Goal: Task Accomplishment & Management: Manage account settings

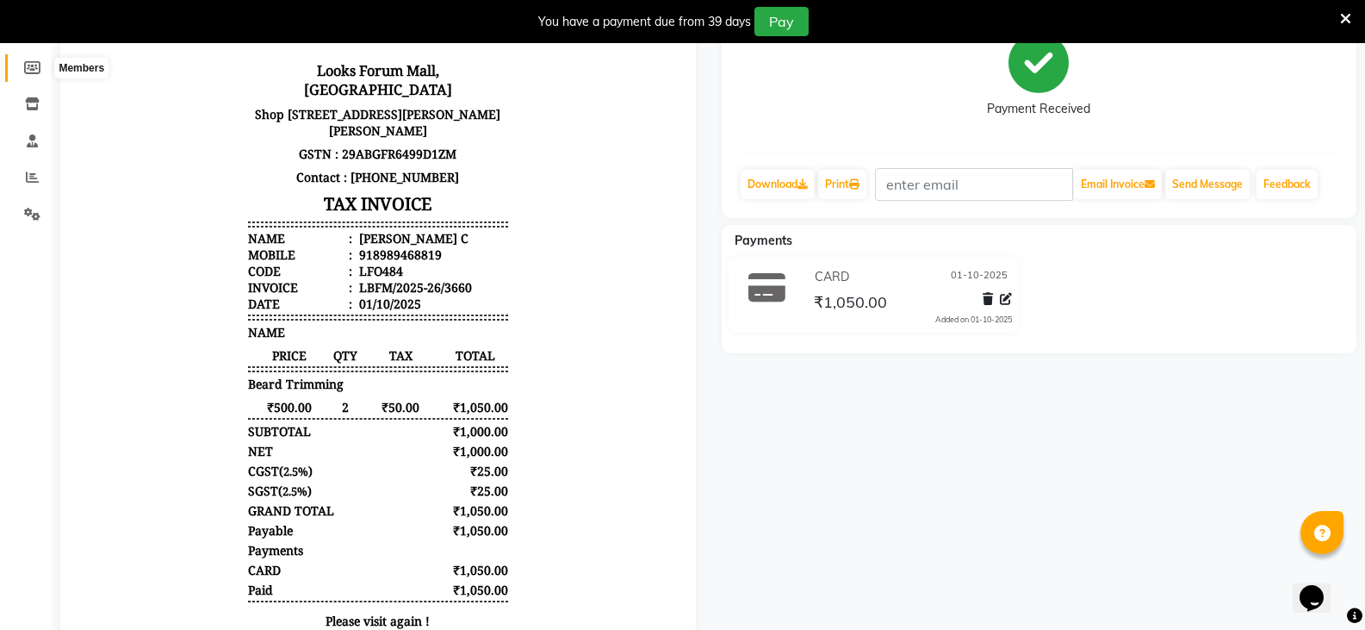
drag, startPoint x: 20, startPoint y: 66, endPoint x: 40, endPoint y: 101, distance: 39.7
click at [20, 66] on span at bounding box center [32, 69] width 30 height 20
select select
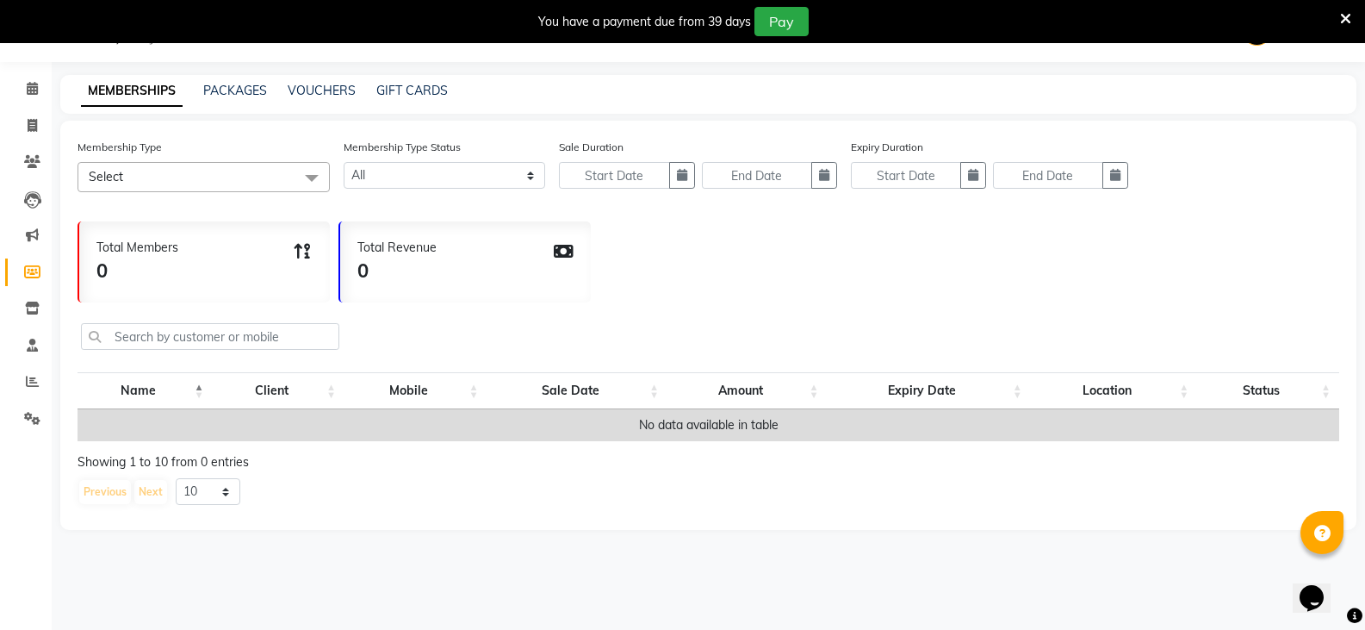
scroll to position [43, 0]
click at [34, 94] on icon at bounding box center [32, 88] width 11 height 13
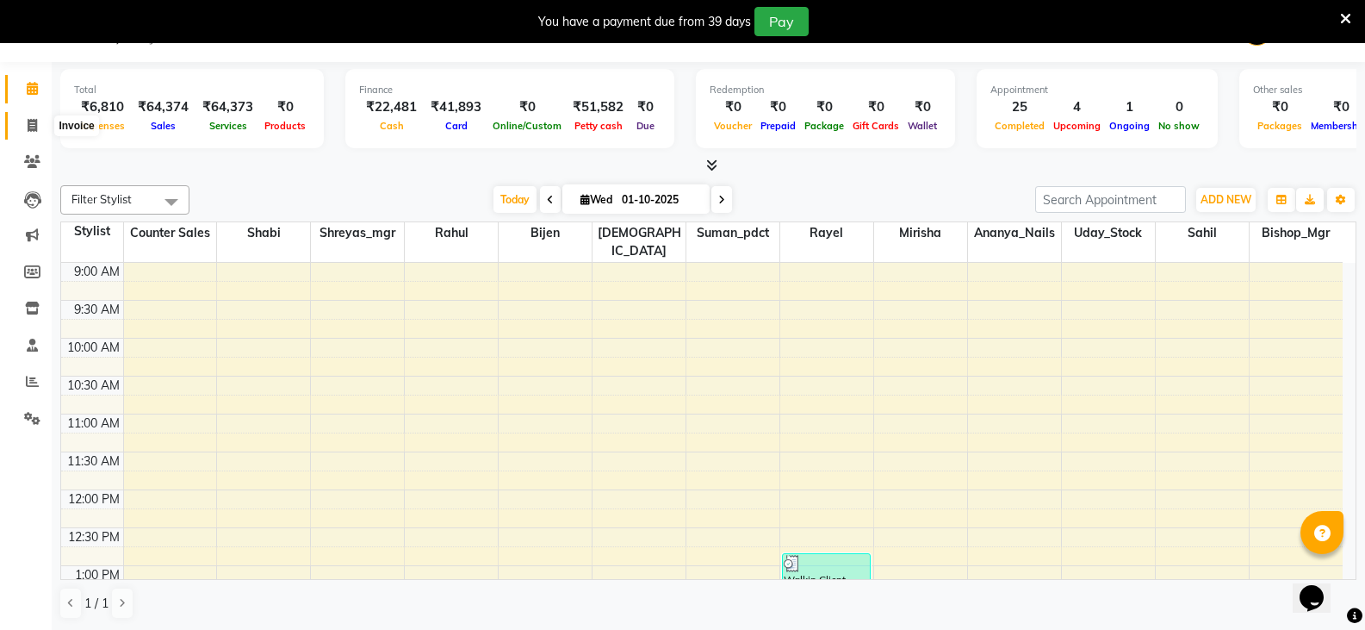
click at [28, 122] on icon at bounding box center [32, 125] width 9 height 13
select select "service"
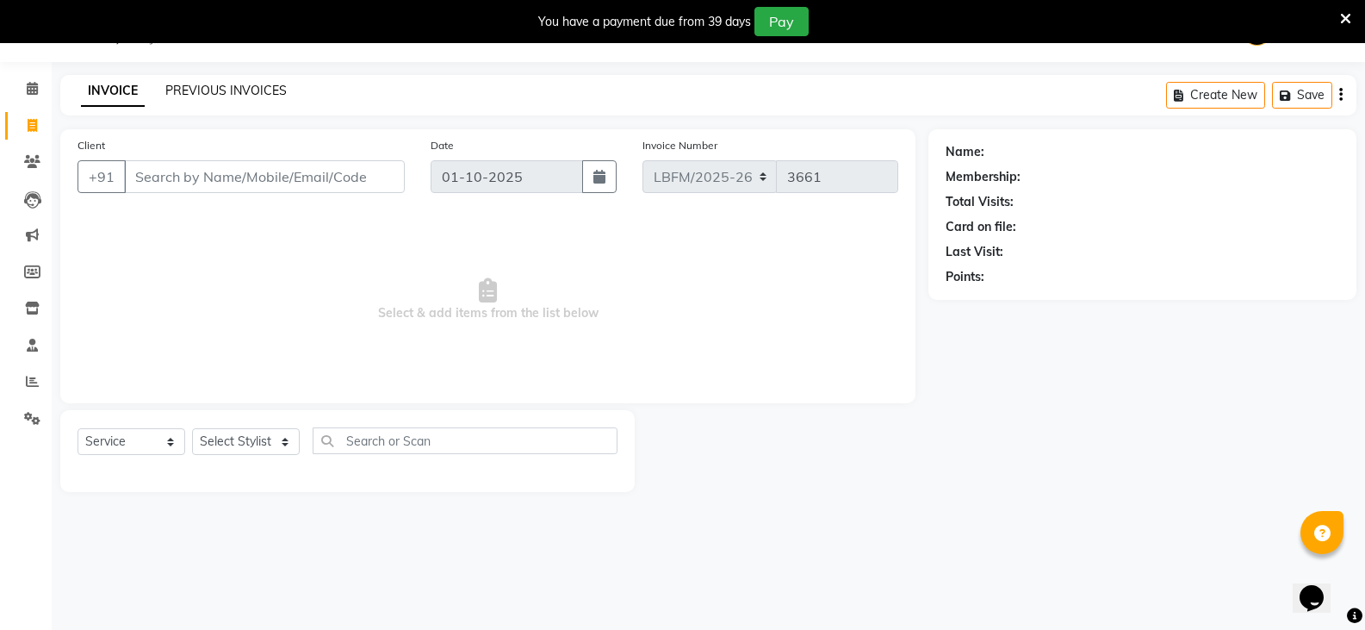
click at [221, 83] on link "PREVIOUS INVOICES" at bounding box center [225, 91] width 121 height 16
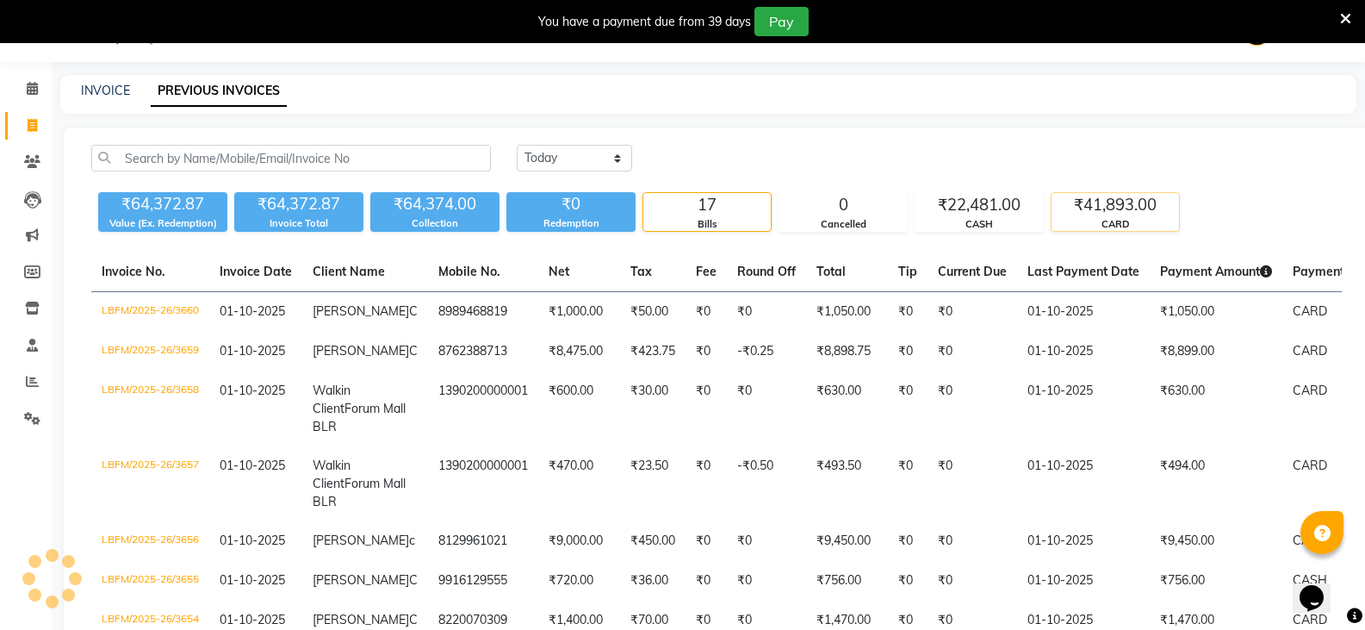
click at [1075, 206] on div "₹41,893.00" at bounding box center [1115, 205] width 127 height 24
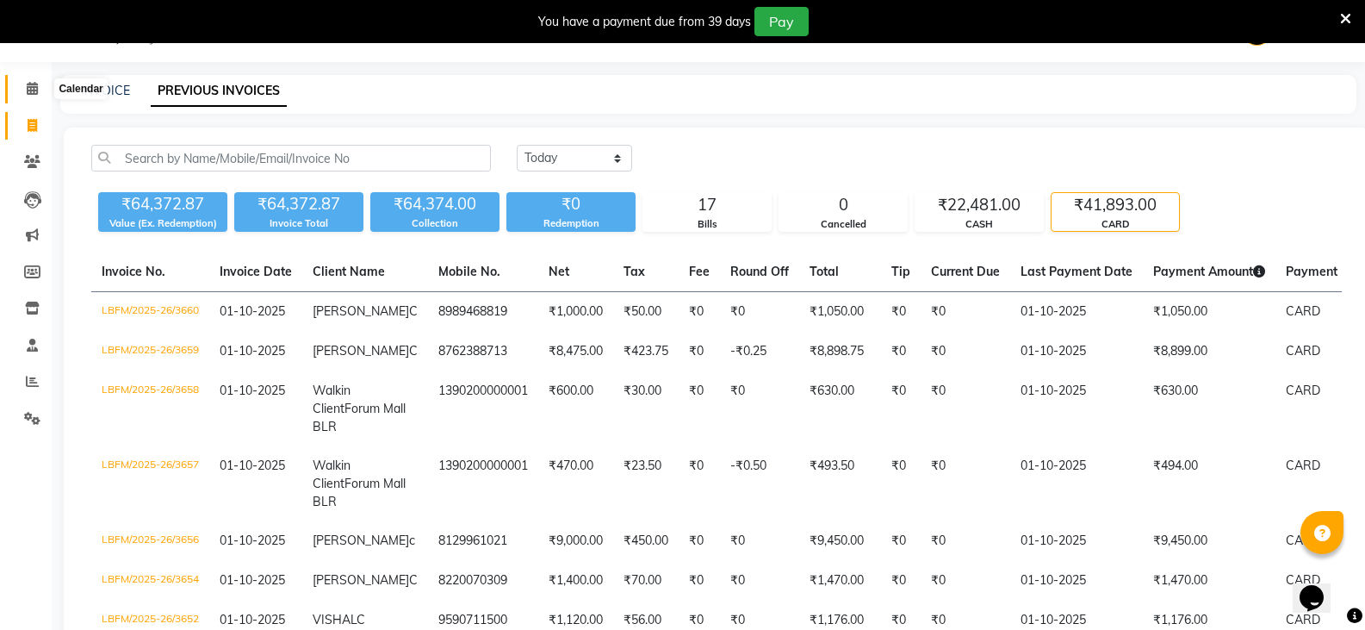
drag, startPoint x: 39, startPoint y: 86, endPoint x: 75, endPoint y: 100, distance: 38.7
click at [39, 86] on span at bounding box center [32, 89] width 30 height 20
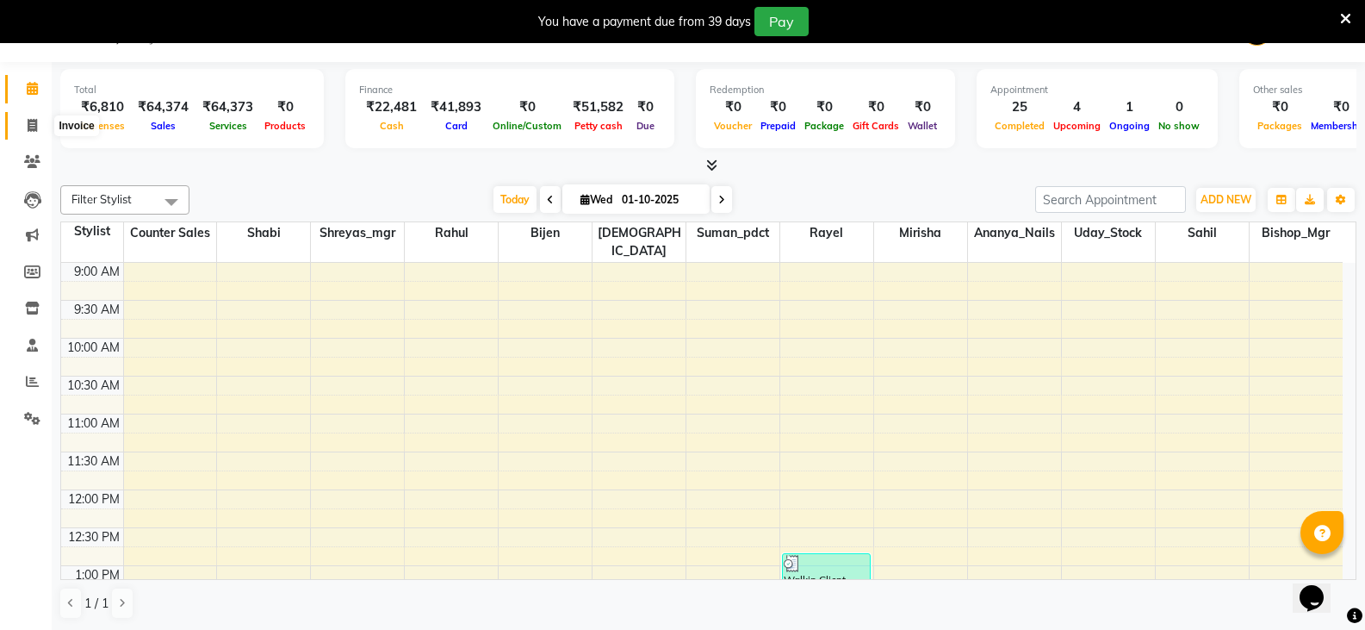
click at [33, 124] on icon at bounding box center [32, 125] width 9 height 13
select select "service"
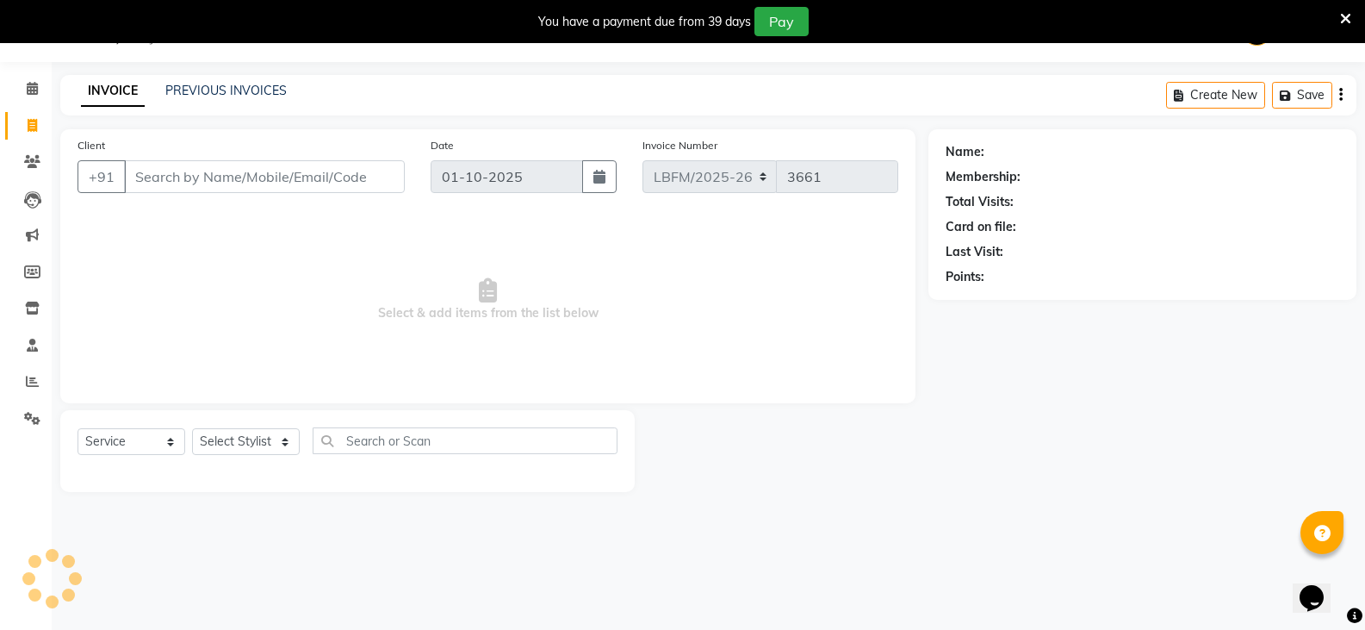
click at [277, 167] on input "Client" at bounding box center [264, 176] width 281 height 33
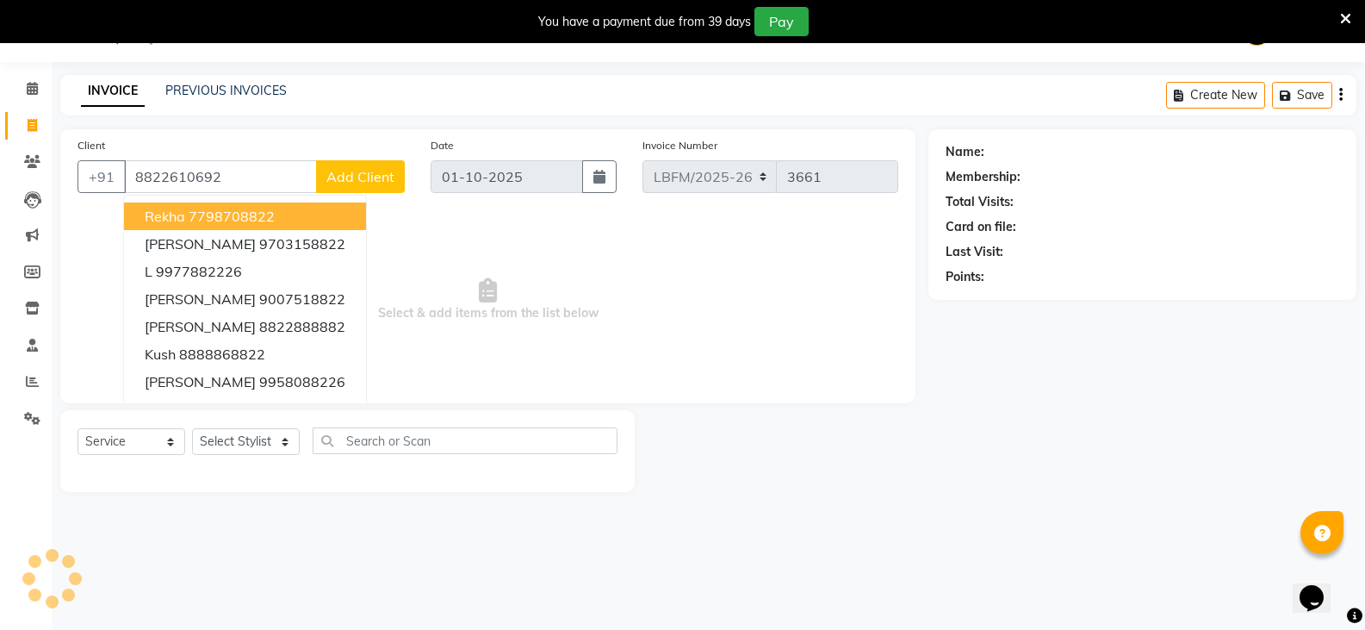
type input "8822610692"
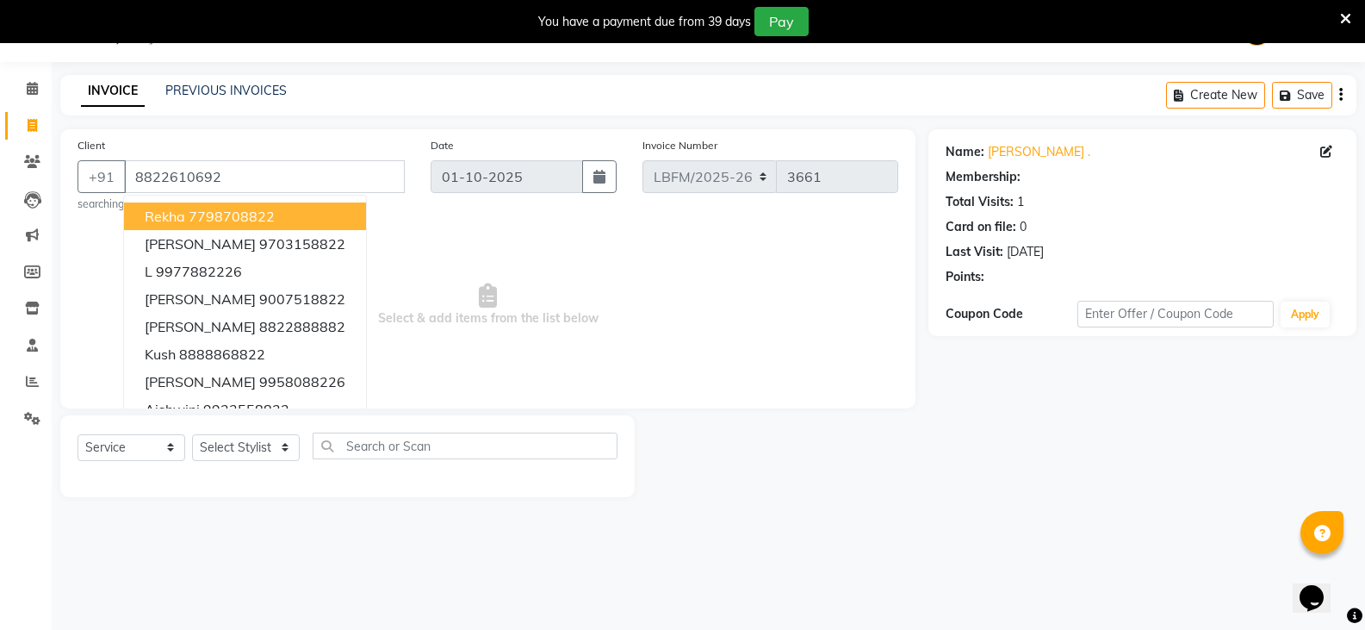
select select "1: Object"
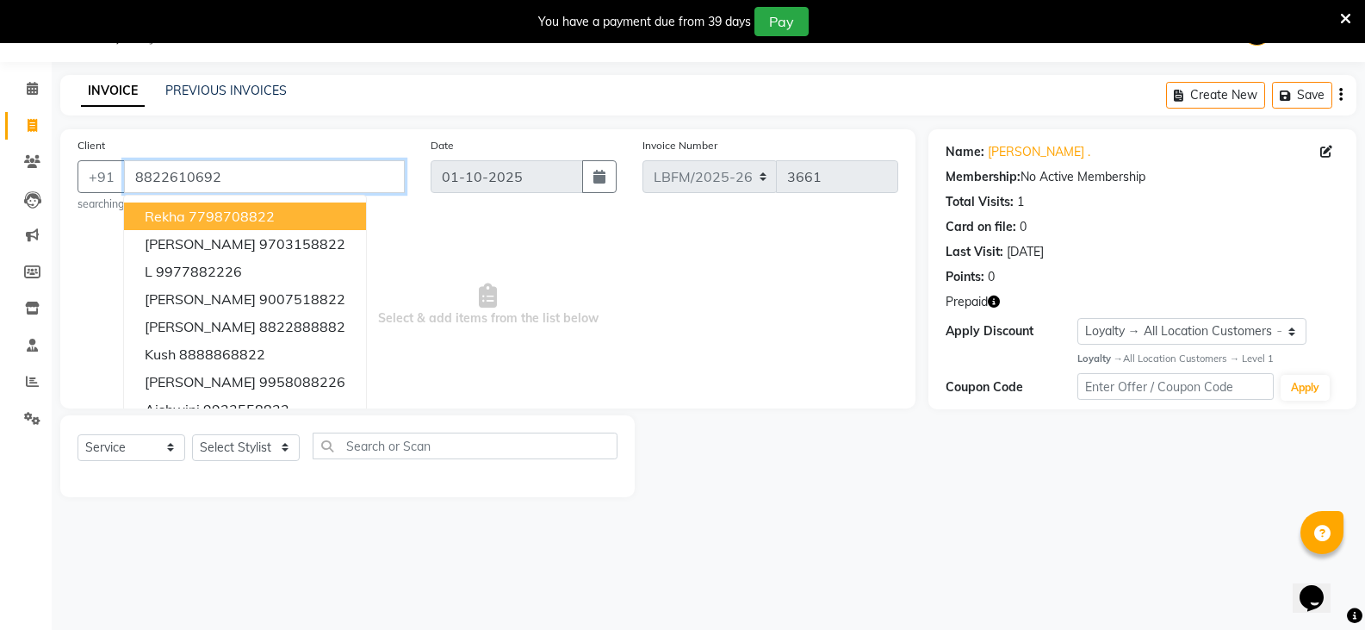
click at [317, 182] on input "8822610692" at bounding box center [264, 176] width 281 height 33
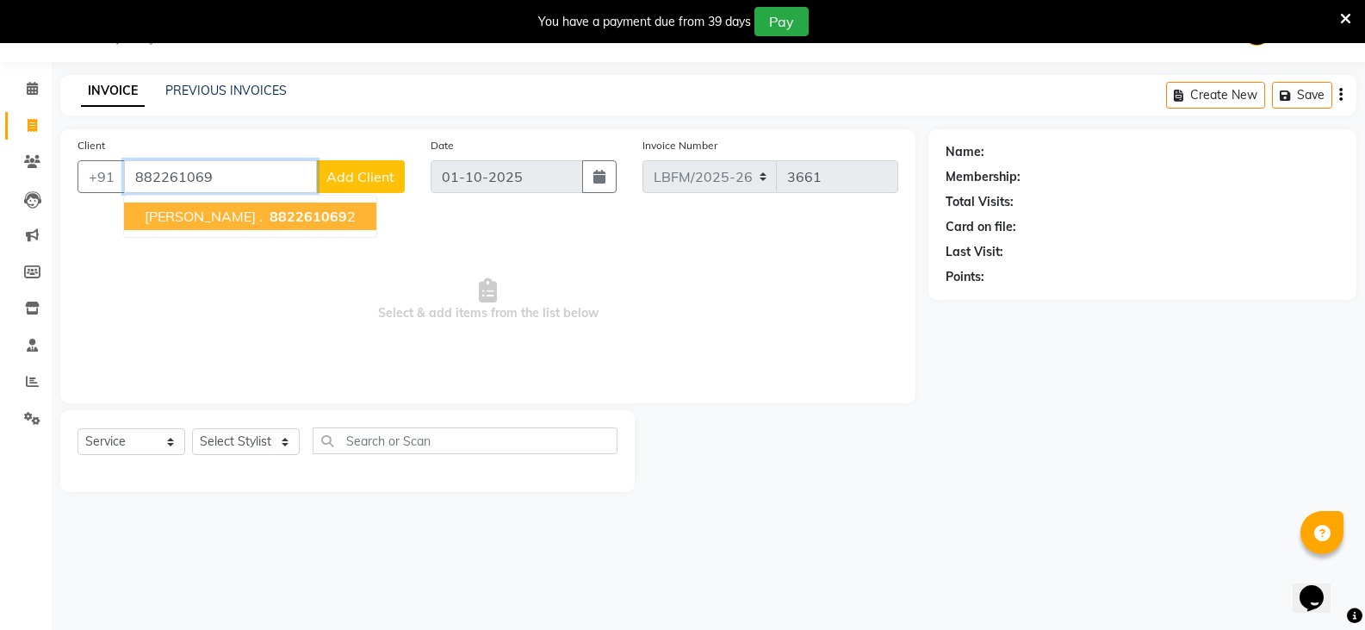
click at [272, 207] on button "[PERSON_NAME] . 882261069 2" at bounding box center [250, 216] width 252 height 28
type input "8822610692"
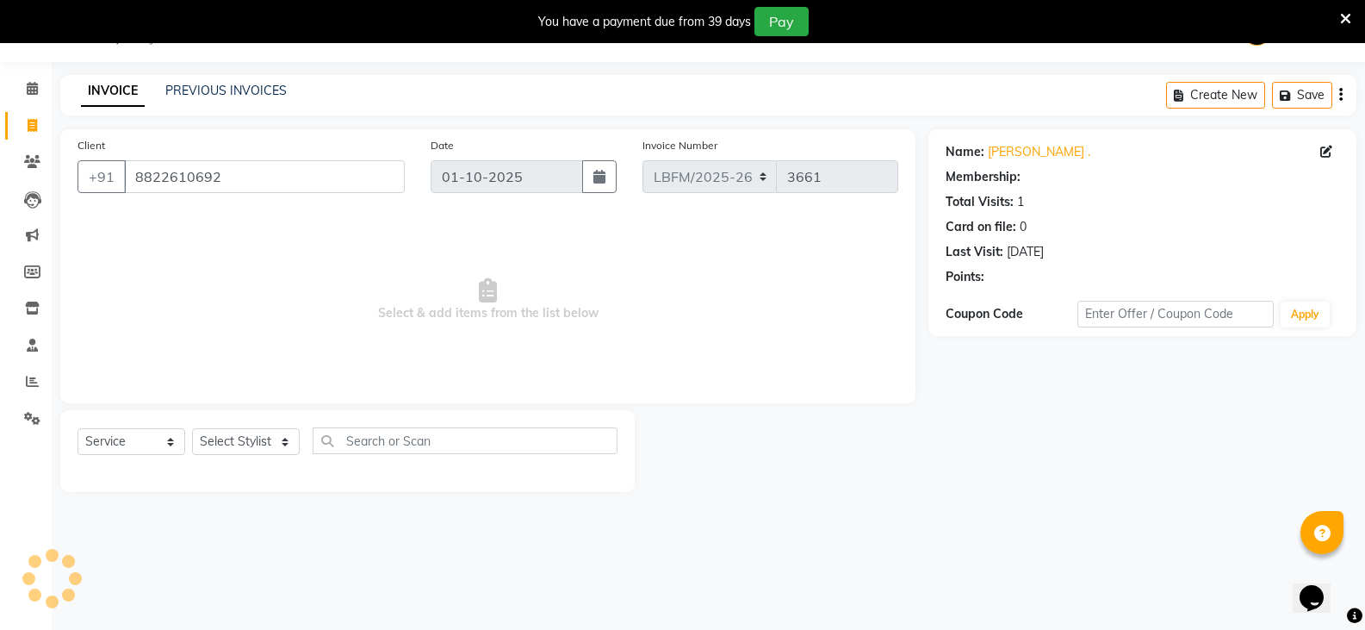
select select "1: Object"
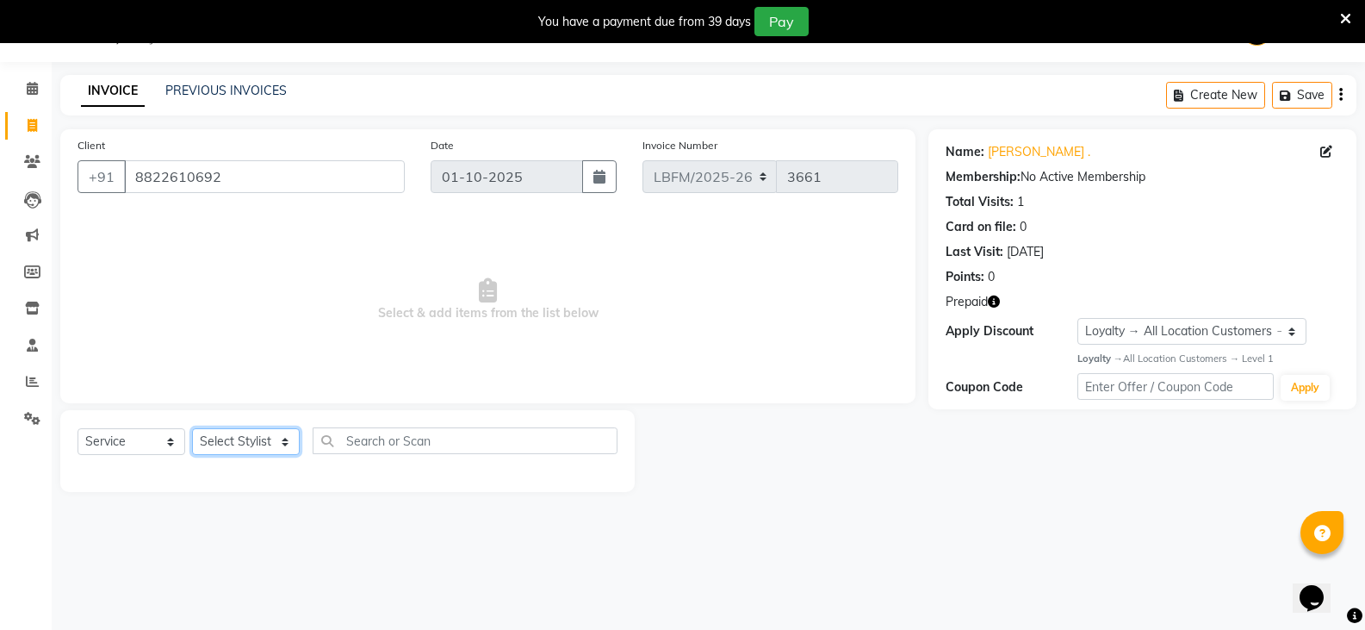
drag, startPoint x: 240, startPoint y: 442, endPoint x: 244, endPoint y: 432, distance: 10.1
click at [241, 442] on select "Select Stylist Ananya_Nails [PERSON_NAME] Bijen Bishop_Mgr Counter Sales Manage…" at bounding box center [246, 441] width 108 height 27
select select "90392"
click at [192, 428] on select "Select Stylist Ananya_Nails [PERSON_NAME] Bijen Bishop_Mgr Counter Sales Manage…" at bounding box center [246, 441] width 108 height 27
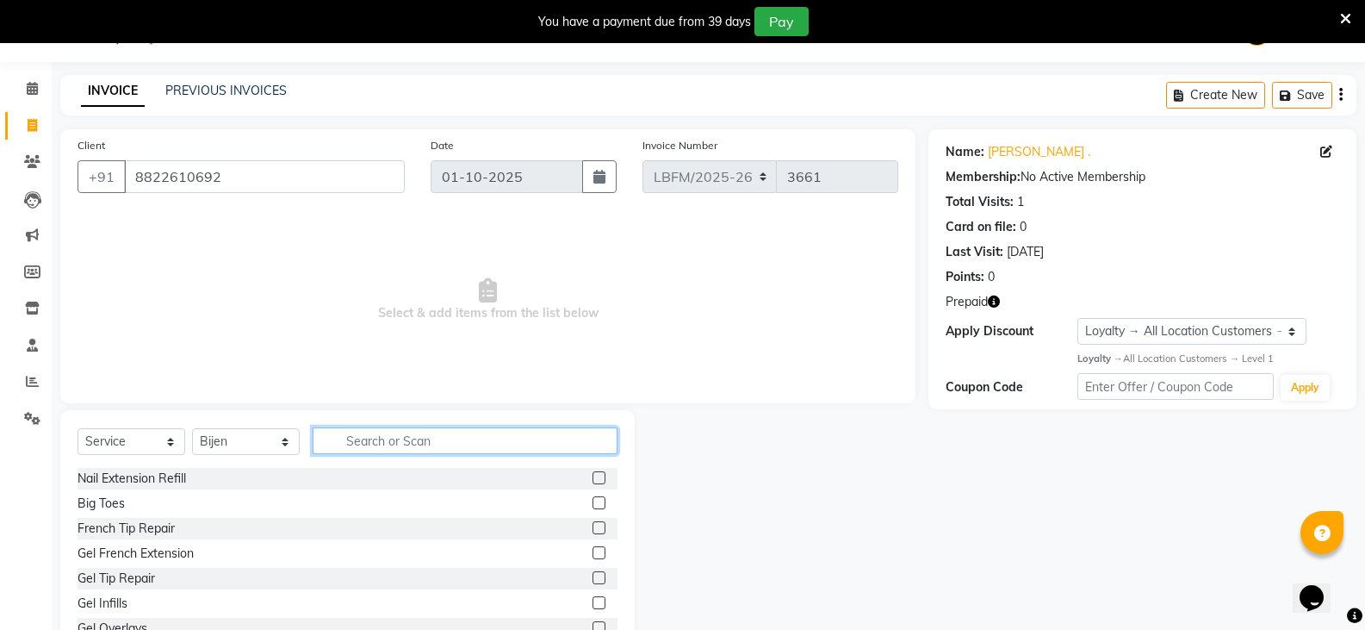
click at [433, 430] on input "text" at bounding box center [465, 440] width 305 height 27
click at [440, 443] on input "text" at bounding box center [465, 440] width 305 height 27
drag, startPoint x: 429, startPoint y: 429, endPoint x: 252, endPoint y: 429, distance: 176.6
click at [263, 433] on div "Select Service Product Membership Package Voucher Prepaid Gift Card Select Styl…" at bounding box center [348, 447] width 540 height 40
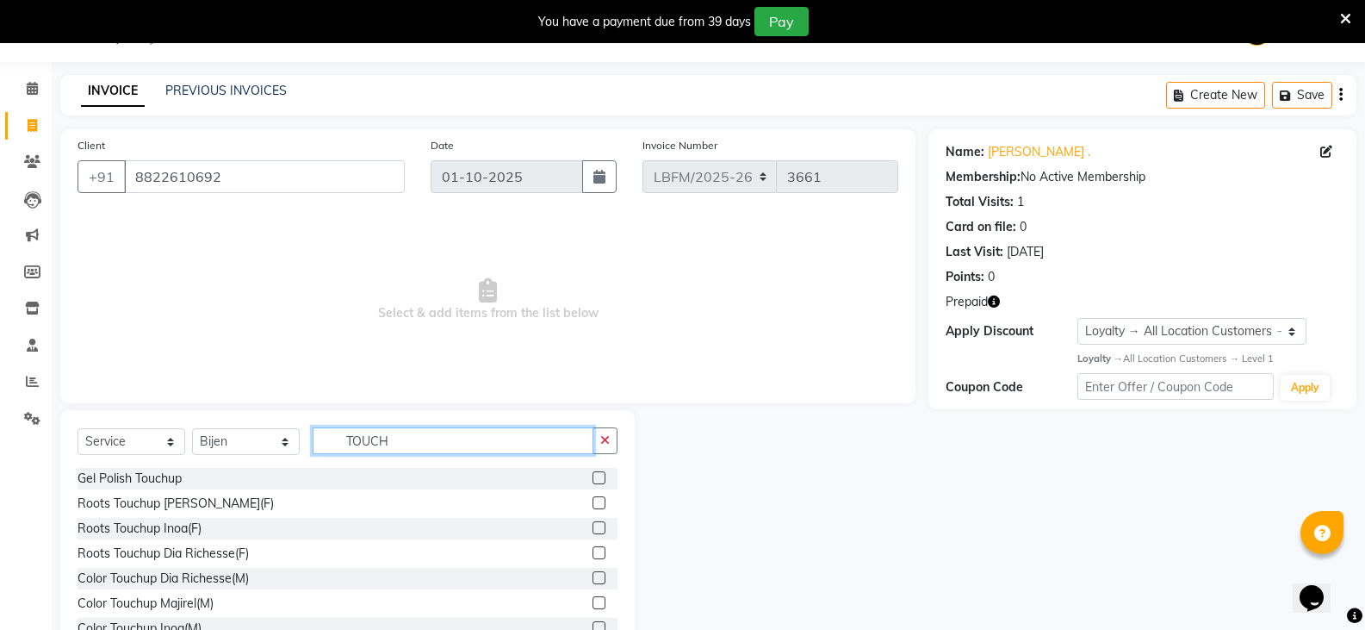
type input "TOUCH"
click at [593, 530] on label at bounding box center [599, 527] width 13 height 13
click at [593, 530] on input "checkbox" at bounding box center [598, 528] width 11 height 11
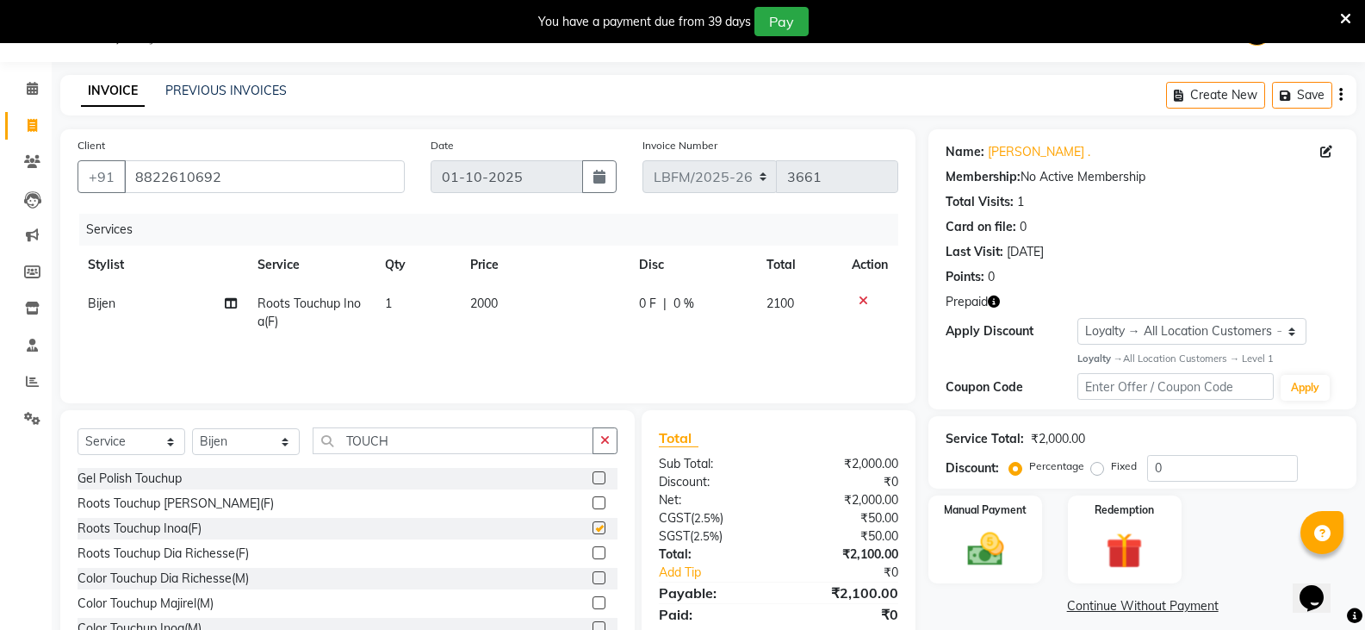
checkbox input "false"
click at [523, 306] on td "2000" at bounding box center [545, 312] width 170 height 57
select select "90392"
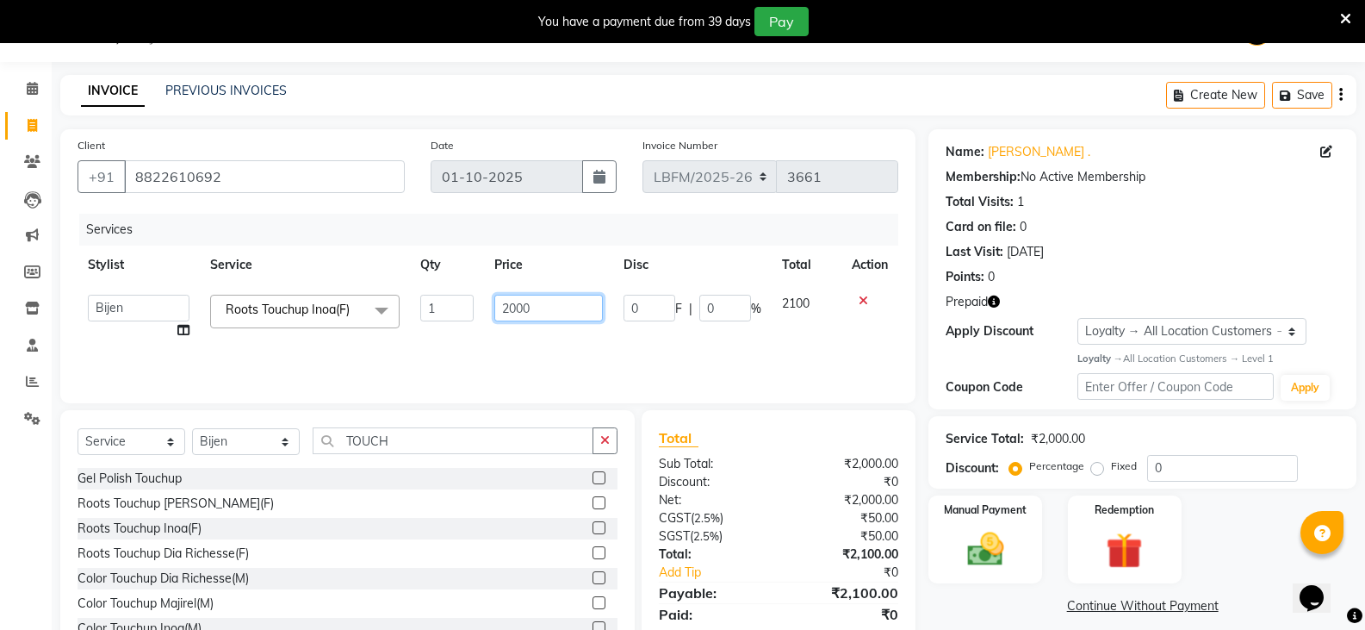
drag, startPoint x: 523, startPoint y: 301, endPoint x: 451, endPoint y: 304, distance: 72.4
click at [451, 304] on tr "Ananya_Nails [PERSON_NAME] Bijen Bishop_Mgr Counter Sales Manager Mirisha [PERS…" at bounding box center [488, 316] width 821 height 65
type input "1500"
click at [1016, 534] on div "Manual Payment" at bounding box center [986, 540] width 118 height 92
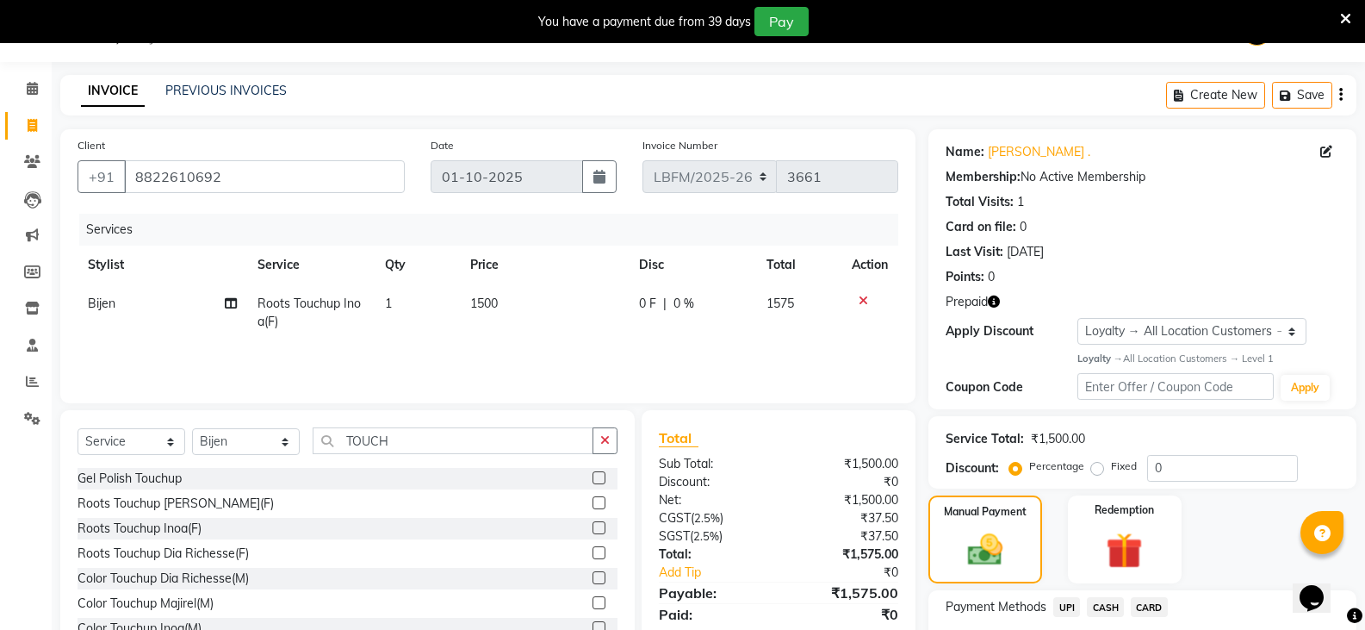
click at [1156, 597] on span "CARD" at bounding box center [1149, 607] width 37 height 20
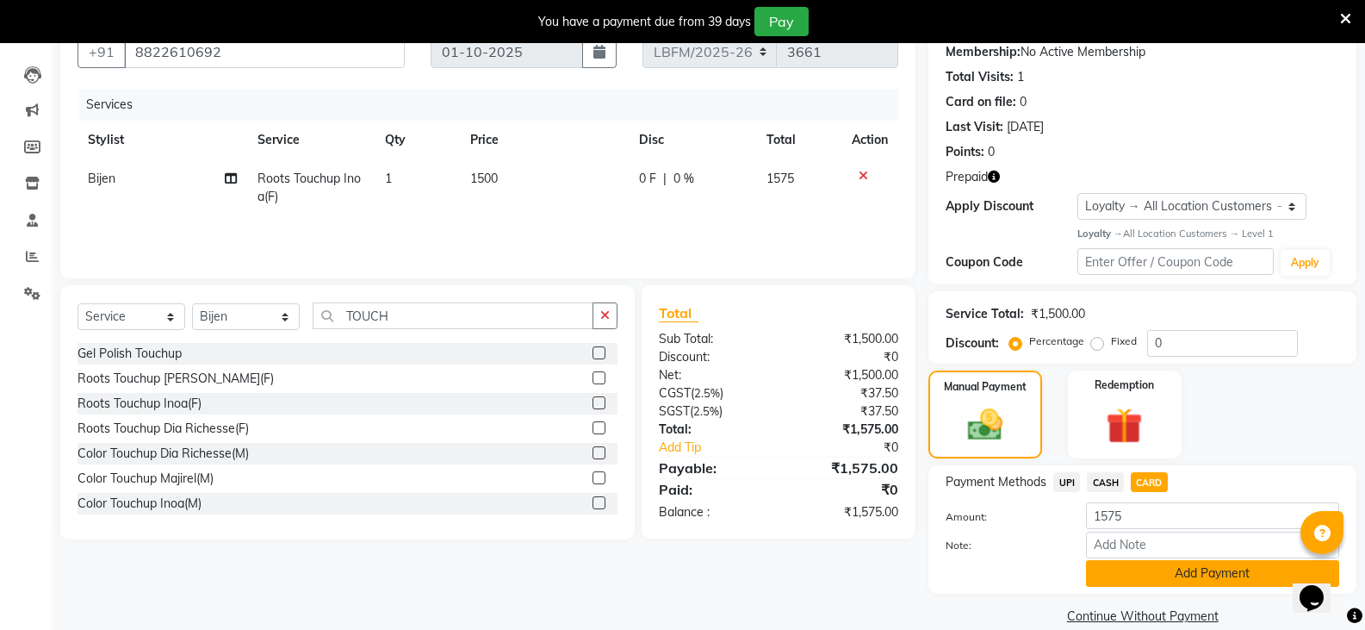
click at [1130, 570] on button "Add Payment" at bounding box center [1212, 573] width 253 height 27
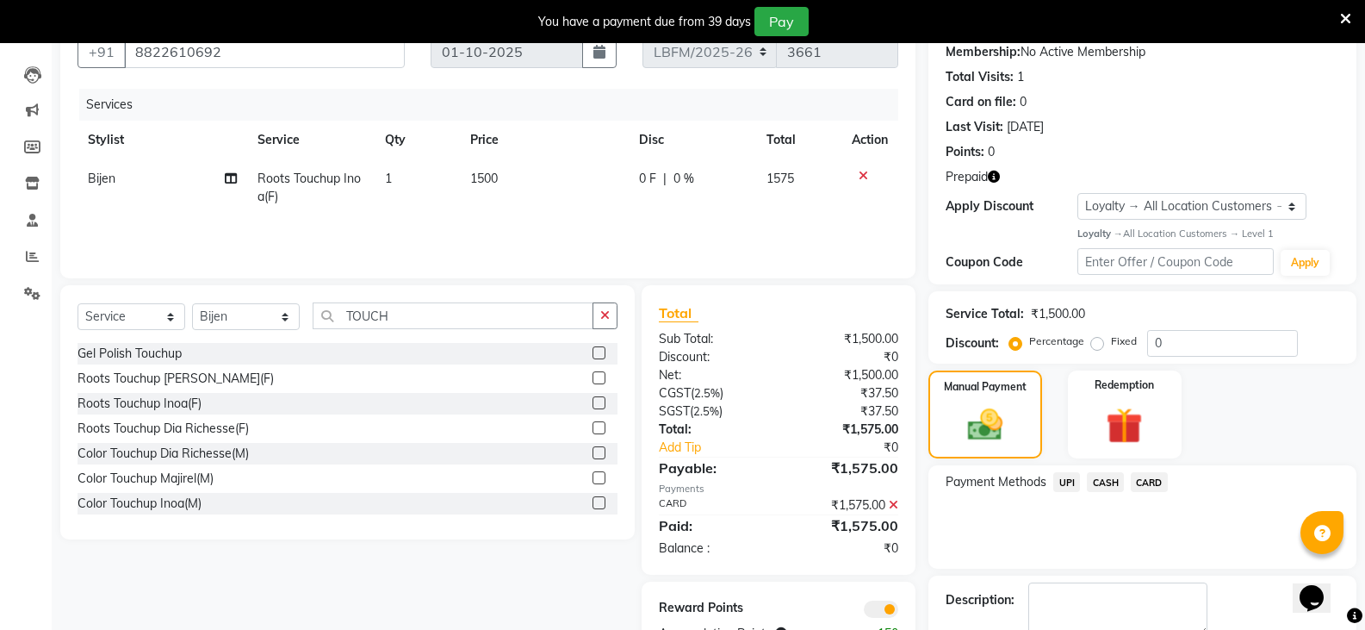
scroll to position [265, 0]
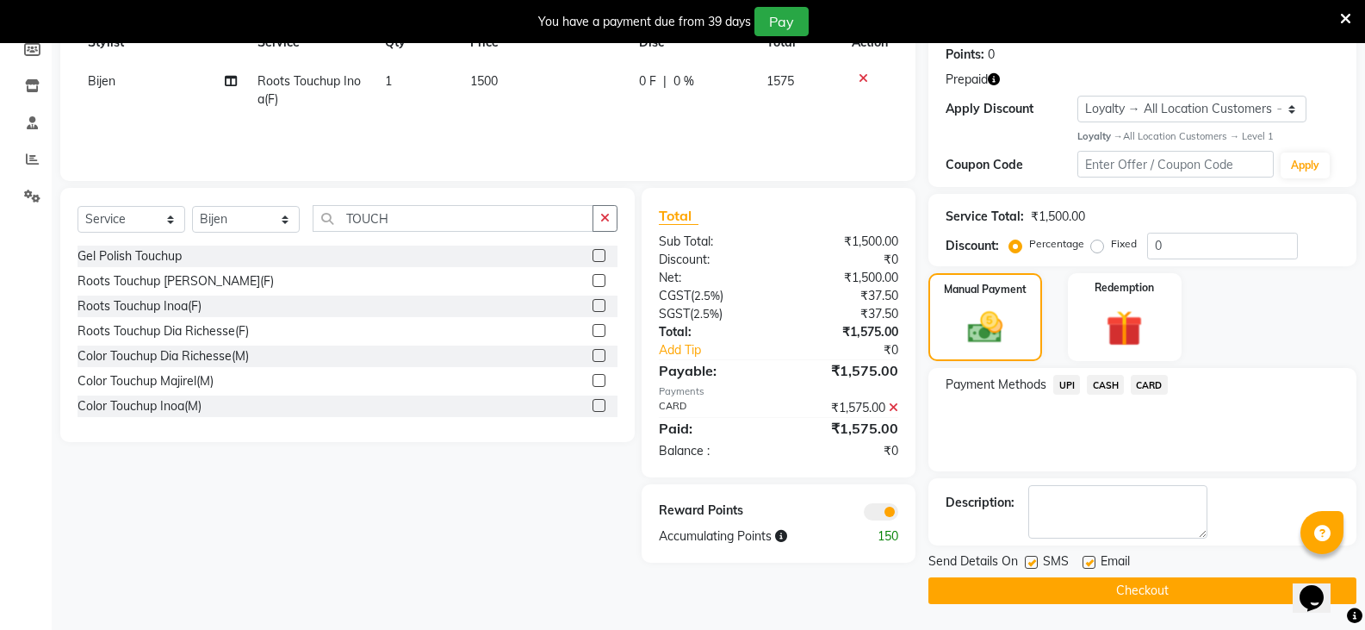
click at [1126, 600] on button "Checkout" at bounding box center [1143, 590] width 428 height 27
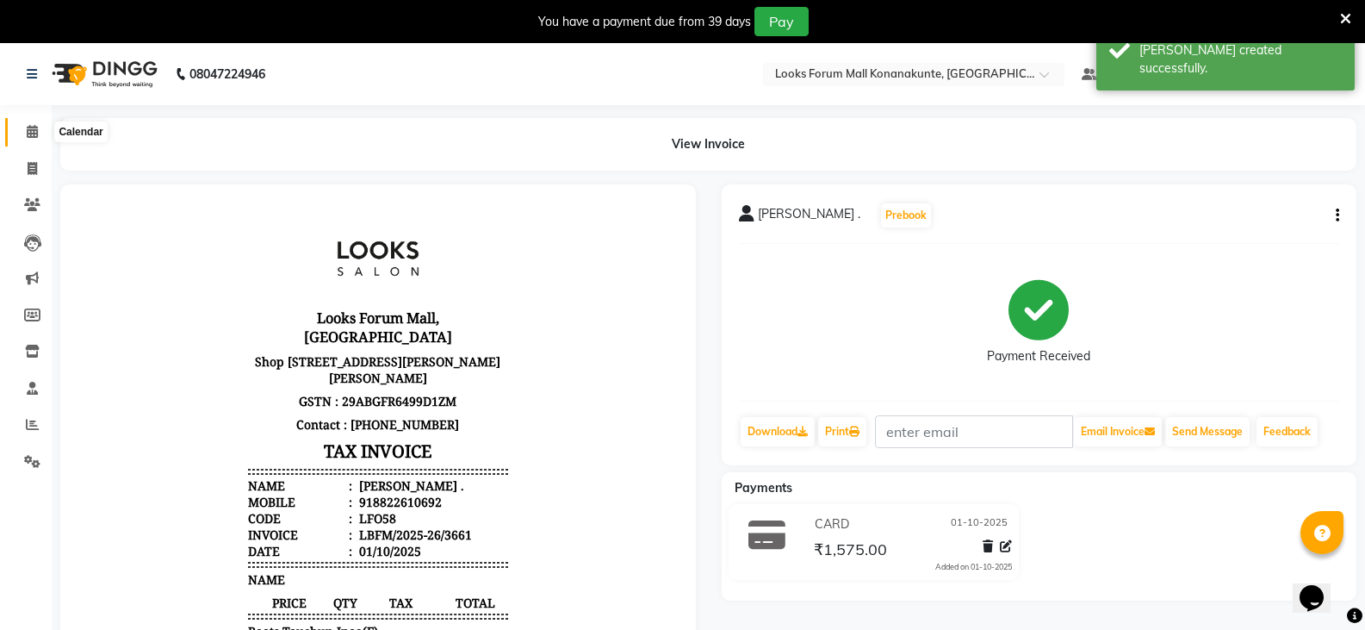
click at [36, 130] on icon at bounding box center [32, 131] width 11 height 13
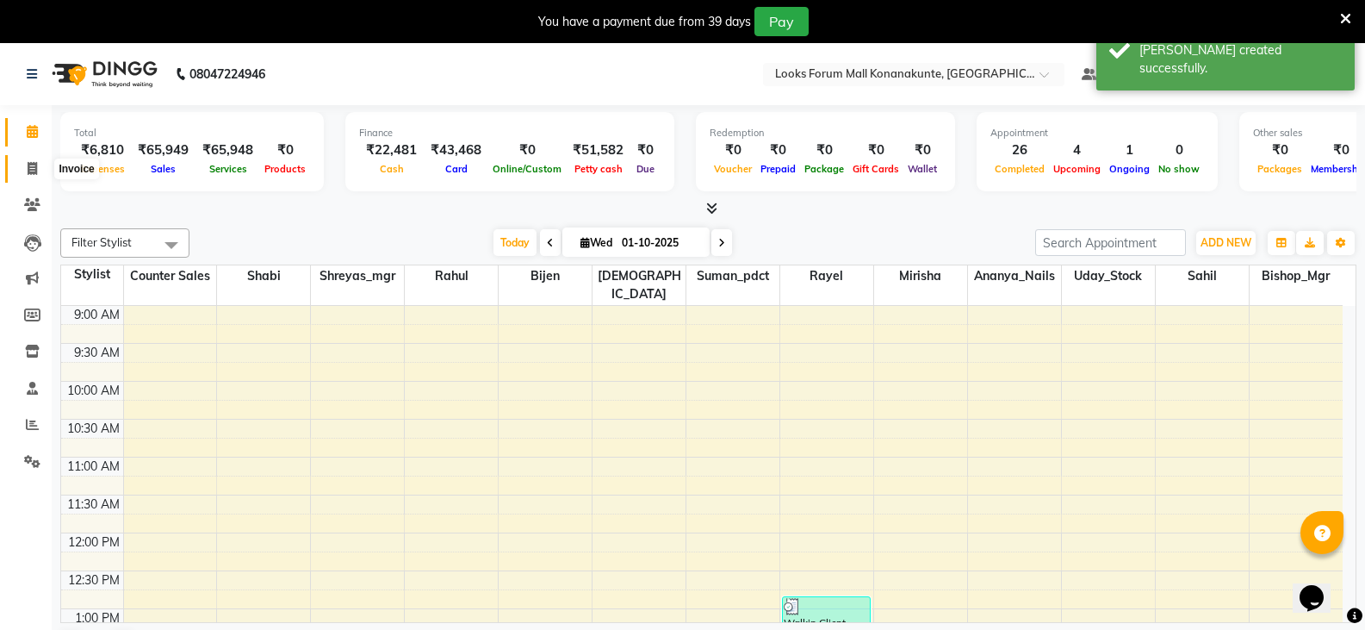
click at [28, 167] on icon at bounding box center [32, 168] width 9 height 13
select select "service"
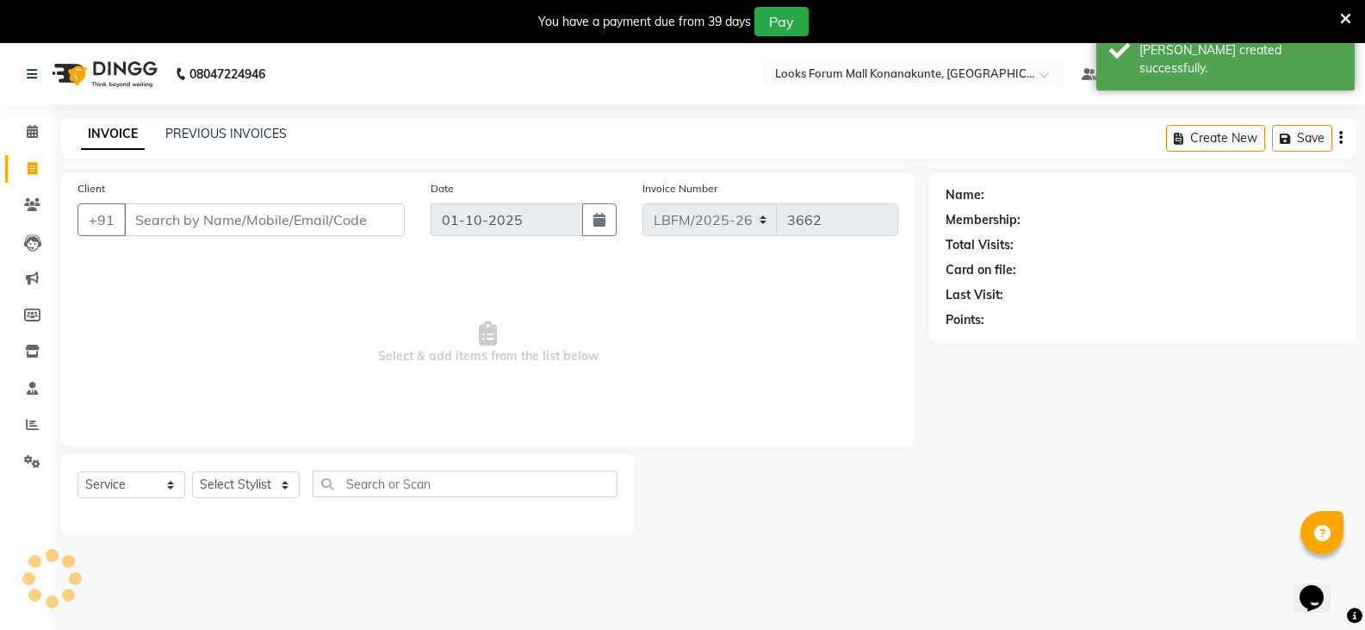
click at [258, 216] on input "Client" at bounding box center [264, 219] width 281 height 33
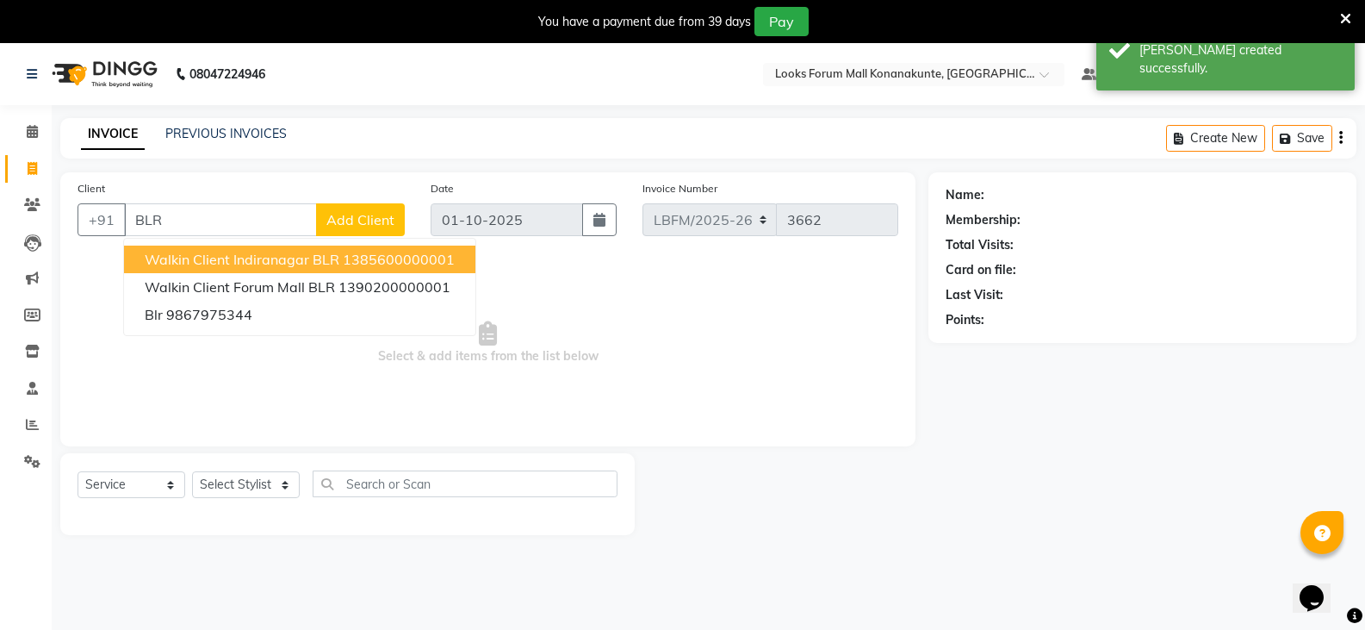
type input "BLR"
click at [356, 218] on span "Add Client" at bounding box center [360, 219] width 68 height 17
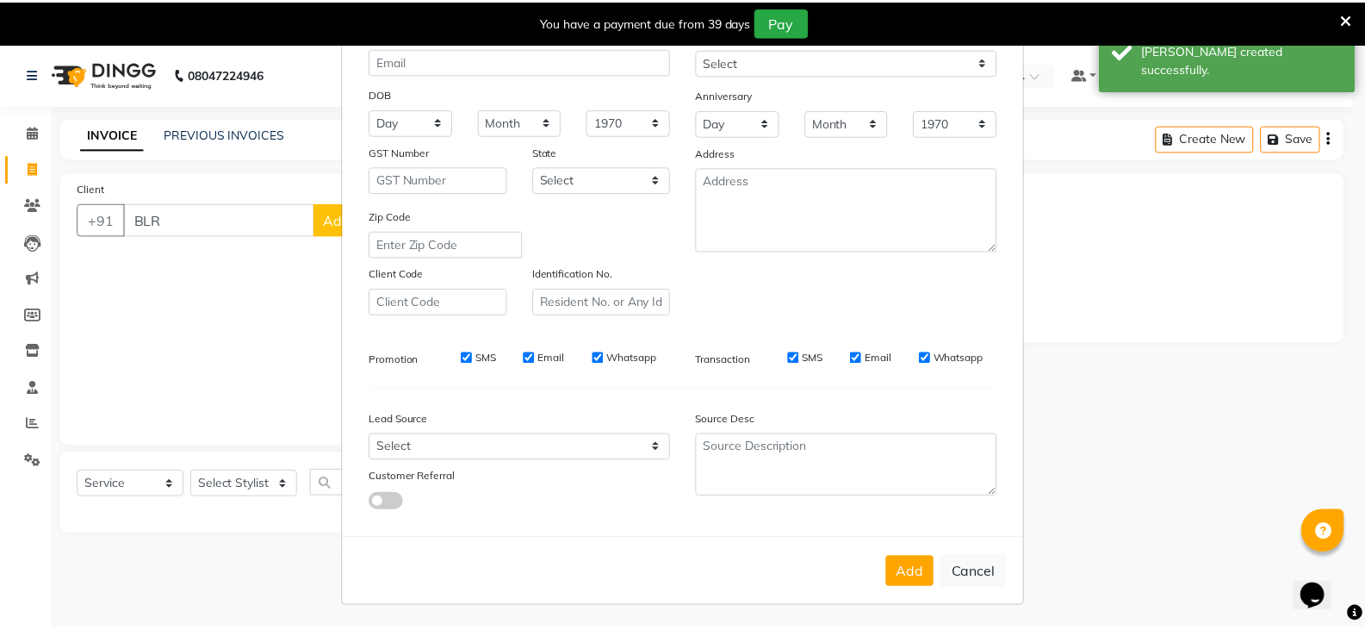
scroll to position [165, 0]
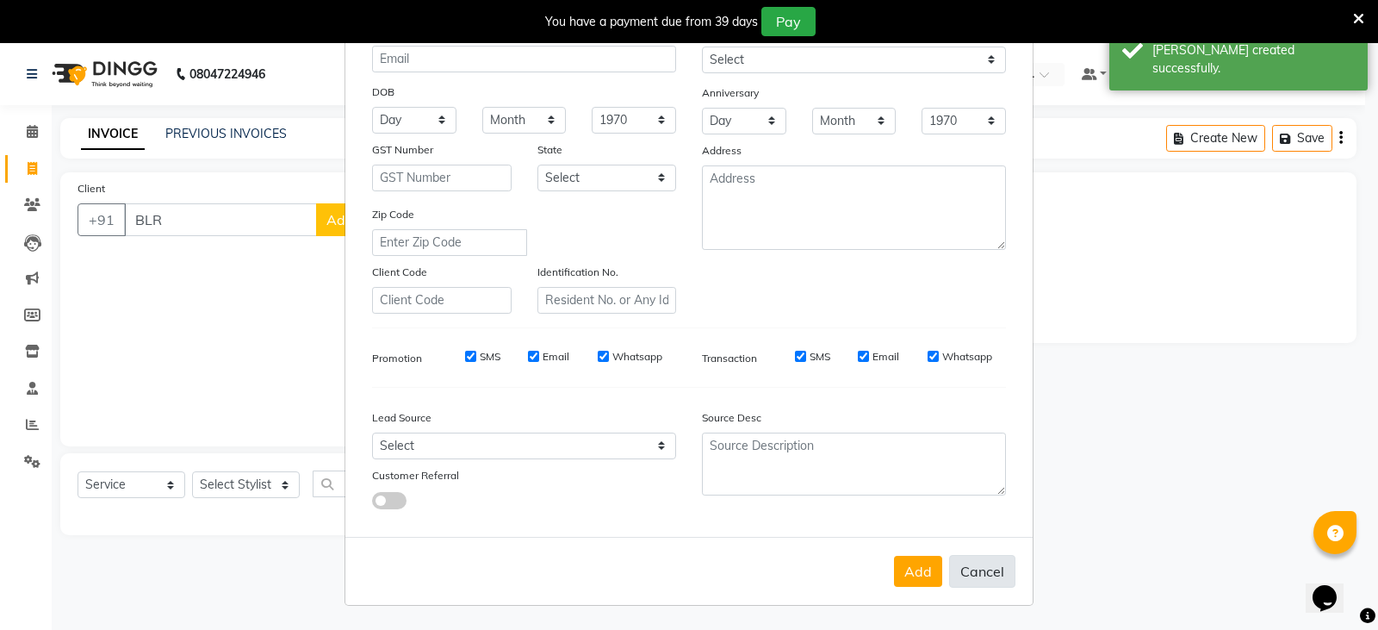
click at [979, 581] on button "Cancel" at bounding box center [982, 571] width 66 height 33
select select
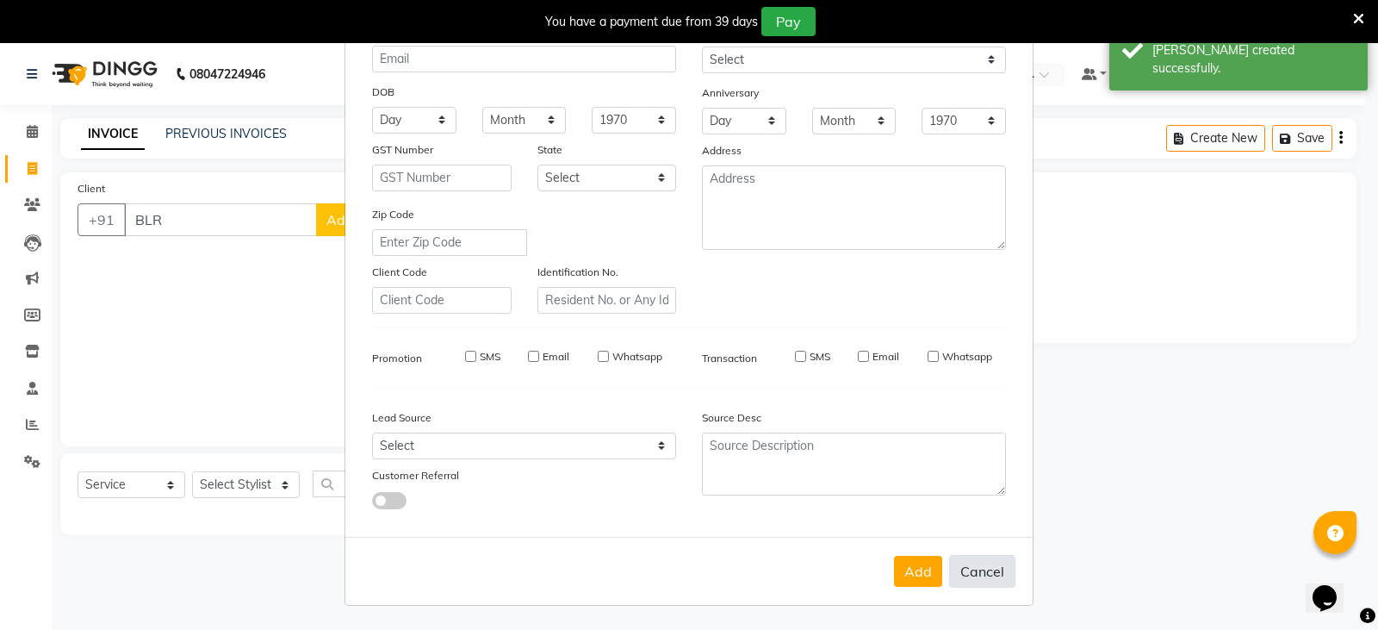
select select
checkbox input "false"
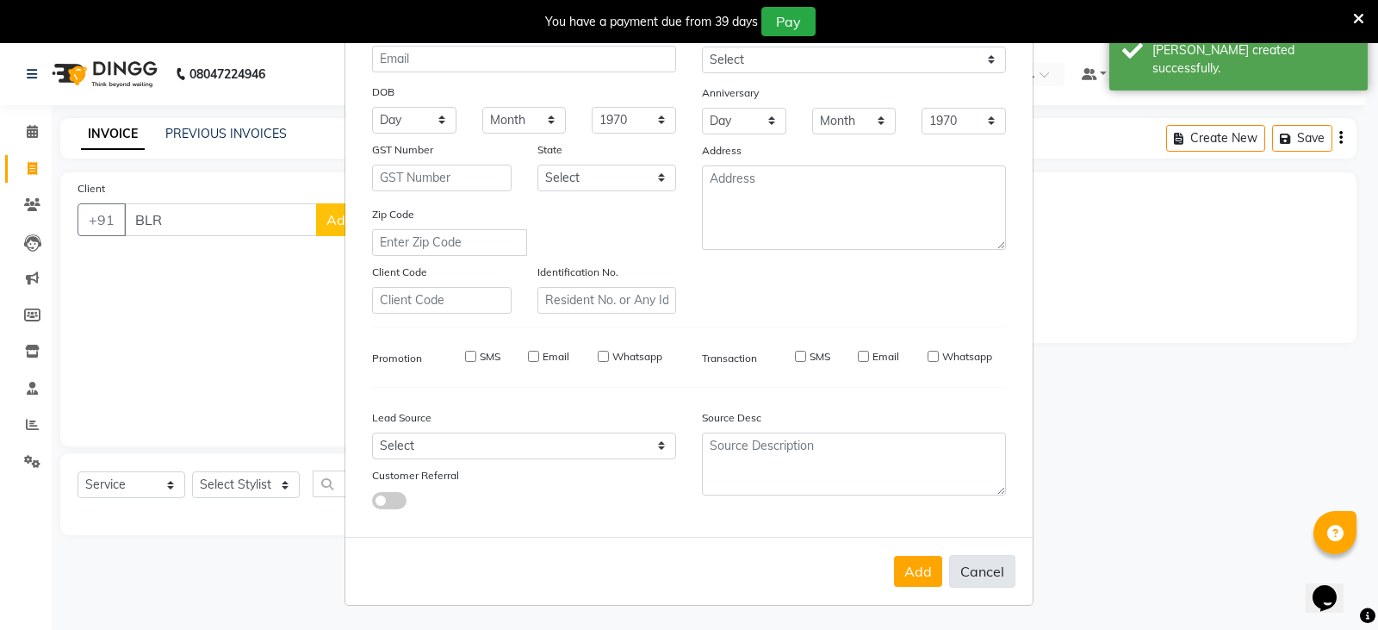
checkbox input "false"
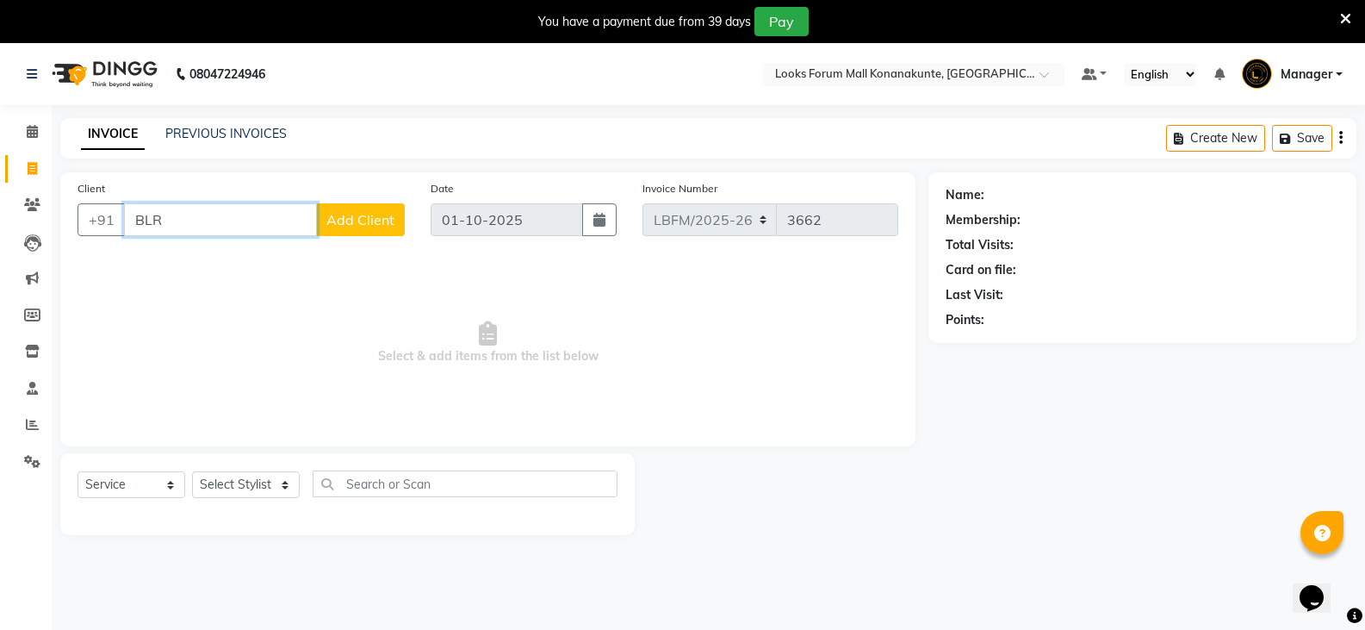
click at [261, 220] on input "BLR" at bounding box center [220, 219] width 193 height 33
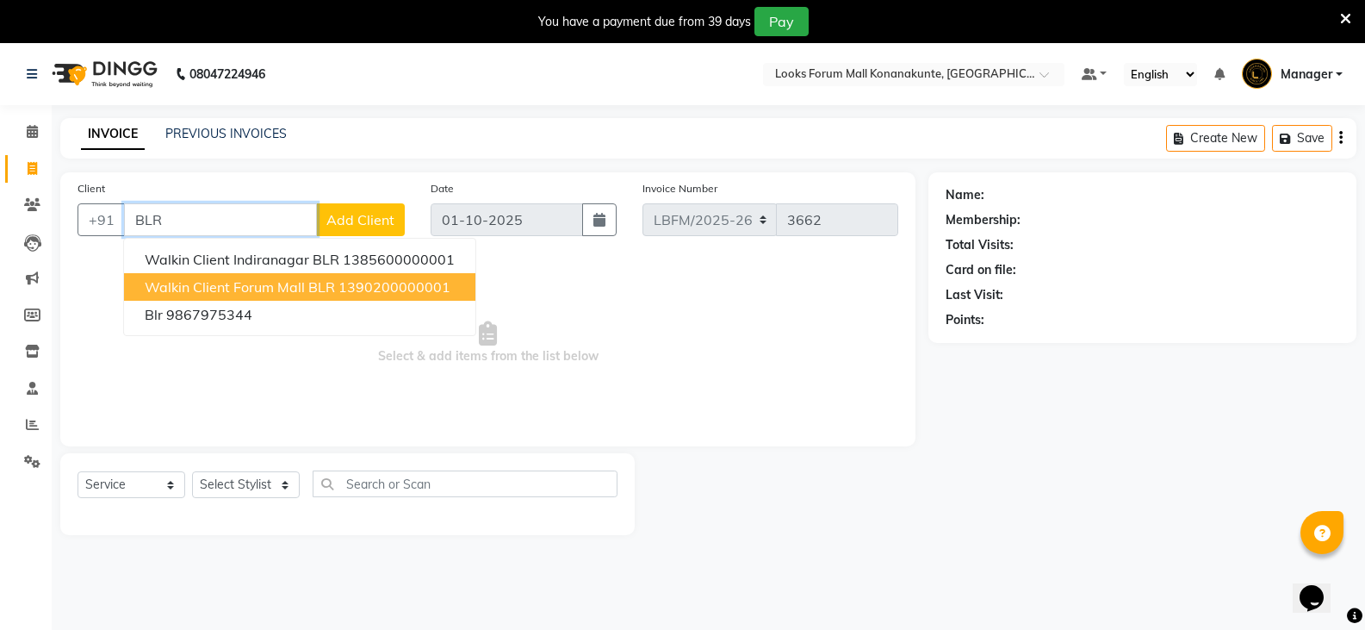
click at [190, 286] on span "Walkin Client Forum Mall BLR" at bounding box center [240, 286] width 190 height 17
type input "1390200000001"
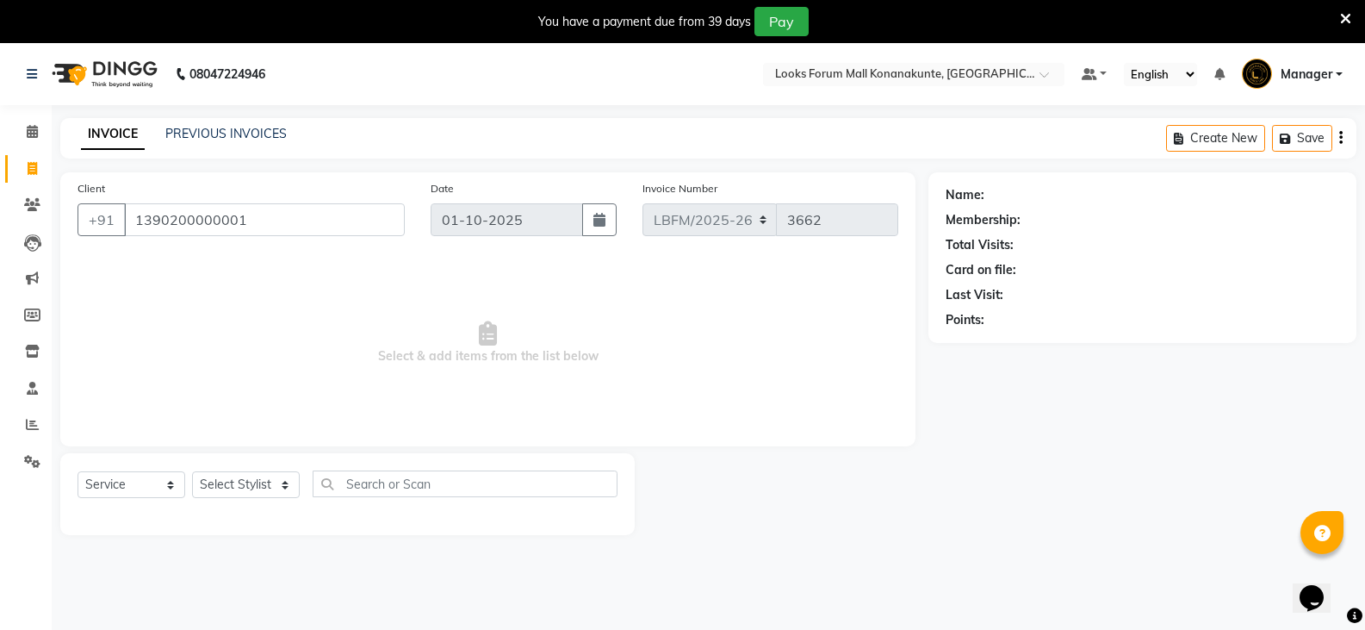
select select "1: Object"
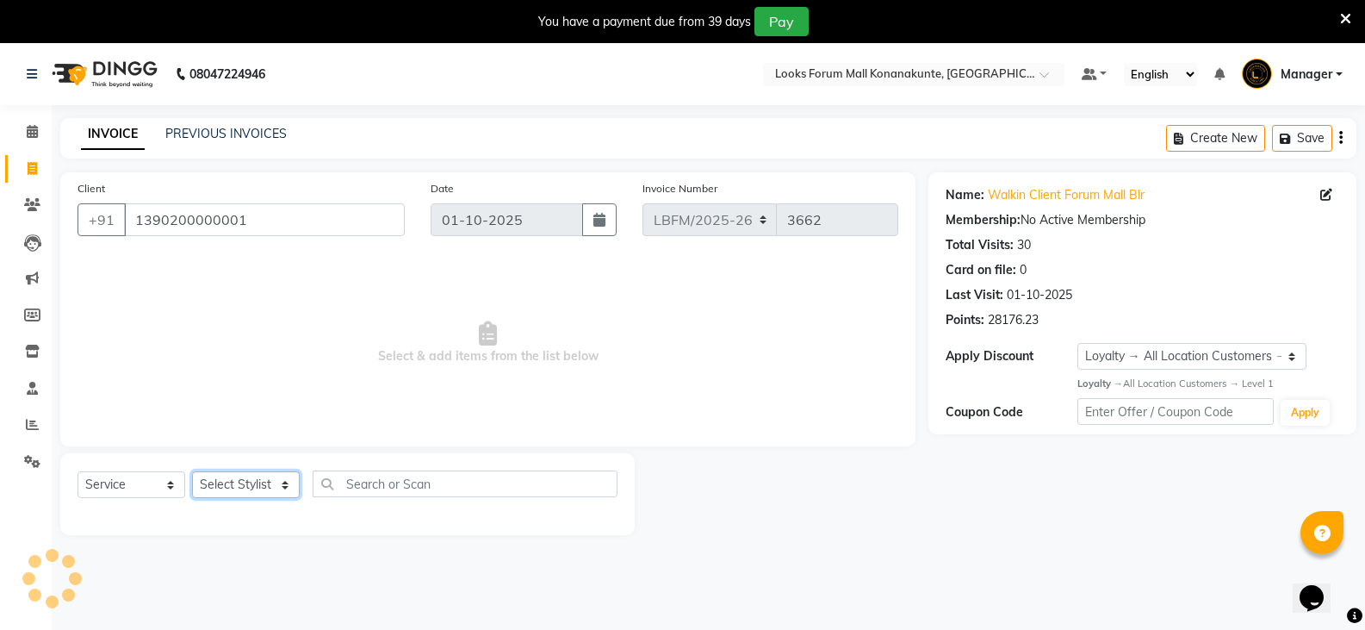
click at [236, 483] on select "Select Stylist Ananya_Nails [PERSON_NAME] Bijen Bishop_Mgr Counter Sales Manage…" at bounding box center [246, 484] width 108 height 27
select select "90388"
click at [192, 471] on select "Select Stylist Ananya_Nails [PERSON_NAME] Bijen Bishop_Mgr Counter Sales Manage…" at bounding box center [246, 484] width 108 height 27
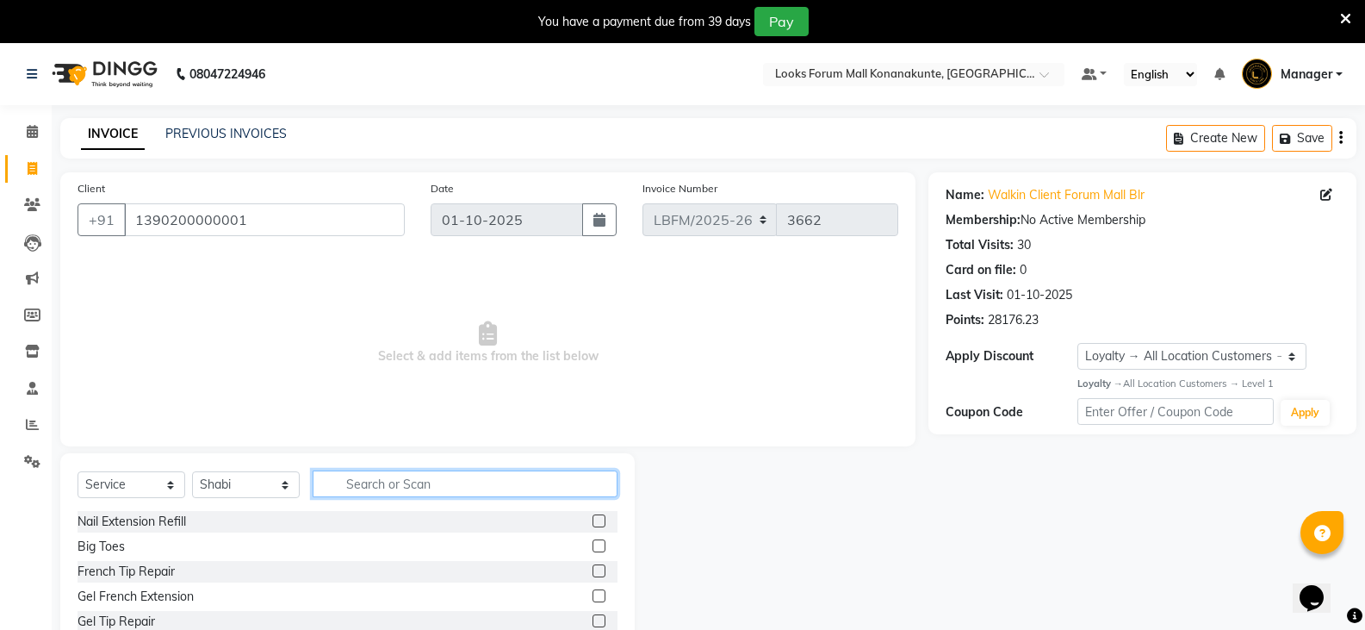
click at [404, 494] on input "text" at bounding box center [465, 483] width 305 height 27
type input "RITUAL"
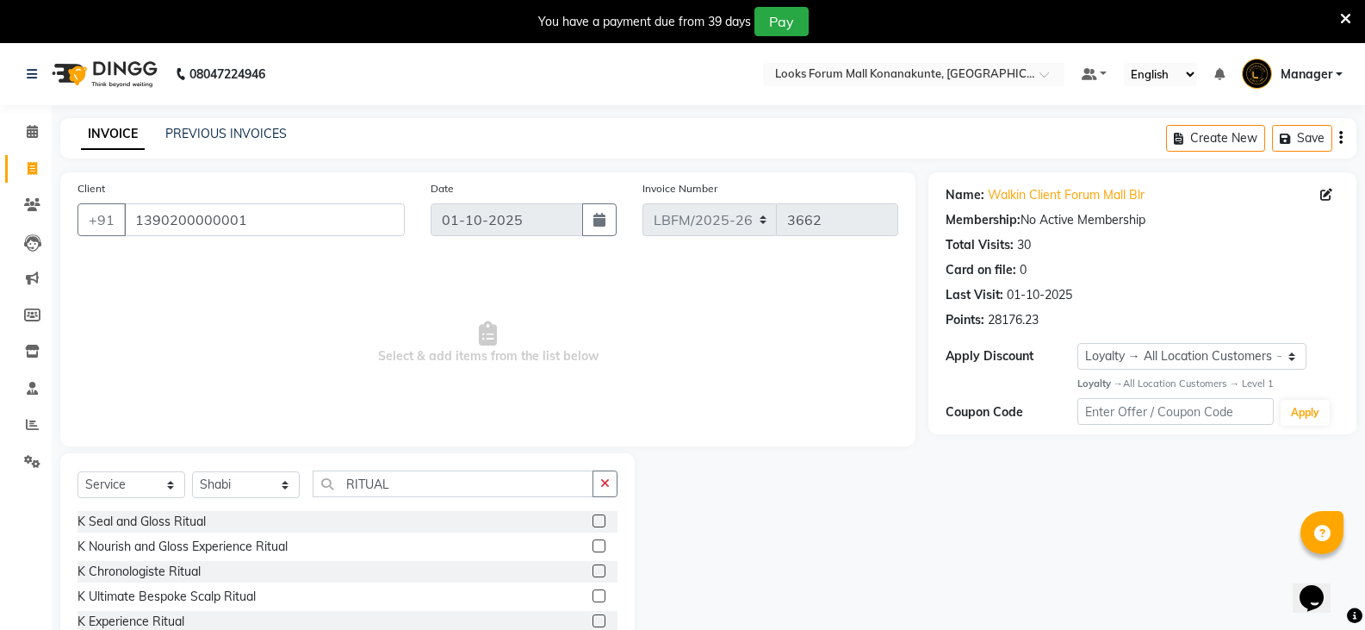
click at [593, 544] on label at bounding box center [599, 545] width 13 height 13
click at [593, 544] on input "checkbox" at bounding box center [598, 546] width 11 height 11
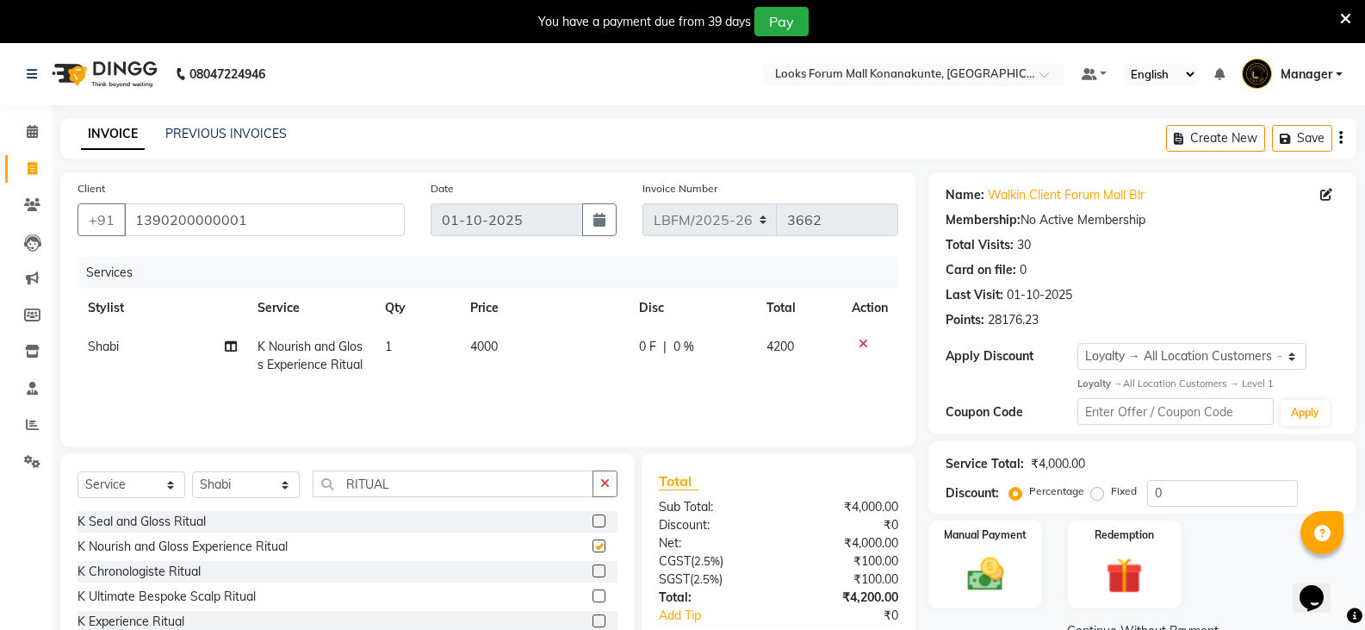
checkbox input "false"
click at [531, 354] on td "4000" at bounding box center [545, 355] width 170 height 57
select select "90388"
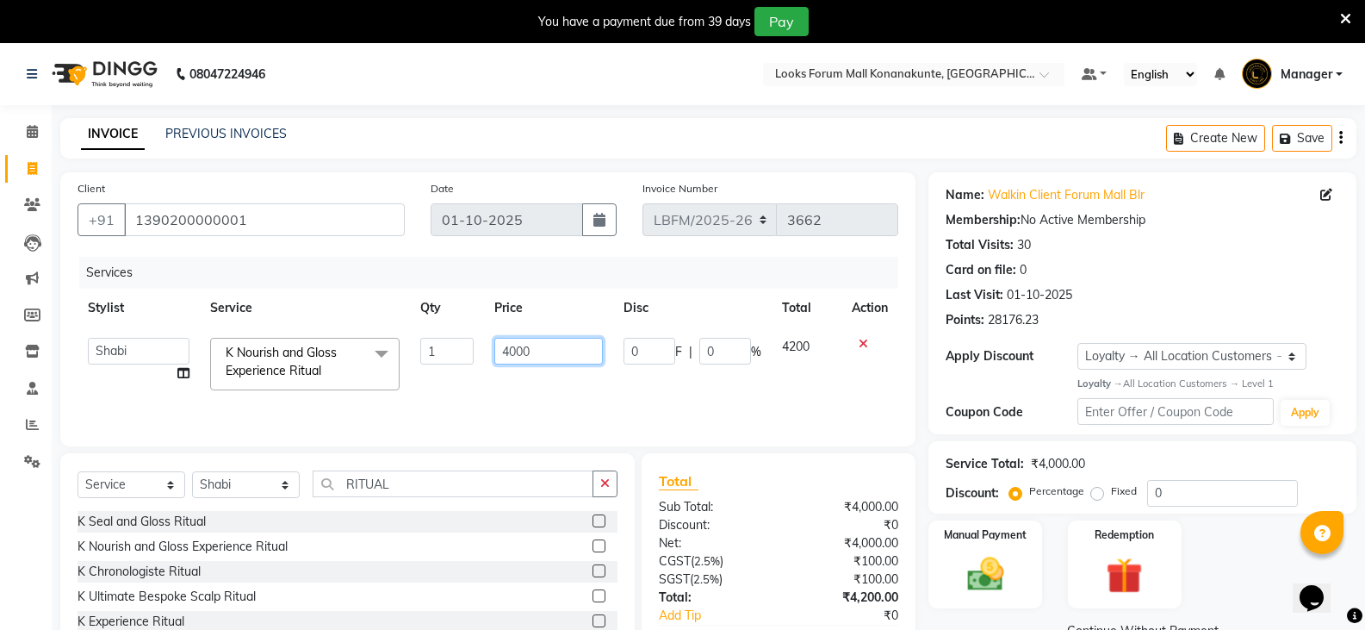
drag, startPoint x: 552, startPoint y: 346, endPoint x: 444, endPoint y: 344, distance: 107.7
click at [444, 344] on tr "Ananya_Nails [PERSON_NAME] Bijen Bishop_Mgr Counter Sales Manager Mirisha [PERS…" at bounding box center [488, 363] width 821 height 73
type input "4100"
click at [989, 558] on img at bounding box center [984, 574] width 61 height 44
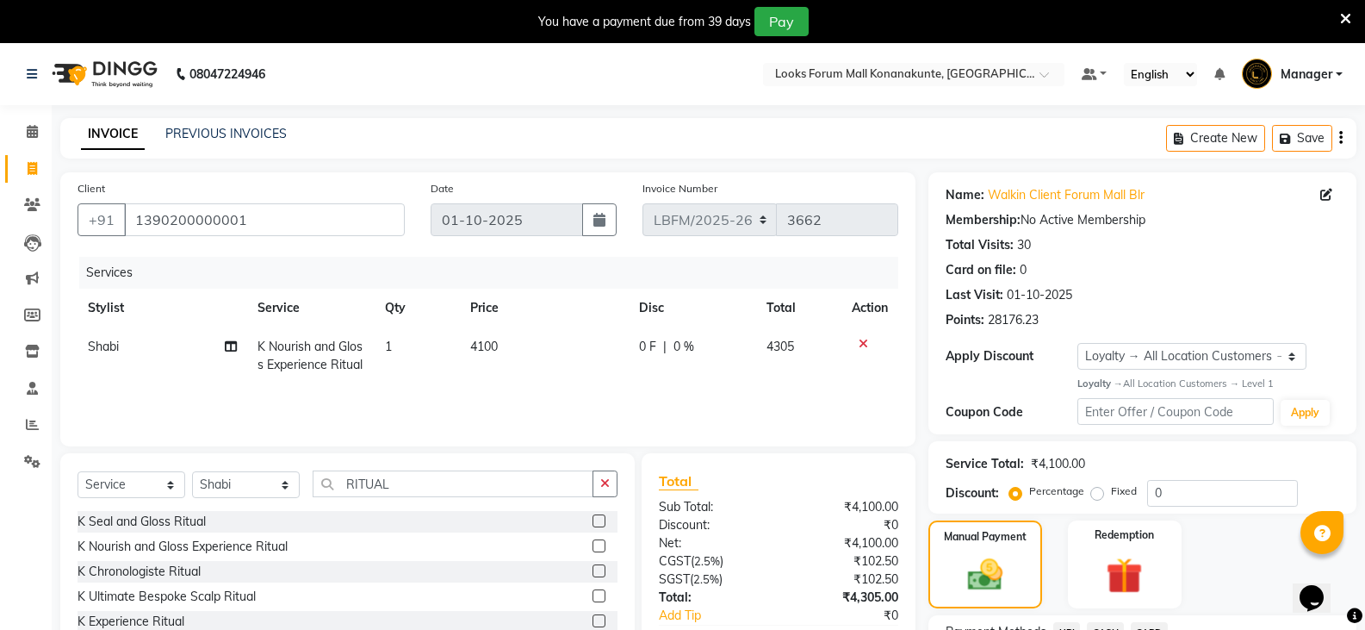
scroll to position [150, 0]
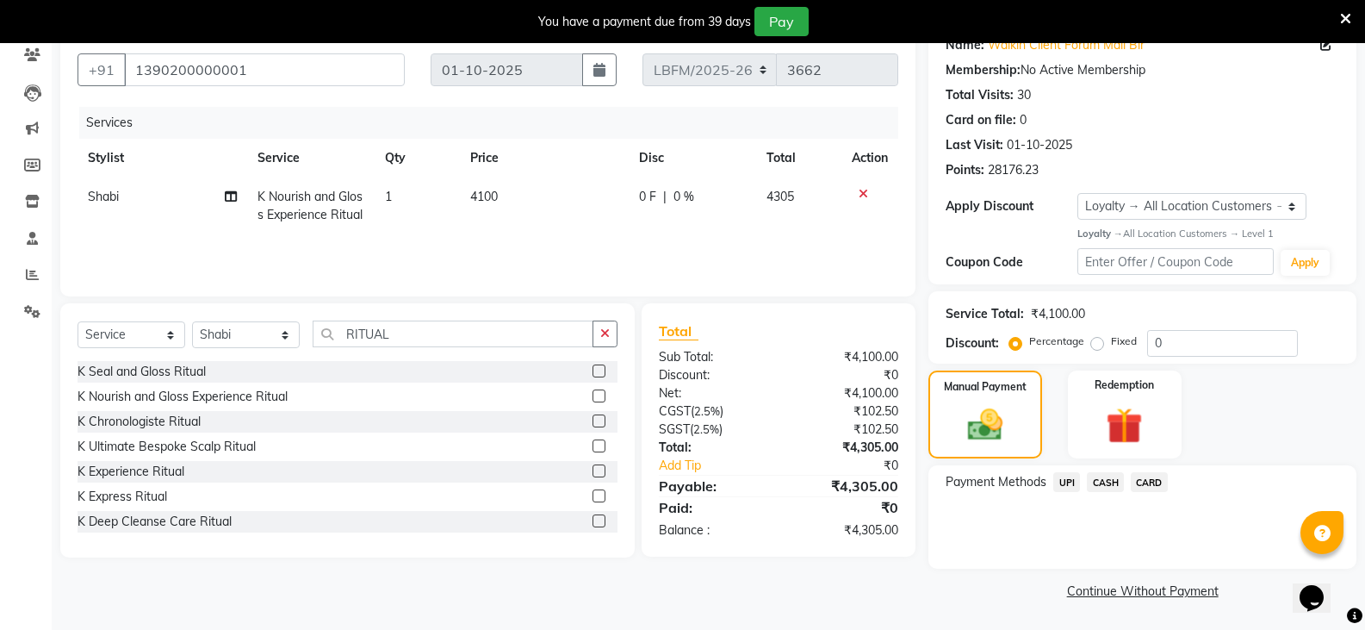
click at [1146, 483] on span "CARD" at bounding box center [1149, 482] width 37 height 20
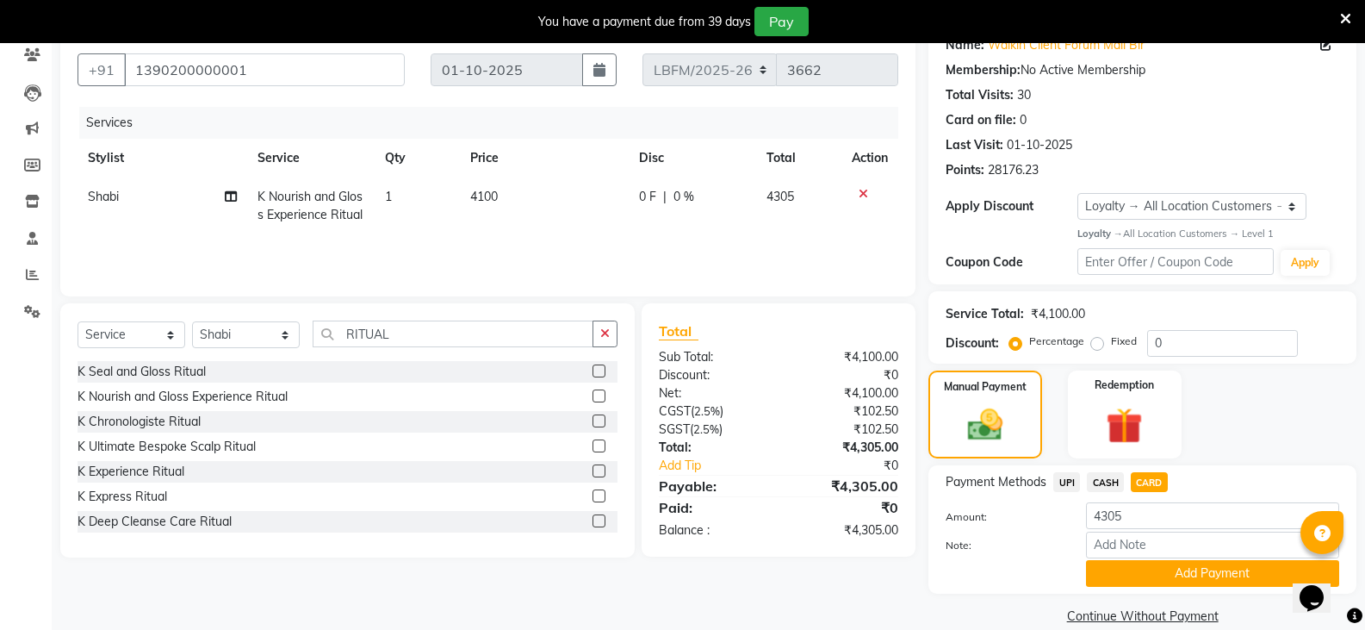
click at [518, 190] on td "4100" at bounding box center [545, 205] width 170 height 57
select select "90388"
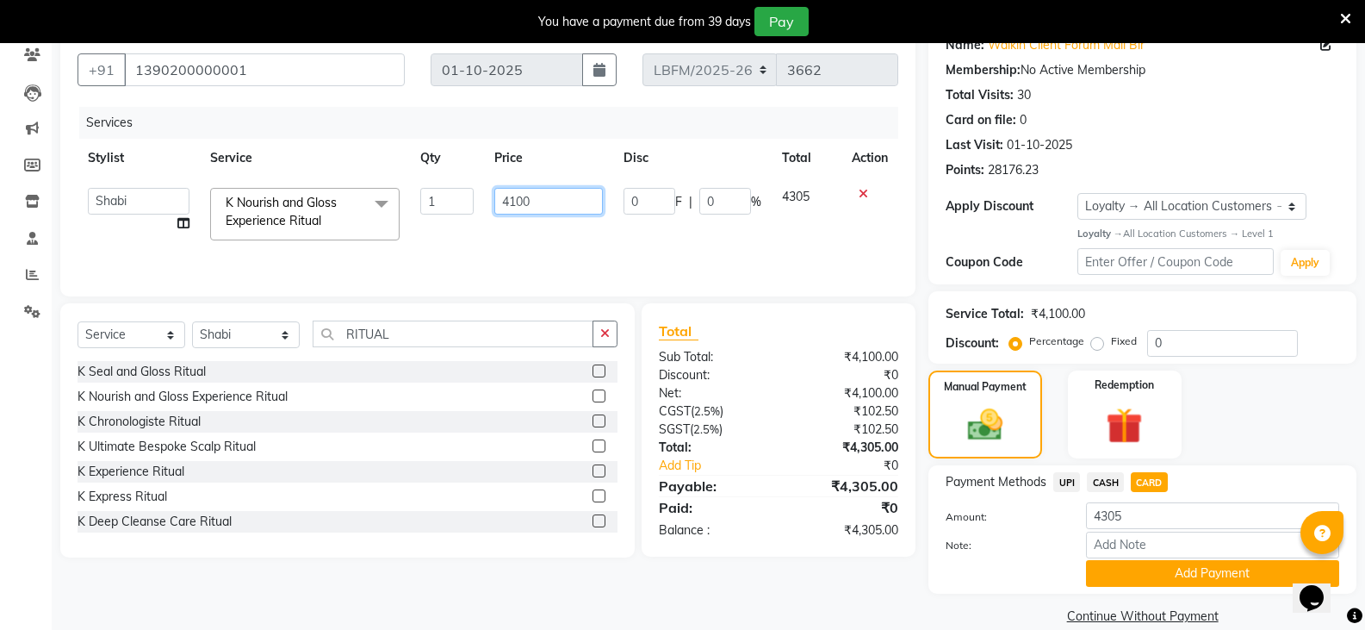
drag, startPoint x: 421, startPoint y: 198, endPoint x: 397, endPoint y: 197, distance: 24.1
click at [397, 197] on tr "Ananya_Nails [PERSON_NAME] Bijen Bishop_Mgr Counter Sales Manager Mirisha [PERS…" at bounding box center [488, 213] width 821 height 73
type input "4300"
click at [1153, 483] on span "CARD" at bounding box center [1149, 482] width 37 height 20
type input "4515"
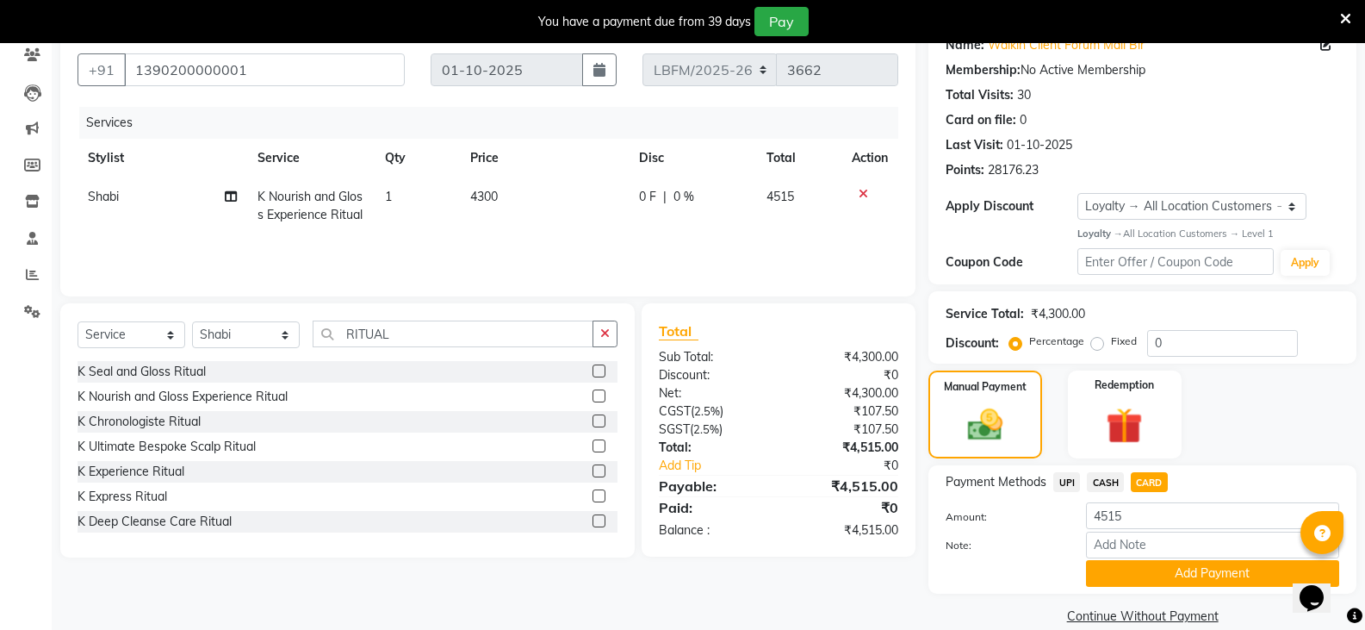
click at [1115, 482] on span "CASH" at bounding box center [1105, 482] width 37 height 20
click at [1188, 573] on button "Add Payment" at bounding box center [1212, 573] width 253 height 27
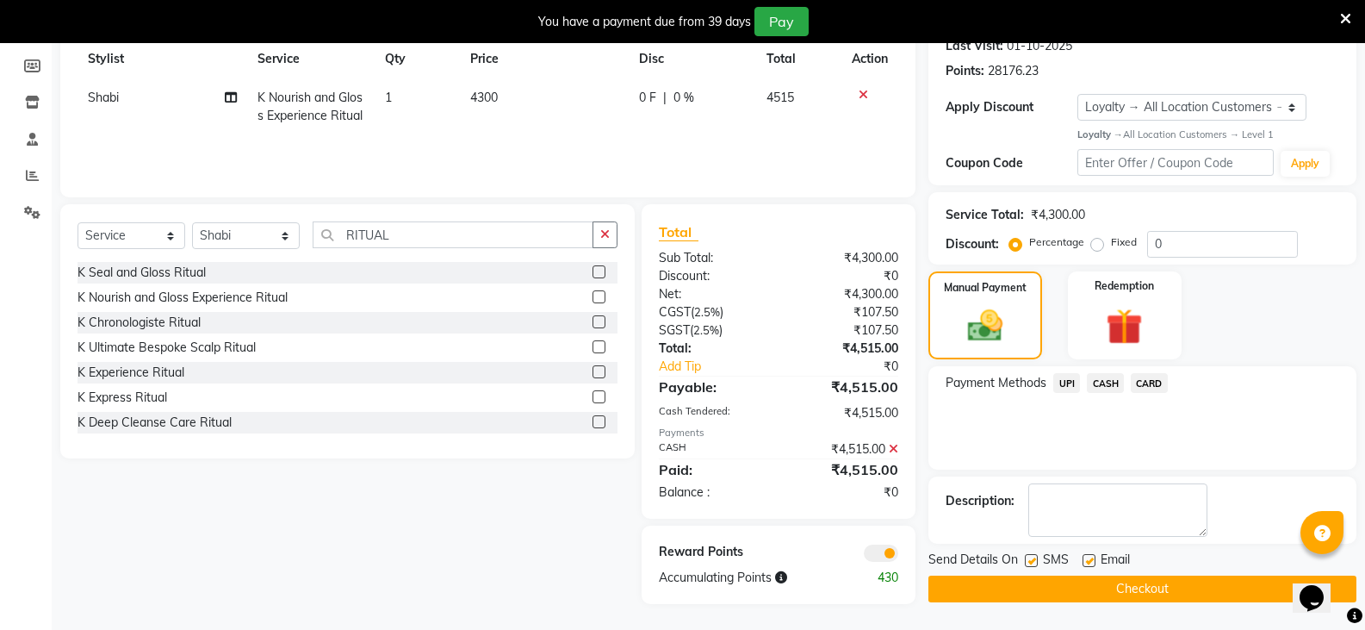
click at [1190, 591] on button "Checkout" at bounding box center [1143, 588] width 428 height 27
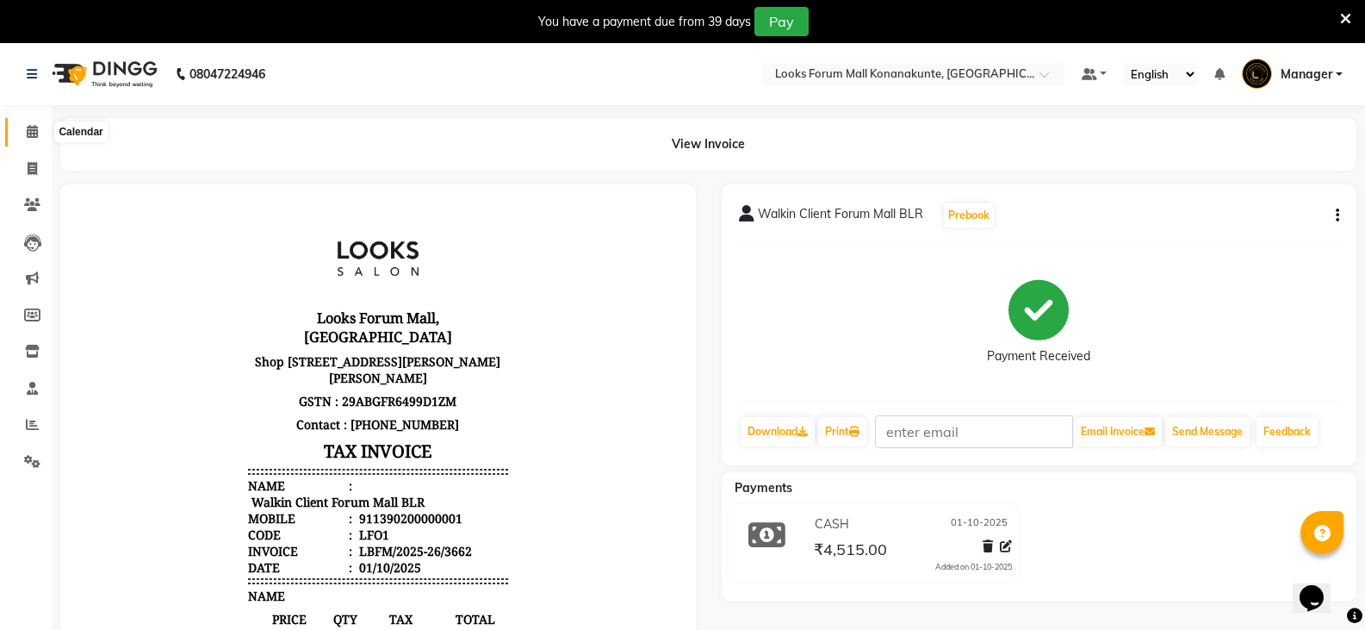
click at [33, 138] on span at bounding box center [32, 132] width 30 height 20
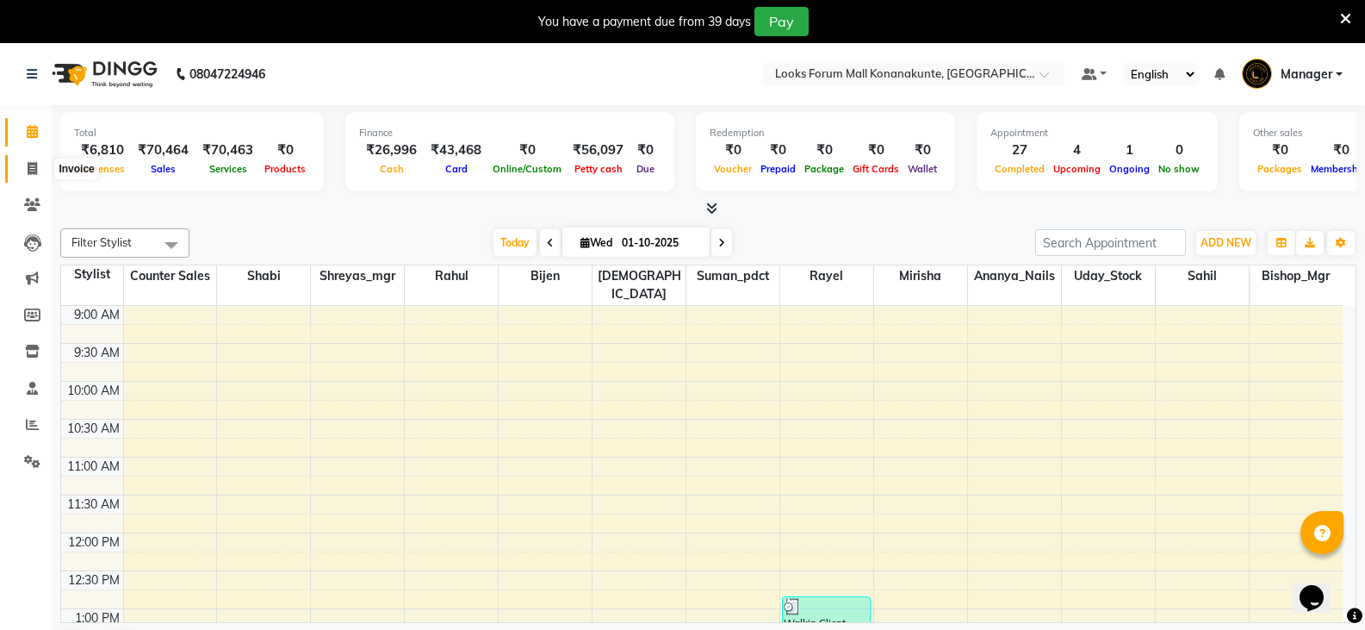
click at [40, 170] on span at bounding box center [32, 169] width 30 height 20
select select "service"
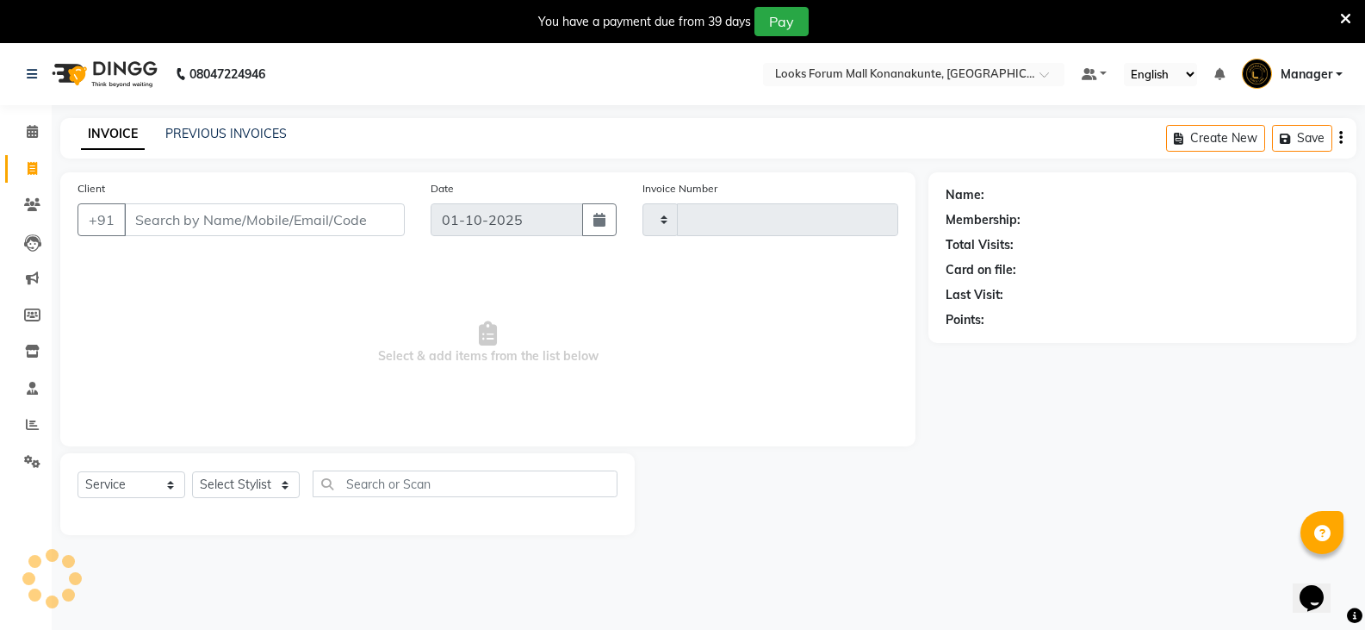
type input "3663"
select select "8945"
click at [269, 220] on input "Client" at bounding box center [264, 219] width 281 height 33
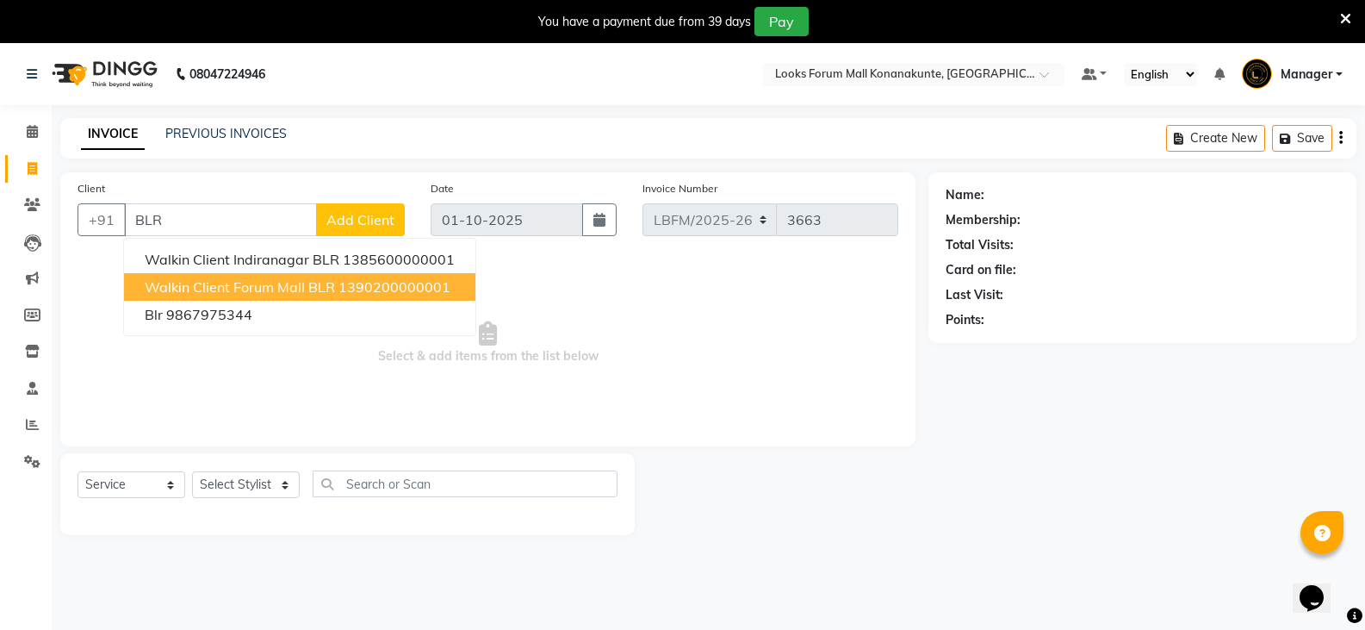
click at [180, 288] on span "Walkin Client Forum Mall BLR" at bounding box center [240, 286] width 190 height 17
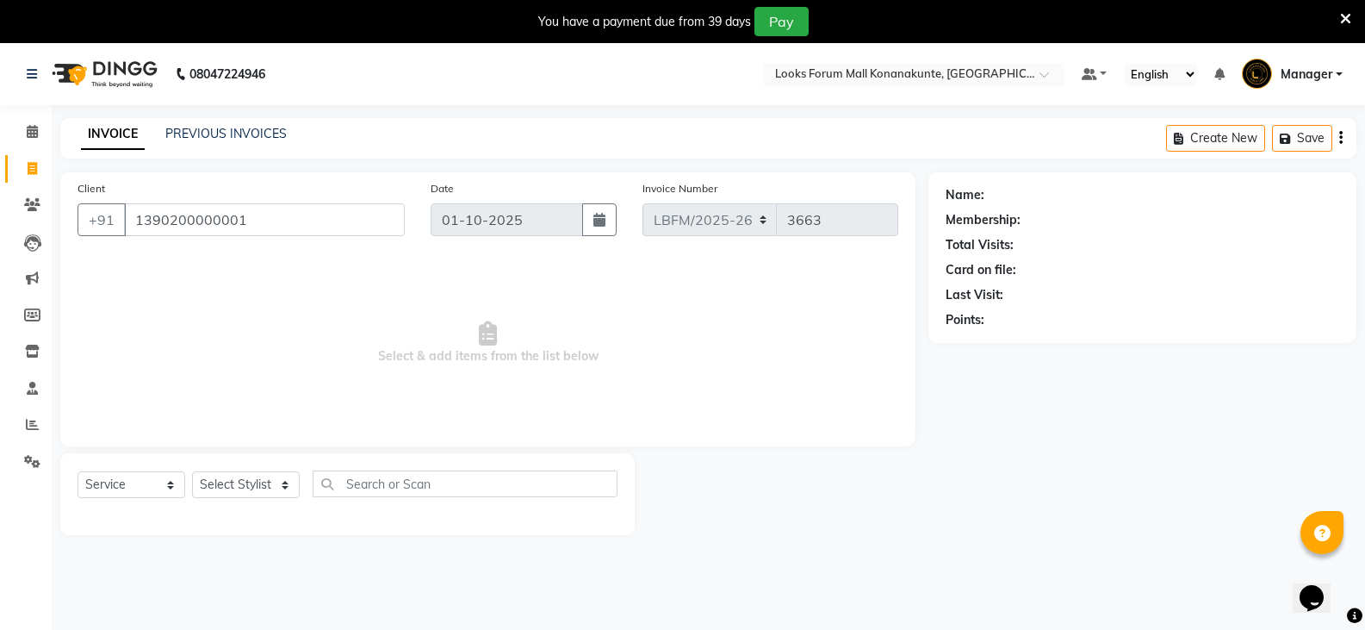
type input "1390200000001"
click at [247, 485] on select "Select Stylist Ananya_Nails [PERSON_NAME] Bijen Bishop_Mgr Counter Sales Manage…" at bounding box center [246, 484] width 108 height 27
select select "1: Object"
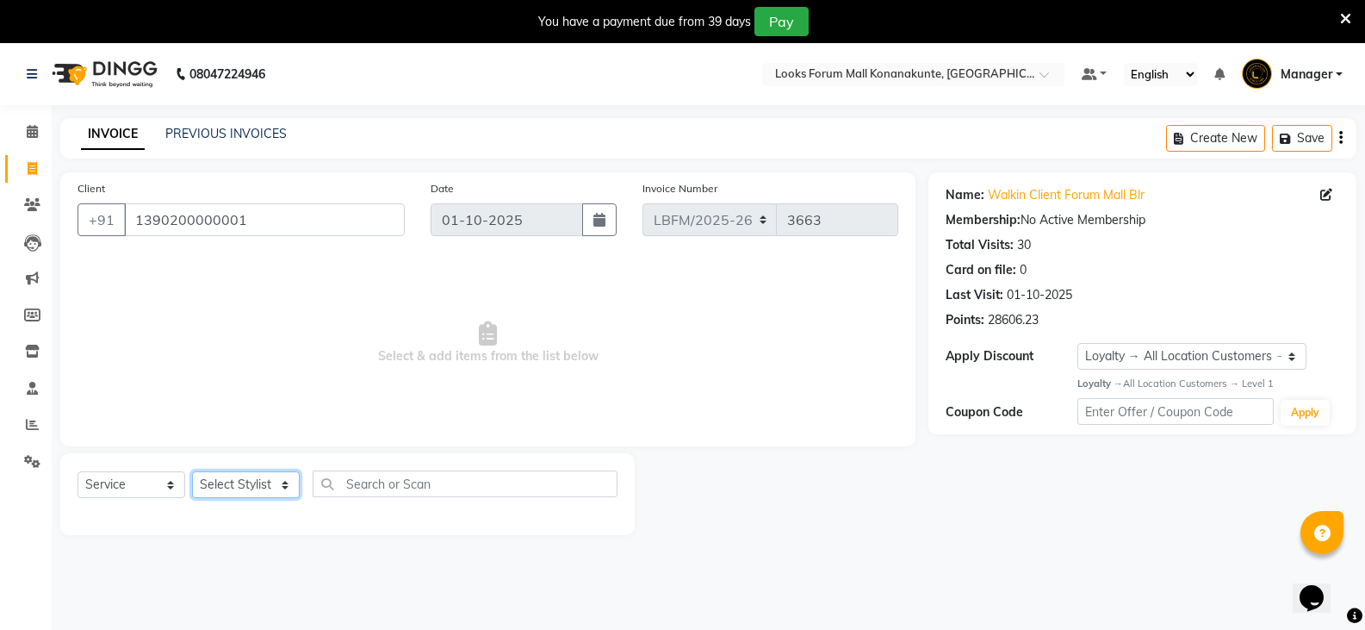
select select "90396"
click at [192, 471] on select "Select Stylist Ananya_Nails [PERSON_NAME] Bijen Bishop_Mgr Counter Sales Manage…" at bounding box center [246, 484] width 108 height 27
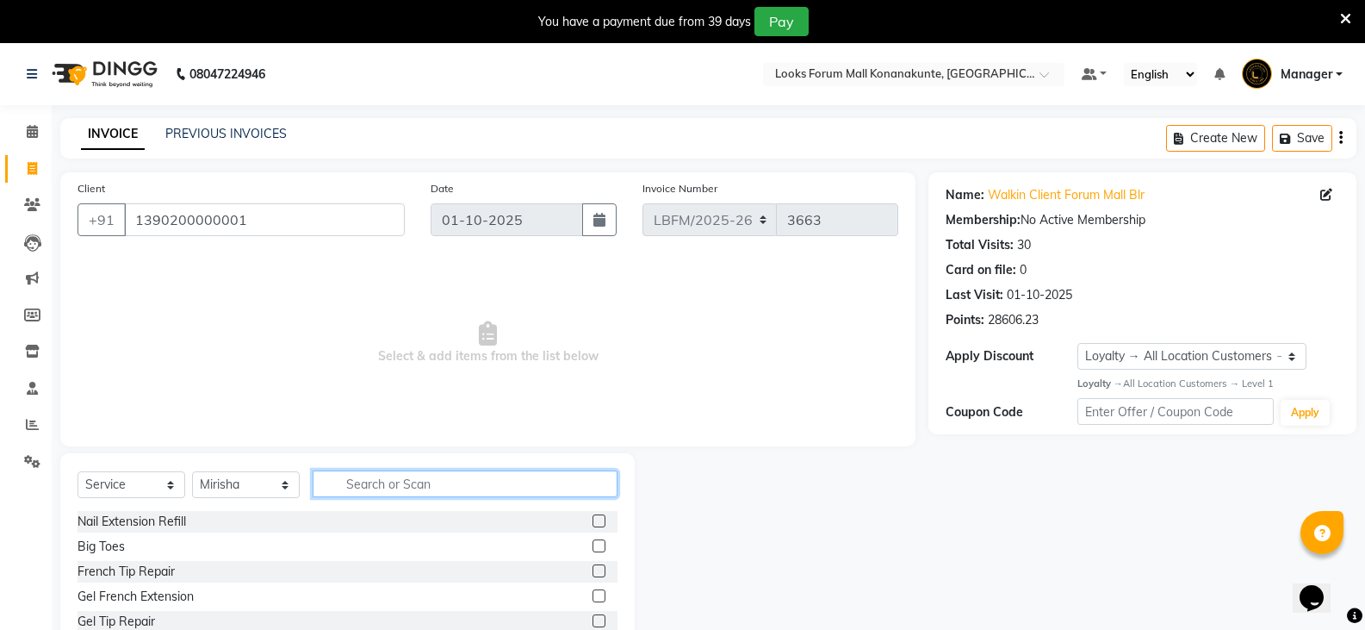
click at [358, 476] on input "text" at bounding box center [465, 483] width 305 height 27
type input "EYE"
click at [593, 593] on label at bounding box center [599, 595] width 13 height 13
click at [593, 593] on input "checkbox" at bounding box center [598, 596] width 11 height 11
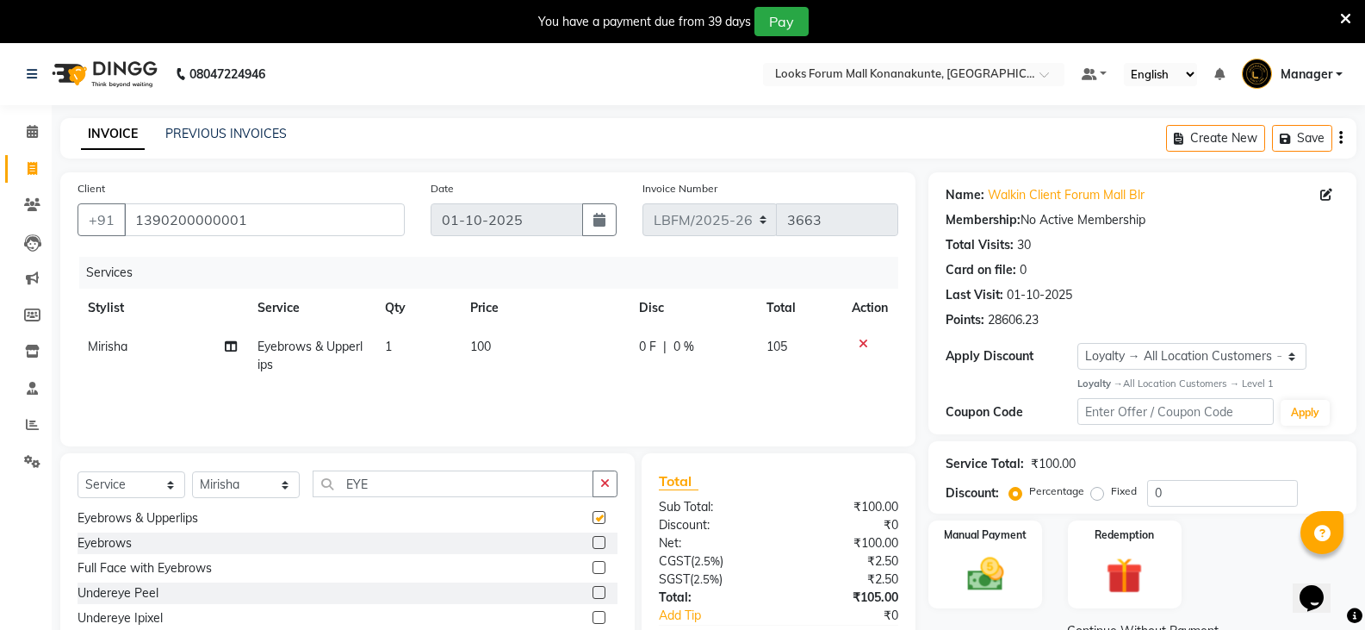
checkbox input "false"
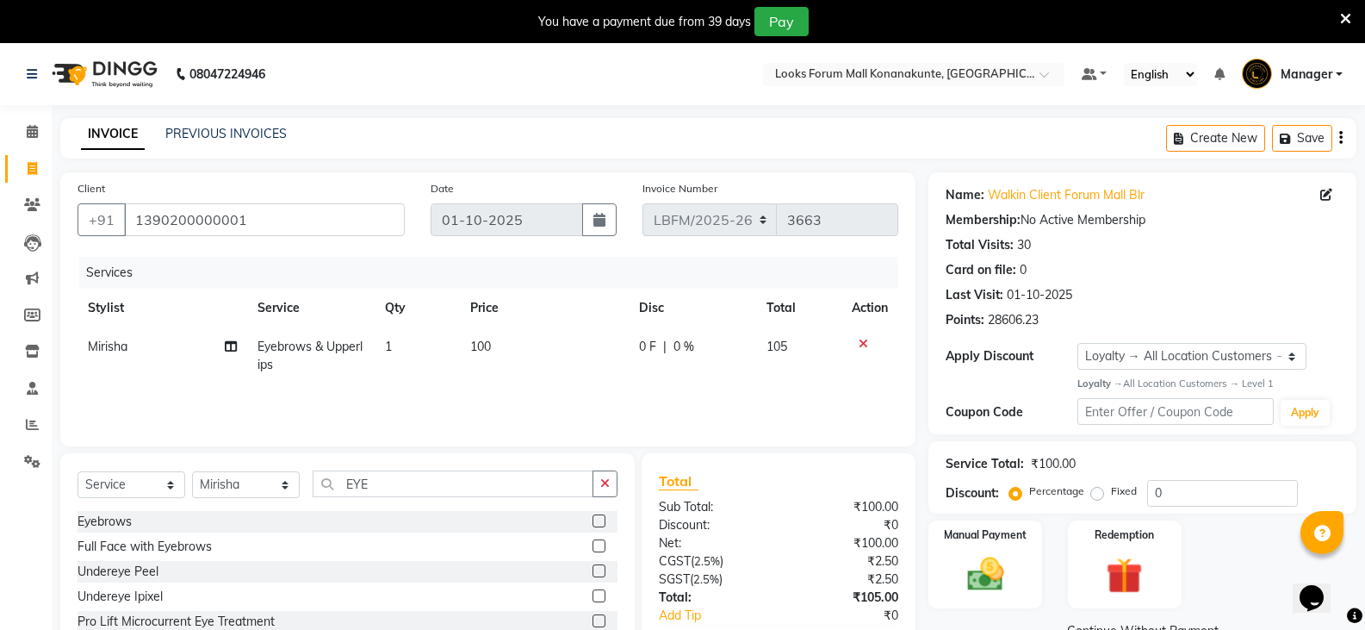
scroll to position [103, 0]
click at [1024, 568] on div "Manual Payment" at bounding box center [986, 565] width 118 height 92
click at [506, 327] on td "100" at bounding box center [545, 355] width 170 height 57
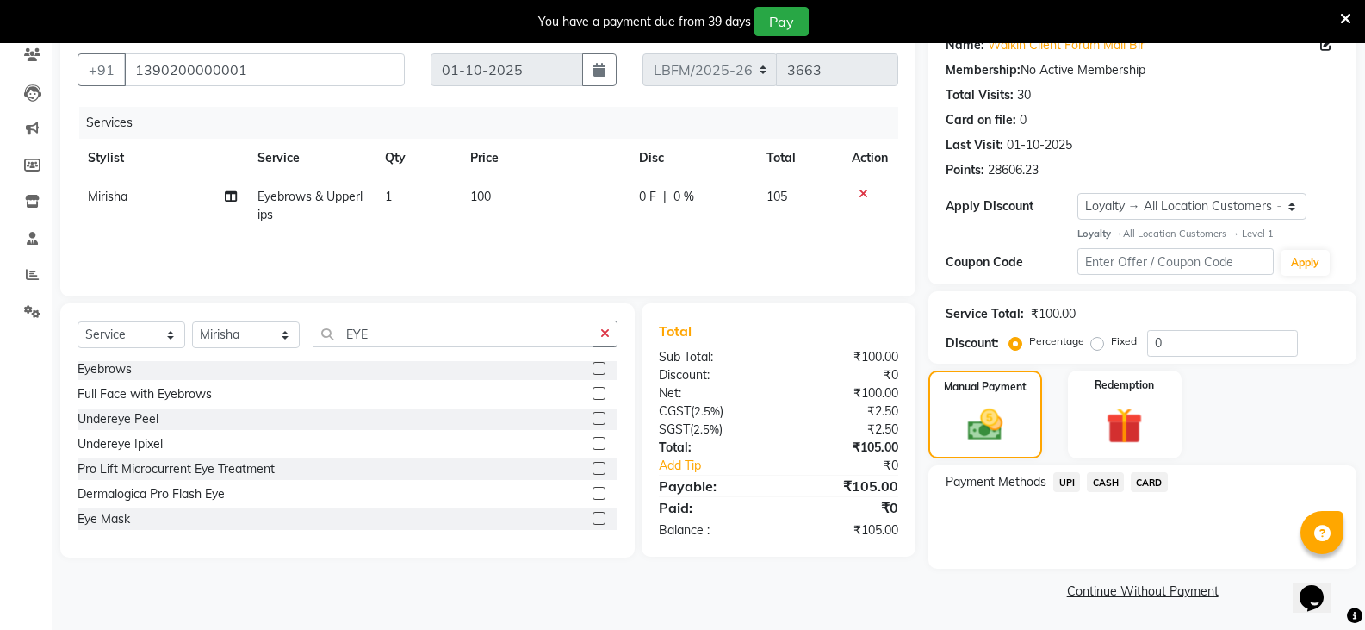
select select "90396"
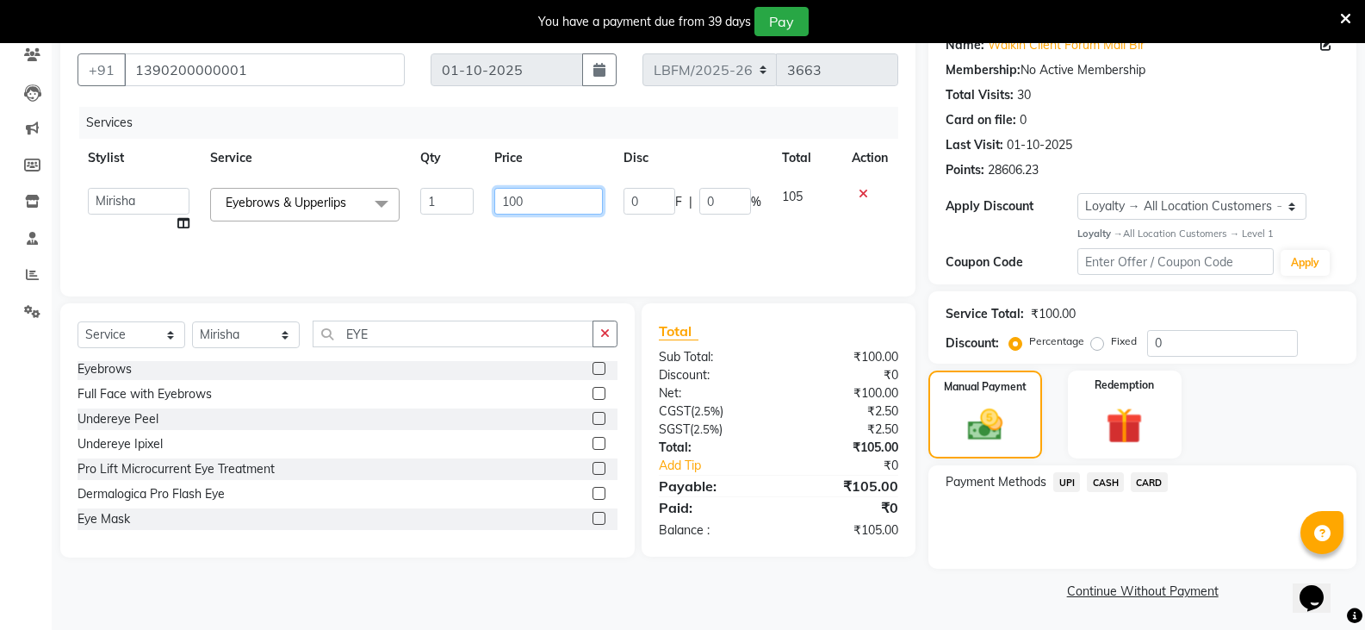
drag, startPoint x: 550, startPoint y: 199, endPoint x: 408, endPoint y: 178, distance: 143.6
click at [408, 178] on tr "Ananya_Nails [PERSON_NAME] Bijen Bishop_Mgr Counter Sales Manager Mirisha [PERS…" at bounding box center [488, 209] width 821 height 65
type input "170"
click at [1147, 479] on span "CARD" at bounding box center [1149, 482] width 37 height 20
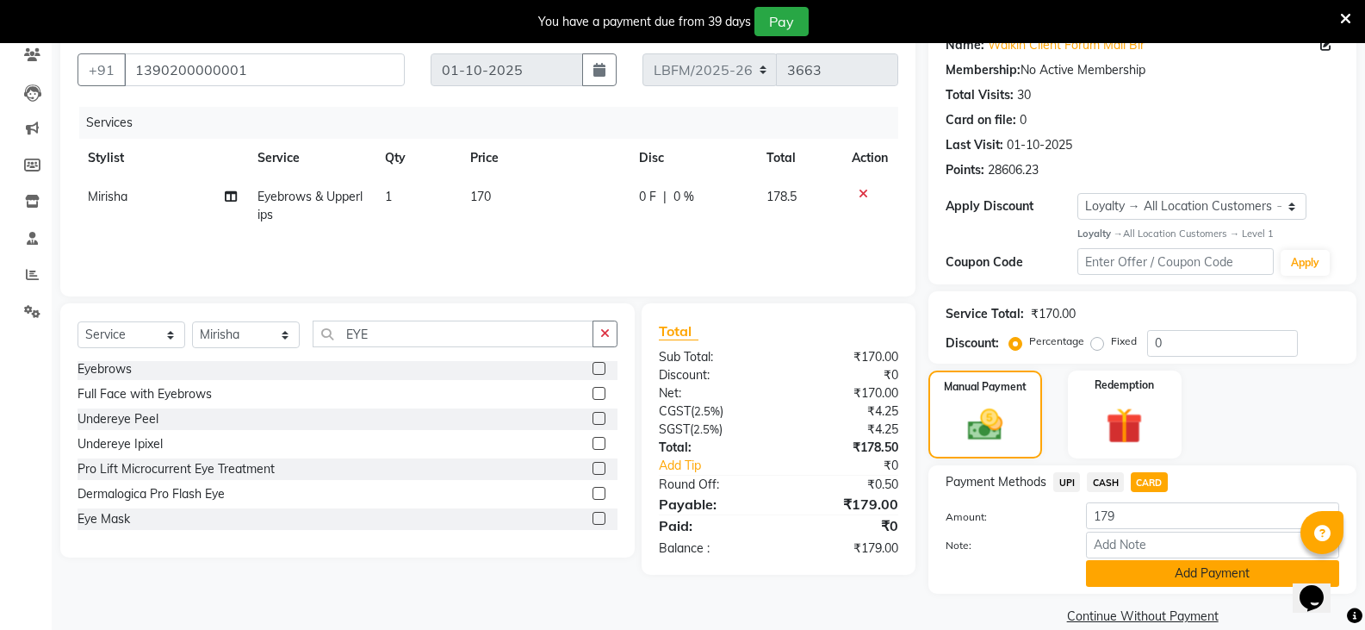
click at [1158, 572] on button "Add Payment" at bounding box center [1212, 573] width 253 height 27
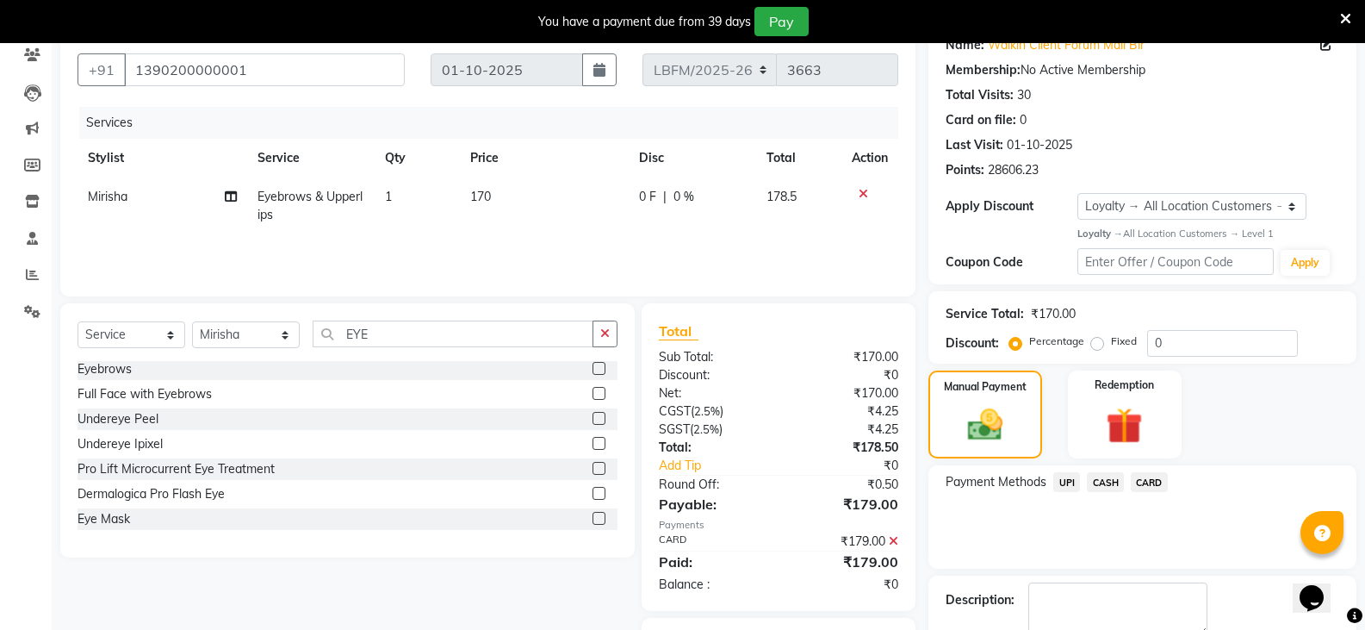
scroll to position [247, 0]
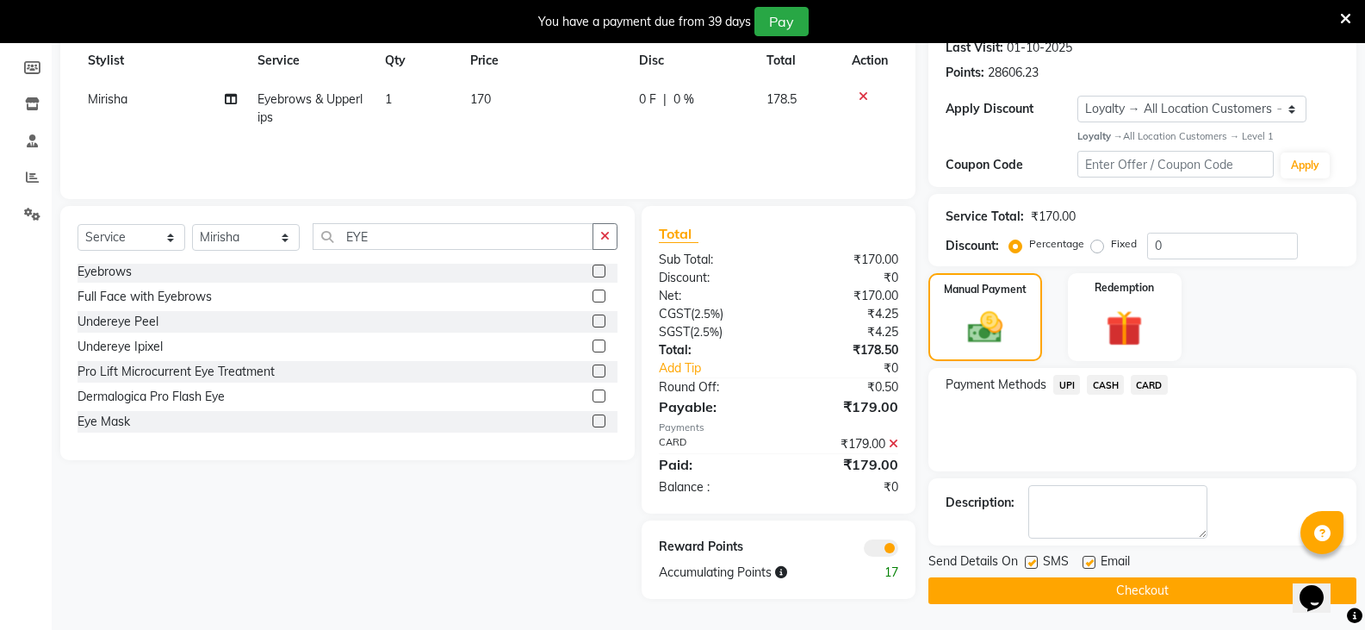
click at [1127, 587] on button "Checkout" at bounding box center [1143, 590] width 428 height 27
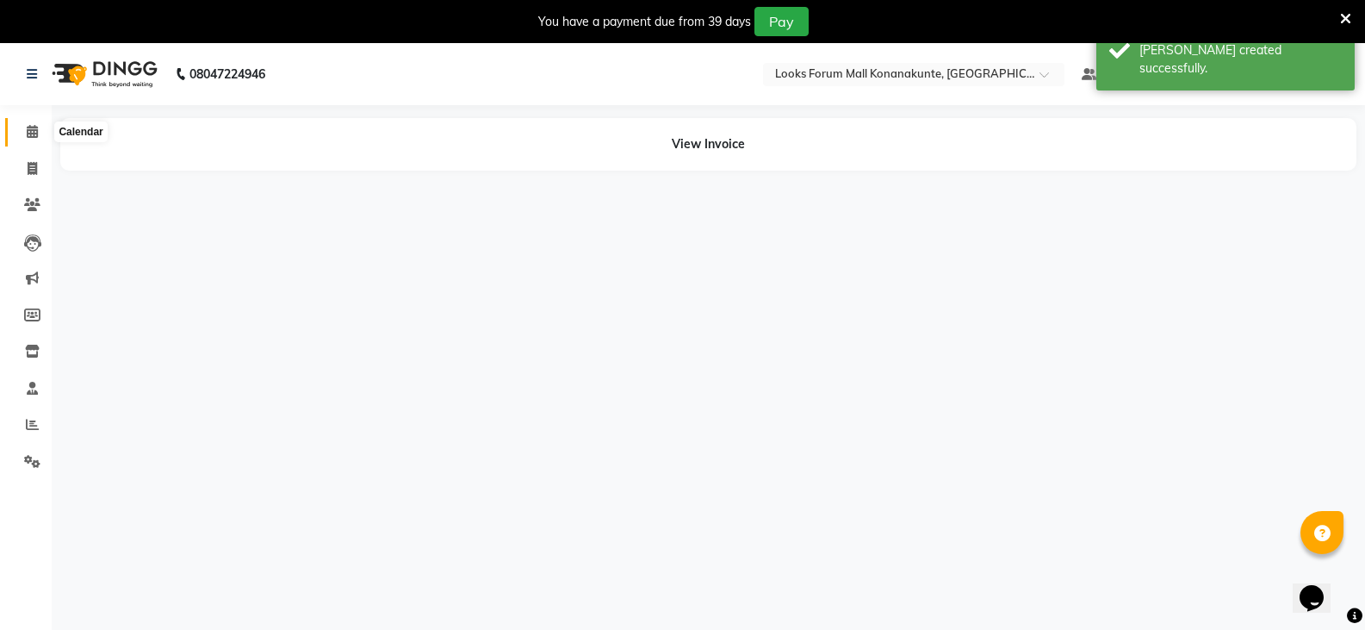
click at [29, 134] on icon at bounding box center [32, 131] width 11 height 13
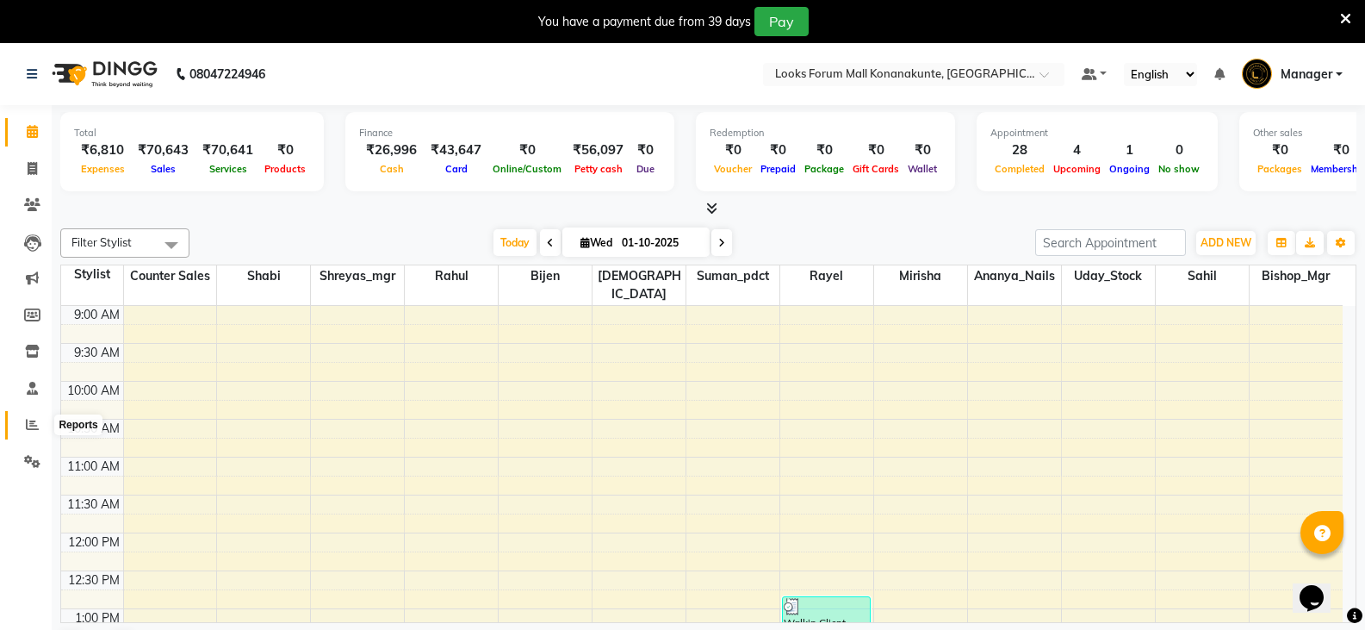
click at [33, 431] on span at bounding box center [32, 425] width 30 height 20
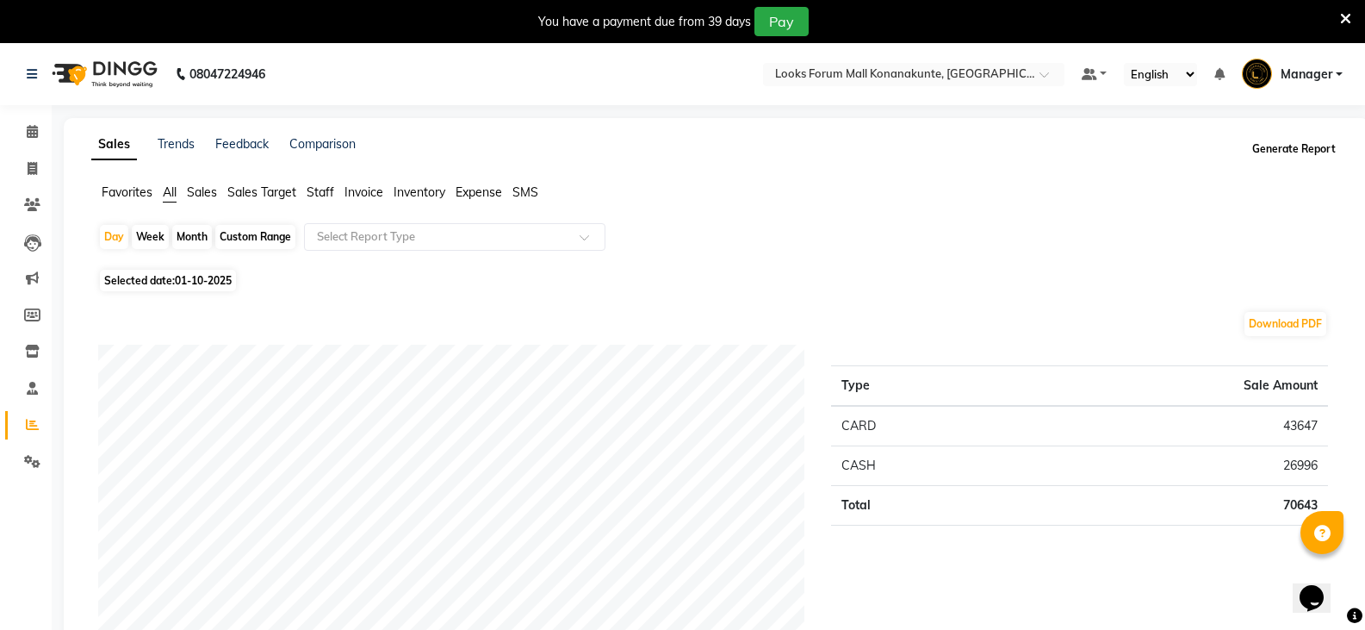
click at [1285, 153] on button "Generate Report" at bounding box center [1294, 149] width 92 height 24
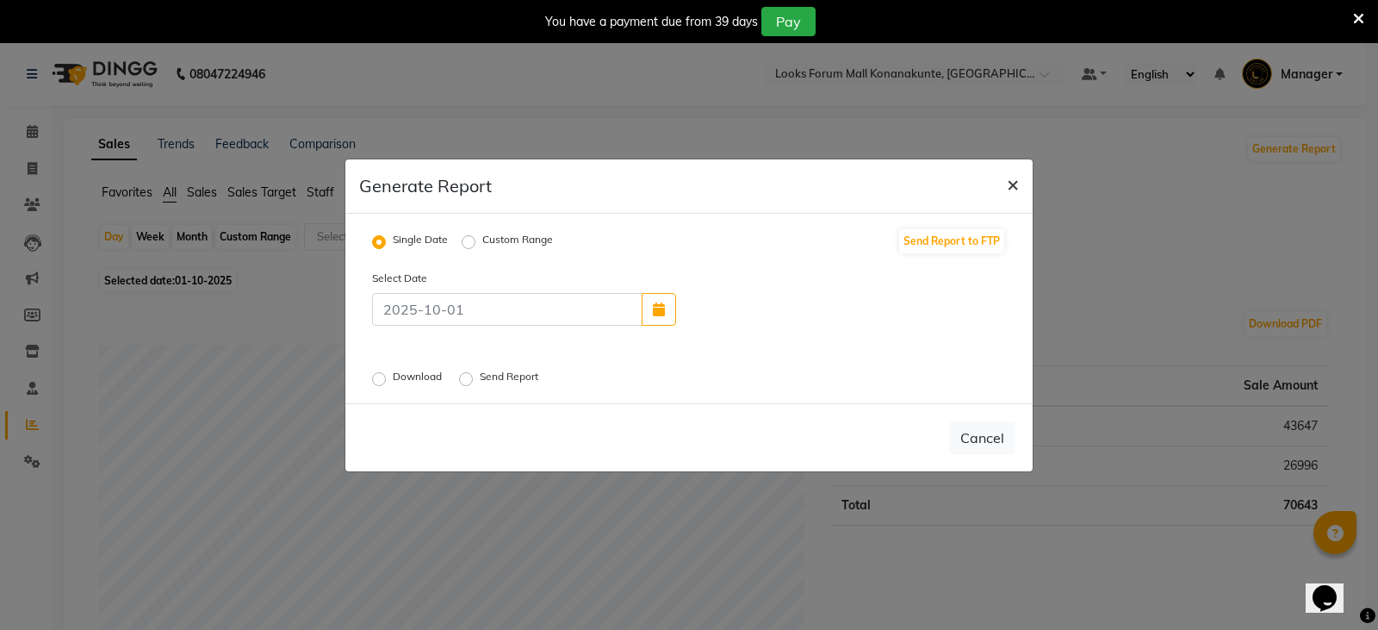
click at [1016, 189] on span "×" at bounding box center [1013, 184] width 12 height 26
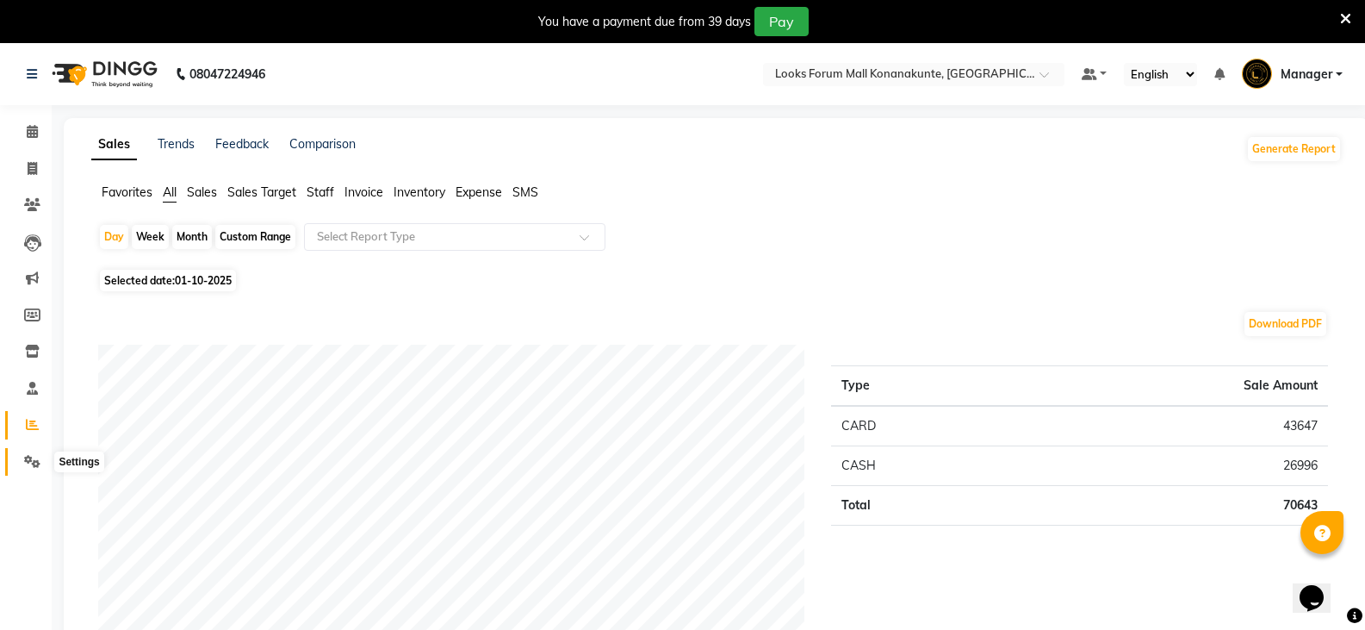
click at [31, 463] on icon at bounding box center [32, 461] width 16 height 13
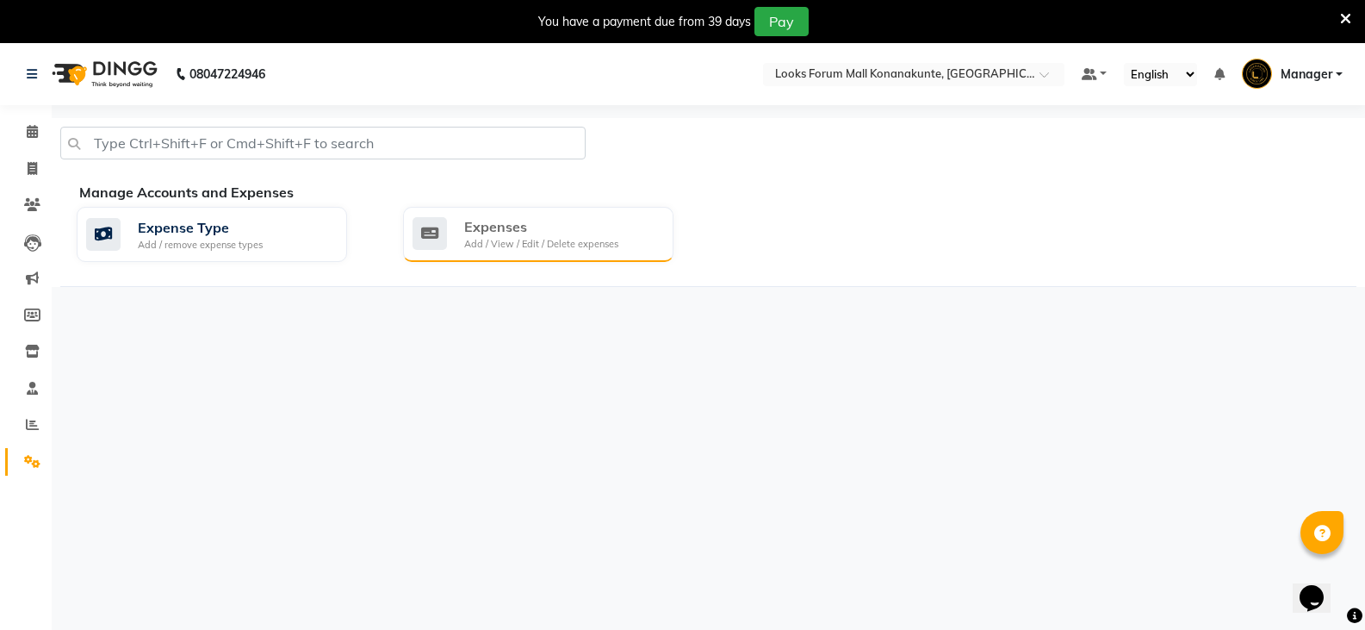
click at [537, 245] on div "Add / View / Edit / Delete expenses" at bounding box center [541, 244] width 154 height 15
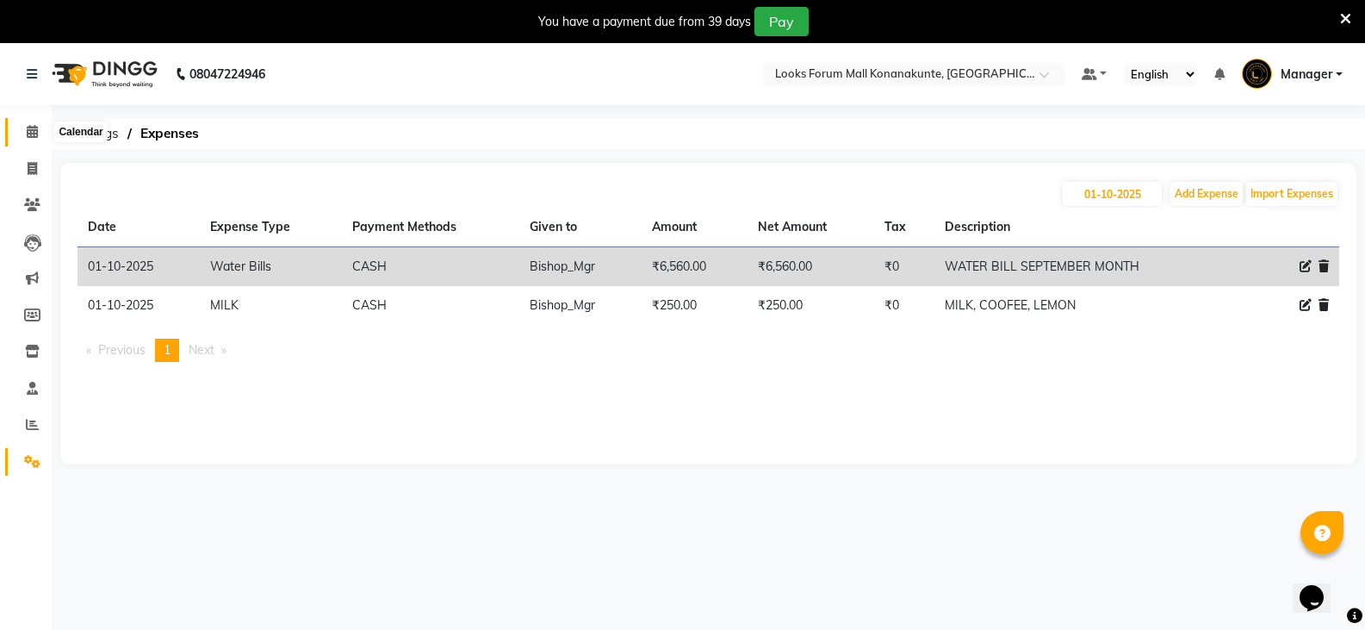
click at [33, 135] on icon at bounding box center [32, 131] width 11 height 13
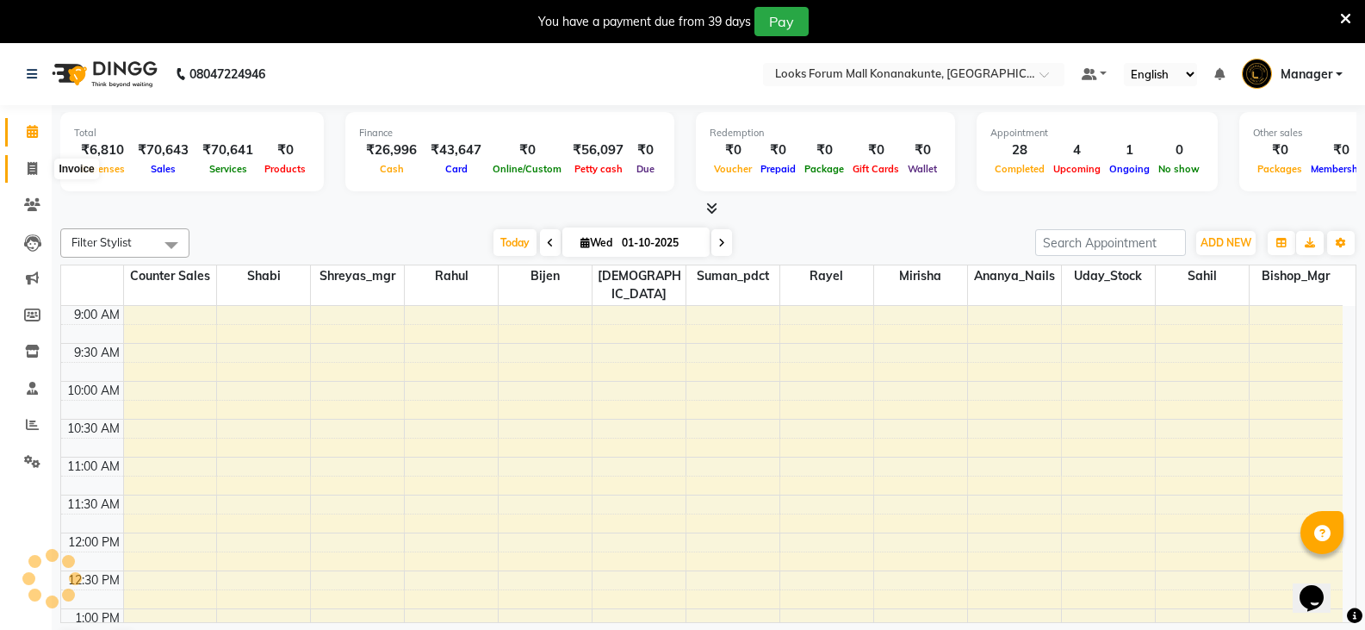
click at [33, 170] on icon at bounding box center [32, 168] width 9 height 13
select select "service"
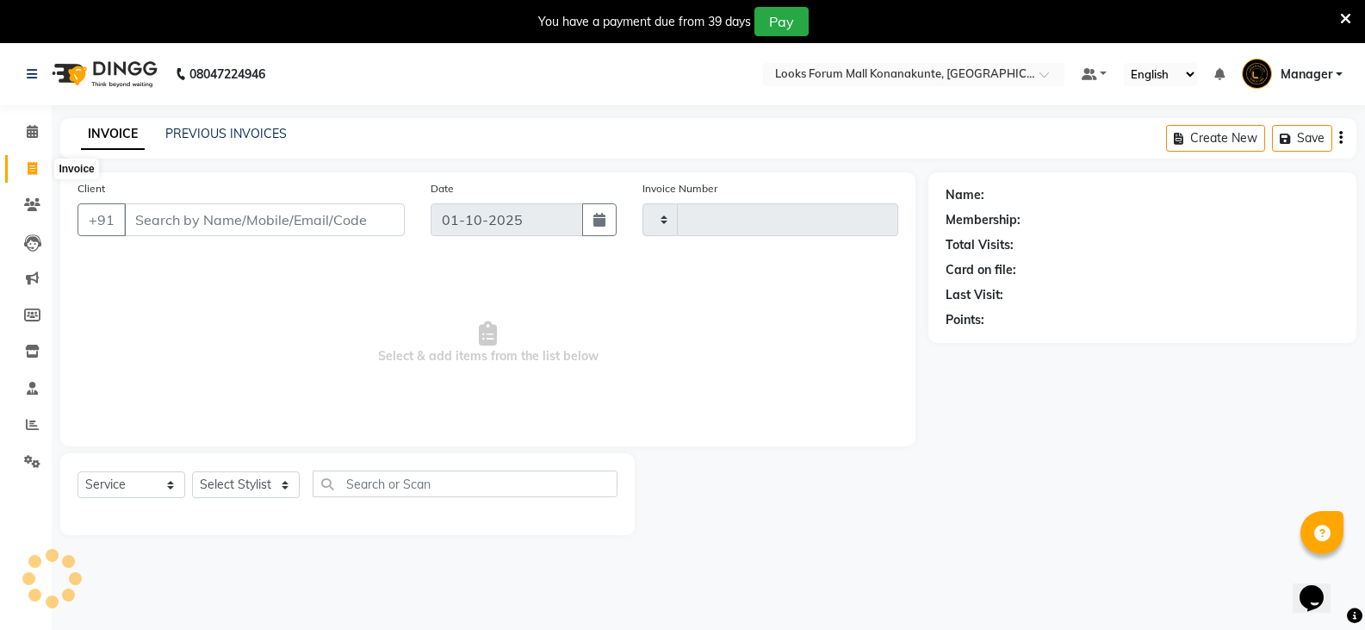
type input "3664"
select select "8945"
click at [34, 129] on icon at bounding box center [32, 131] width 11 height 13
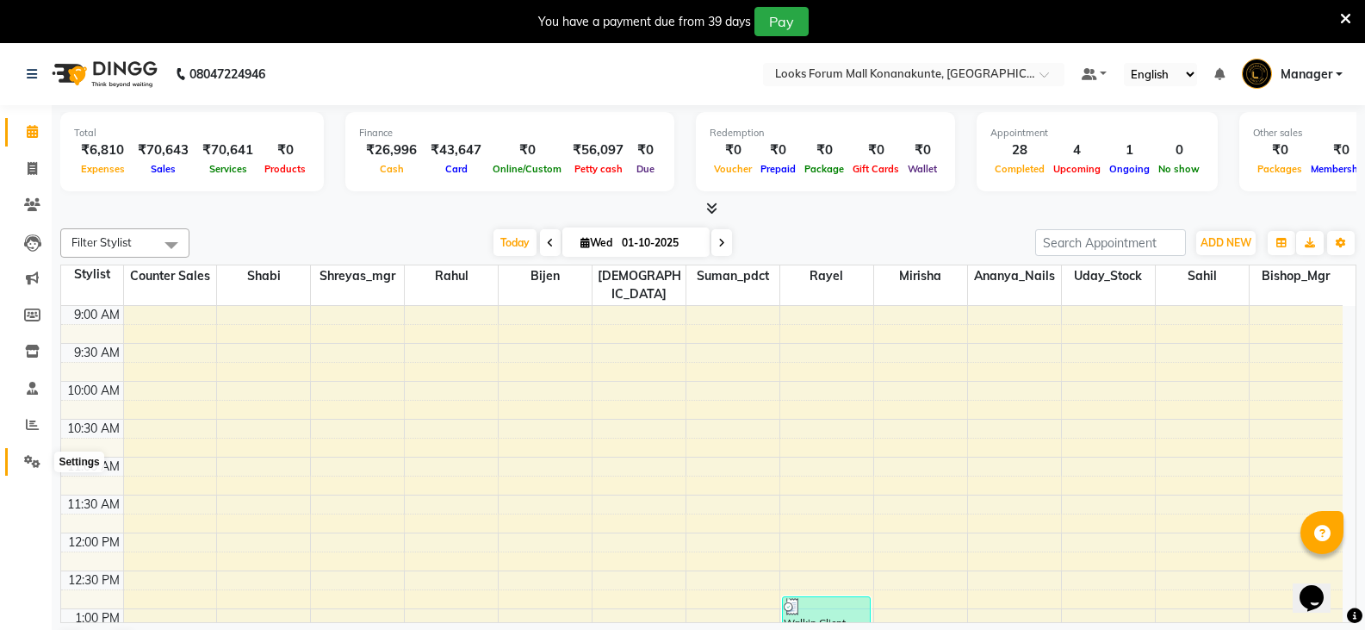
click at [33, 464] on icon at bounding box center [32, 461] width 16 height 13
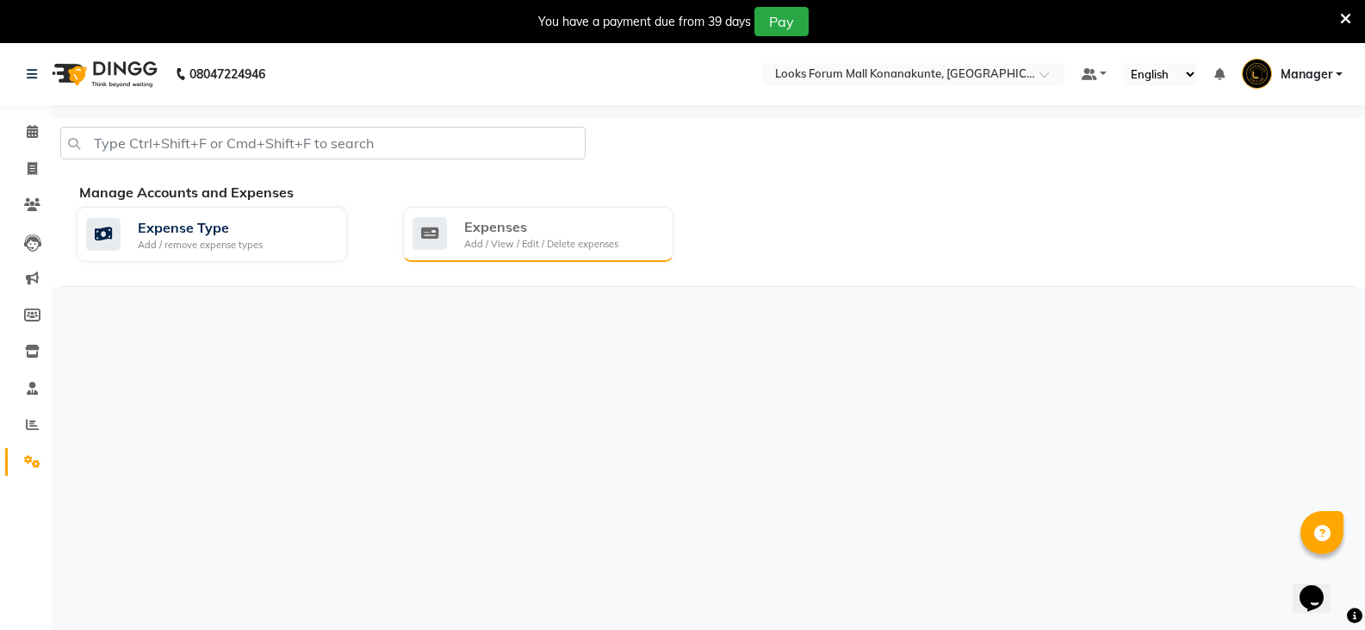
click at [538, 238] on div "Add / View / Edit / Delete expenses" at bounding box center [541, 244] width 154 height 15
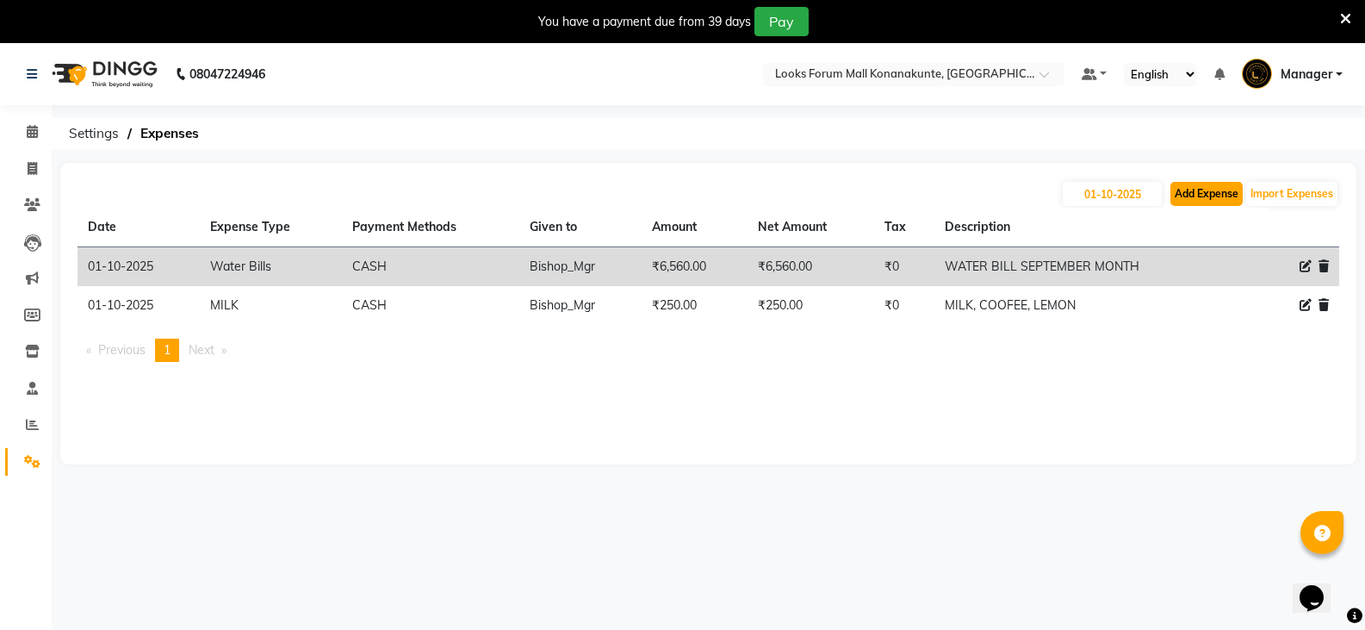
click at [1201, 194] on button "Add Expense" at bounding box center [1207, 194] width 72 height 24
select select "1"
select select "8119"
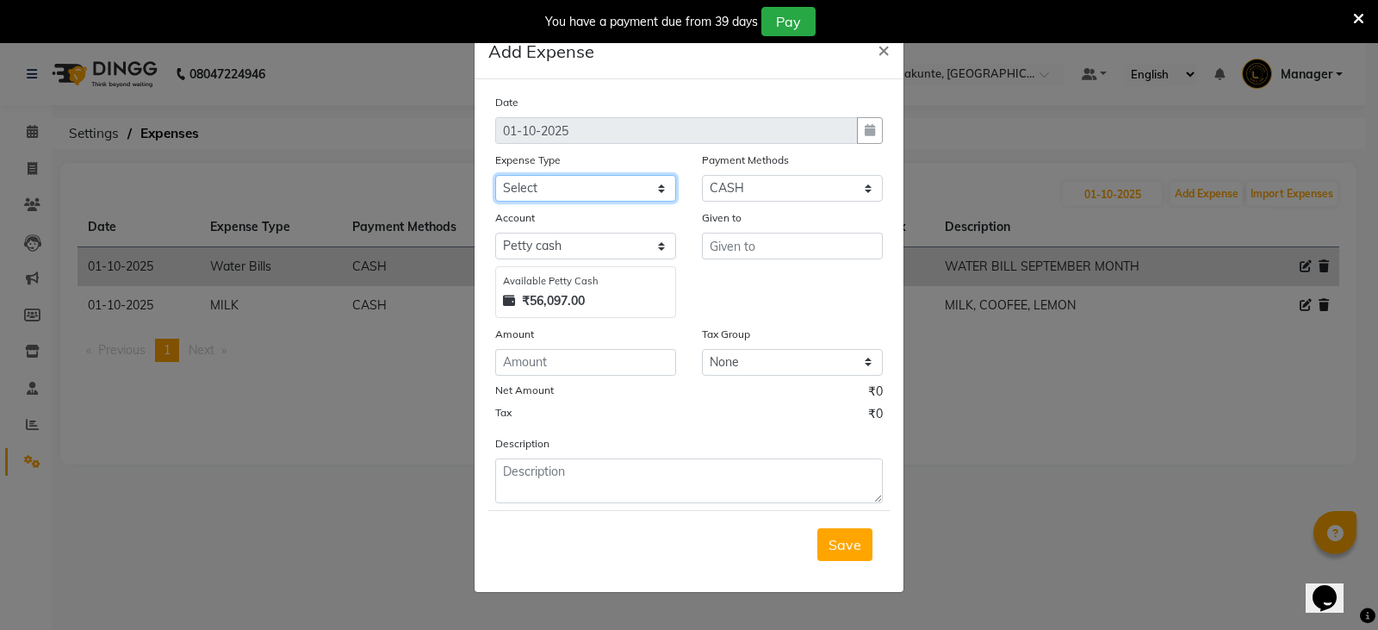
click at [593, 189] on select "Select Accommodation Aesthetics Bank Deposit BLINKIT Cash Handover Client Refun…" at bounding box center [585, 188] width 181 height 27
select select "23749"
click at [495, 175] on select "Select Accommodation Aesthetics Bank Deposit BLINKIT Cash Handover Client Refun…" at bounding box center [585, 188] width 181 height 27
click at [773, 240] on input "text" at bounding box center [792, 246] width 181 height 27
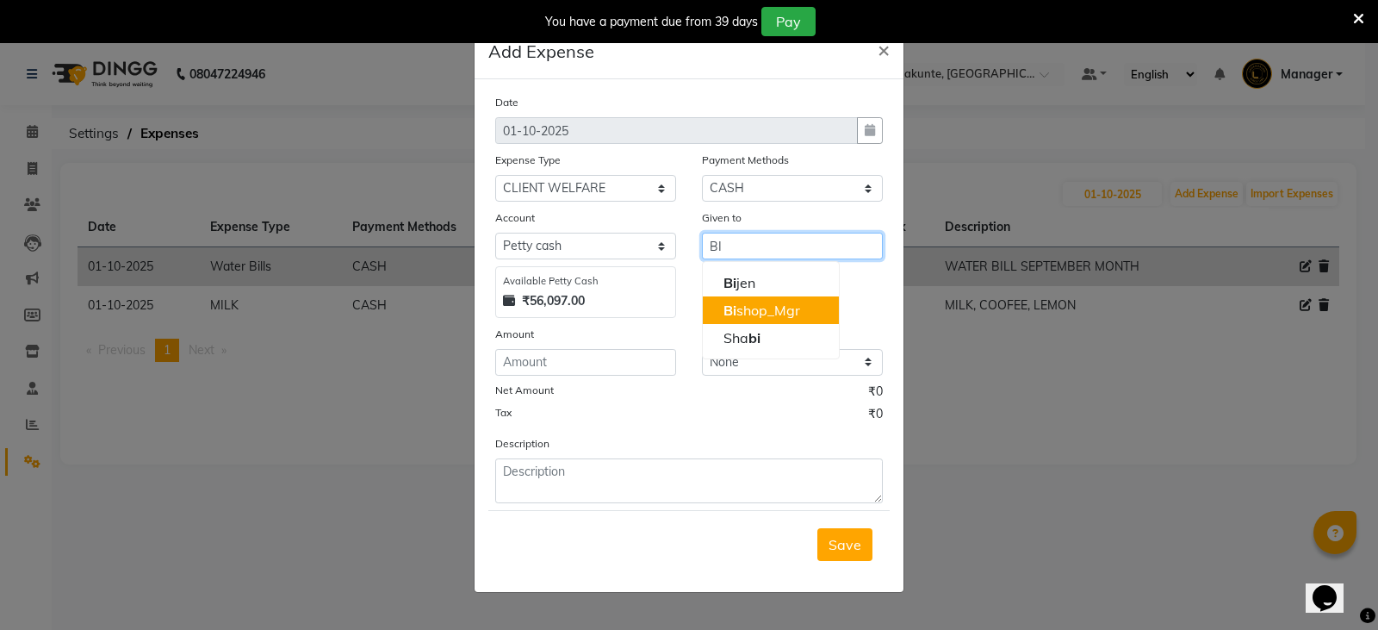
click at [750, 303] on ngb-highlight "Bi shop_Mgr" at bounding box center [762, 309] width 77 height 17
type input "Bishop_Mgr"
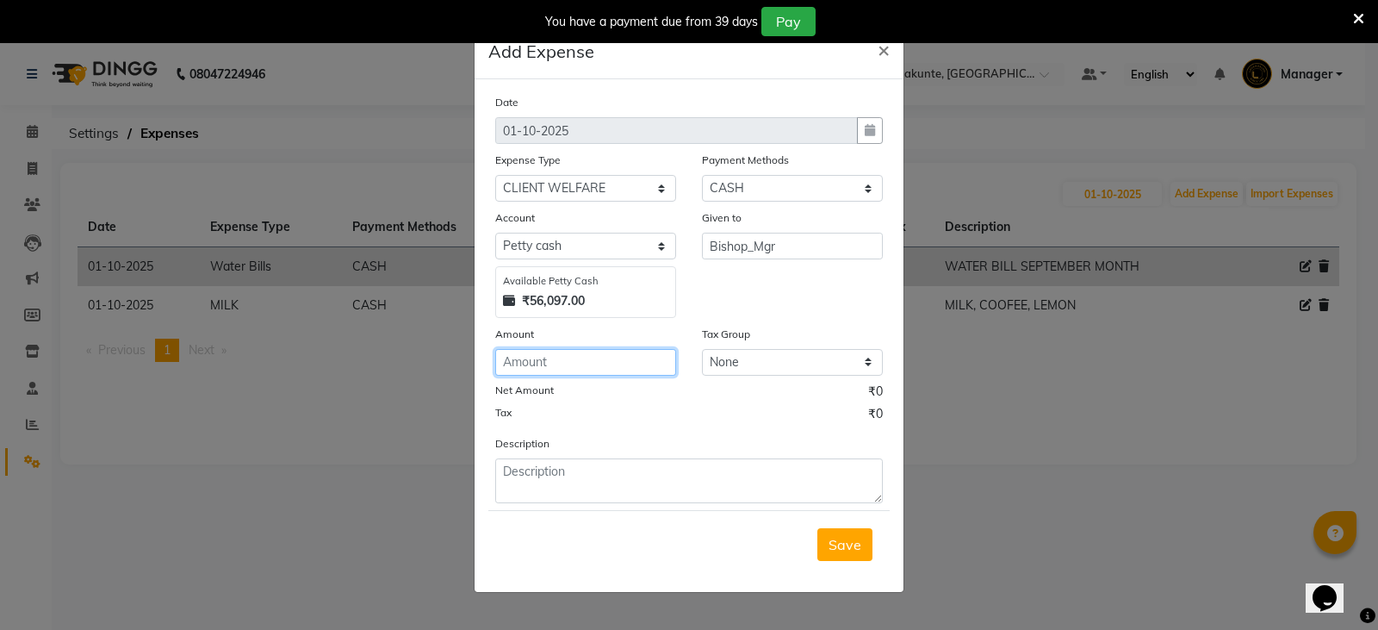
click at [576, 371] on input "number" at bounding box center [585, 362] width 181 height 27
type input "560"
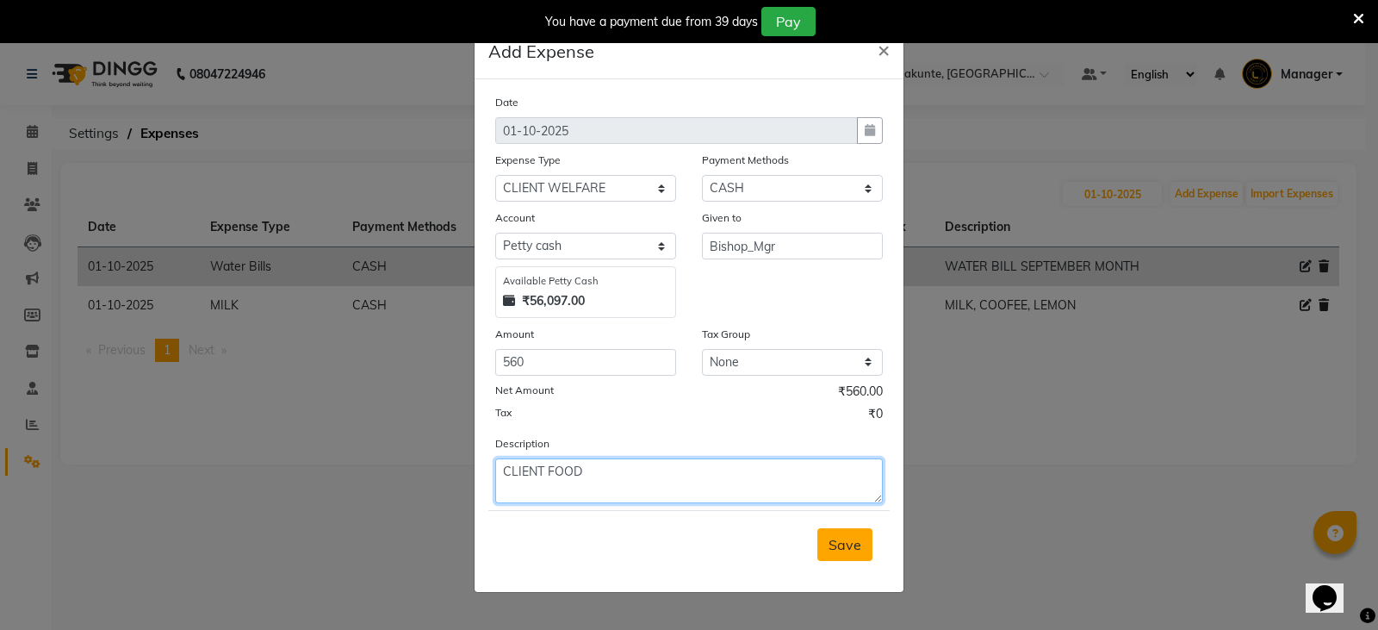
type textarea "CLIENT FOOD"
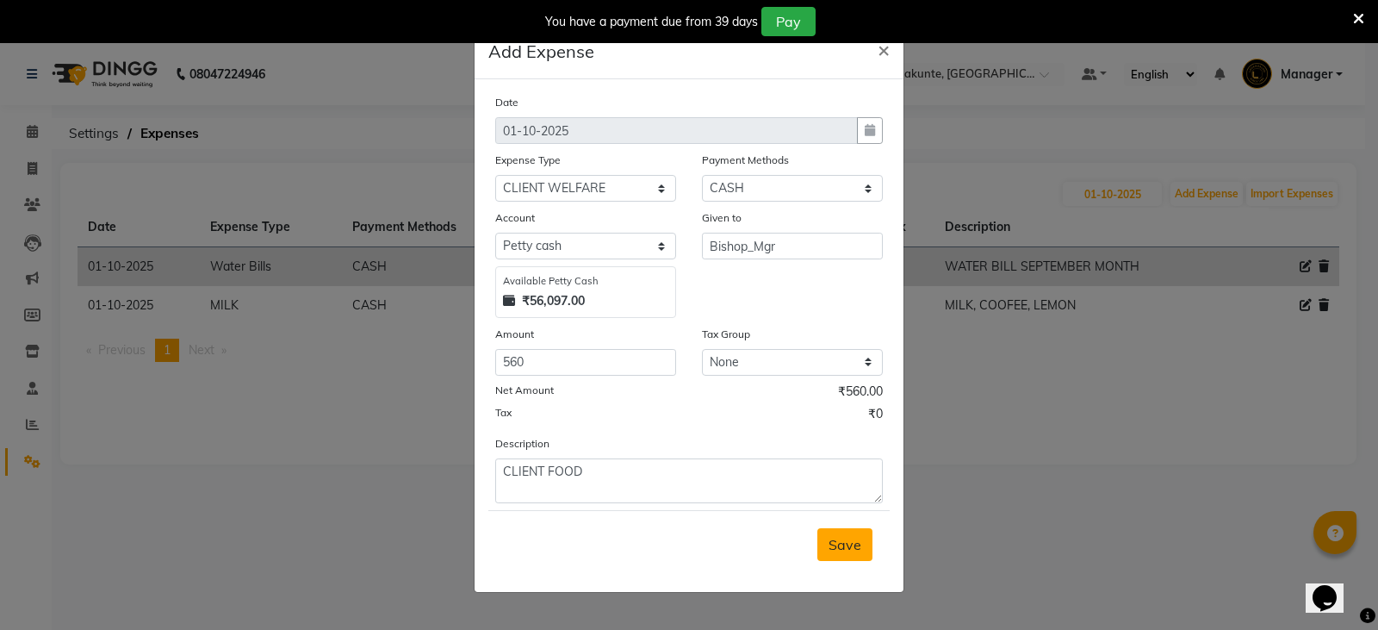
click at [829, 539] on button "Save" at bounding box center [844, 544] width 55 height 33
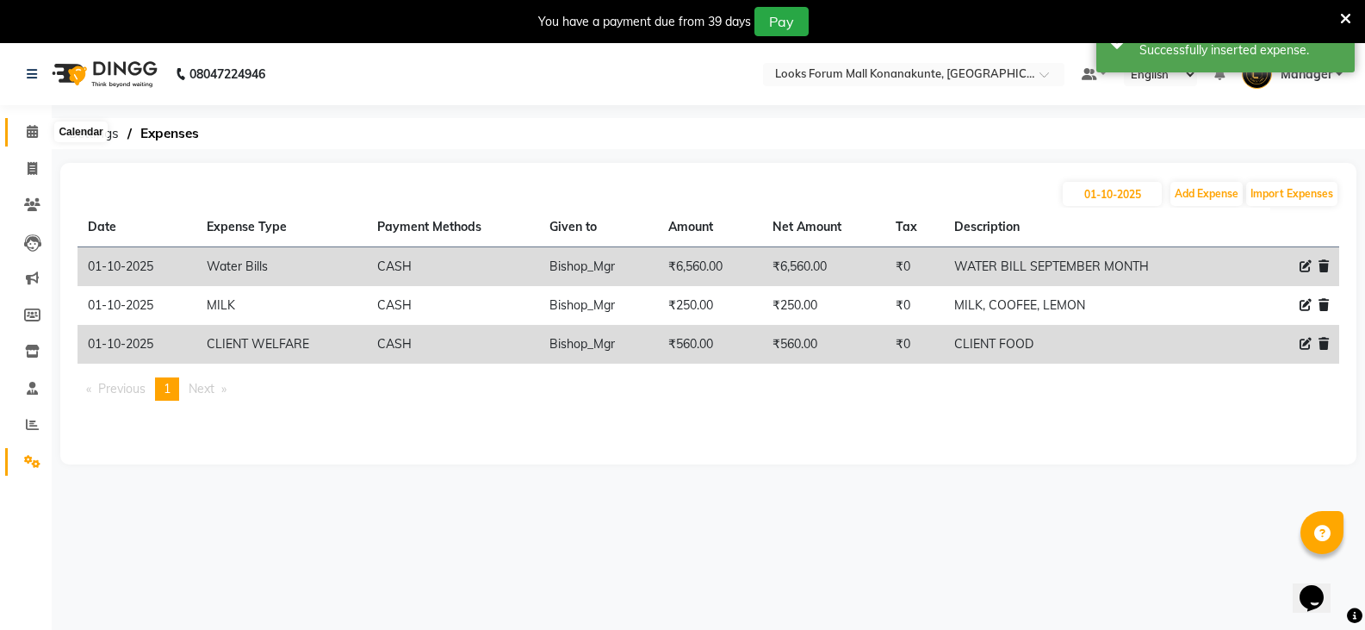
click at [39, 134] on span at bounding box center [32, 132] width 30 height 20
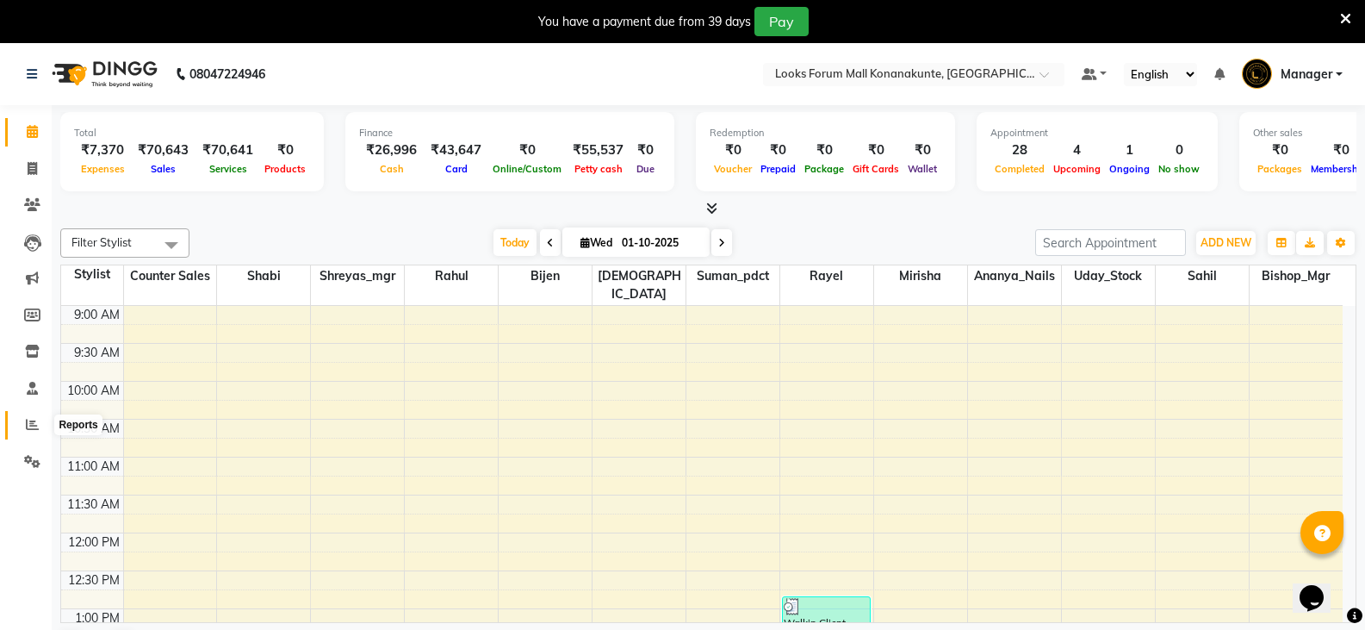
click at [32, 422] on icon at bounding box center [32, 424] width 13 height 13
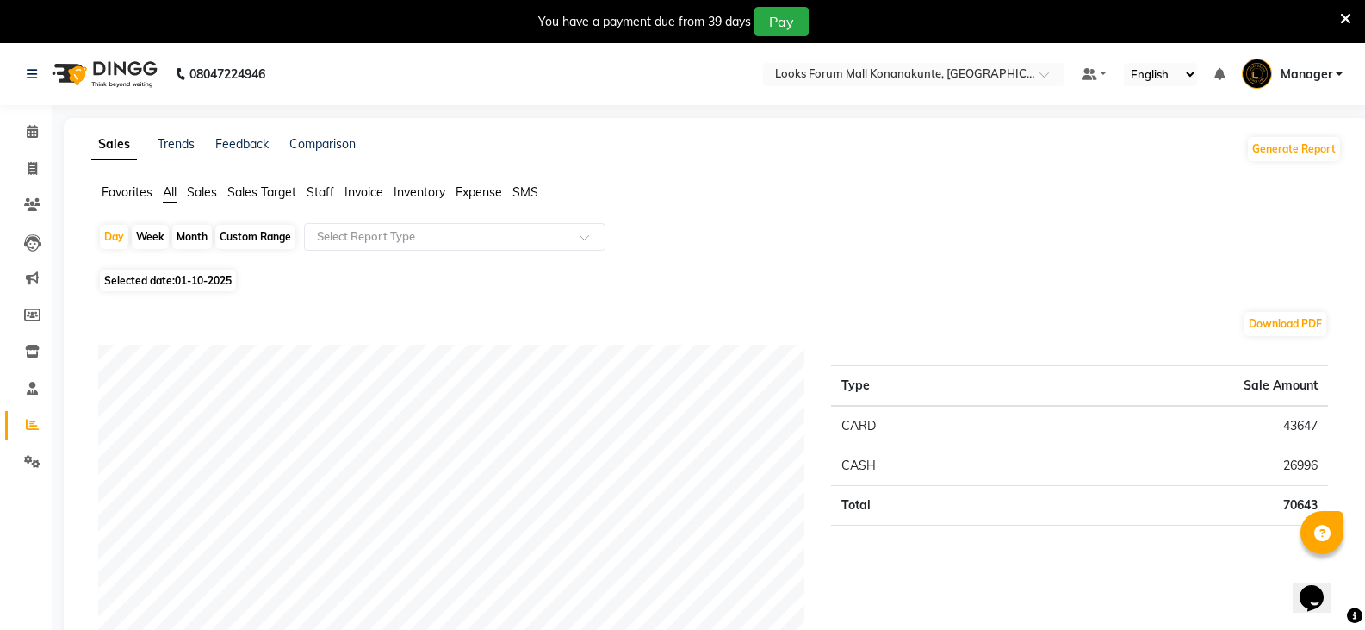
click at [316, 189] on span "Staff" at bounding box center [321, 192] width 28 height 16
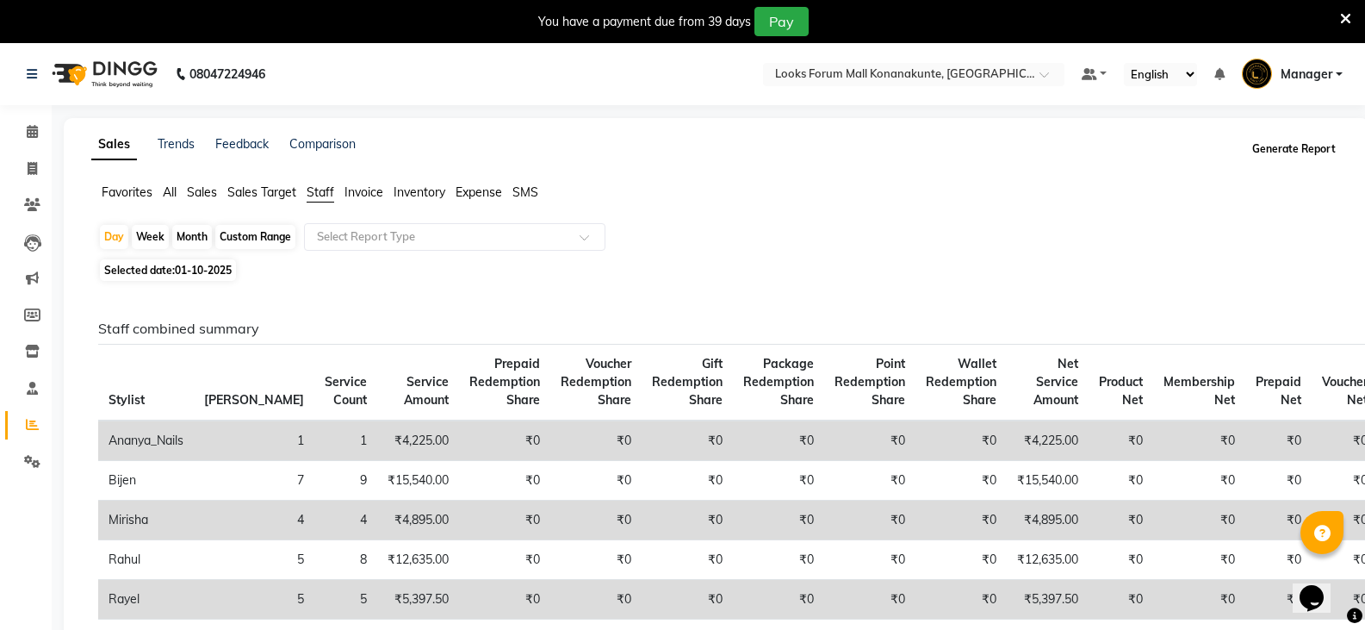
click at [1278, 145] on button "Generate Report" at bounding box center [1294, 149] width 92 height 24
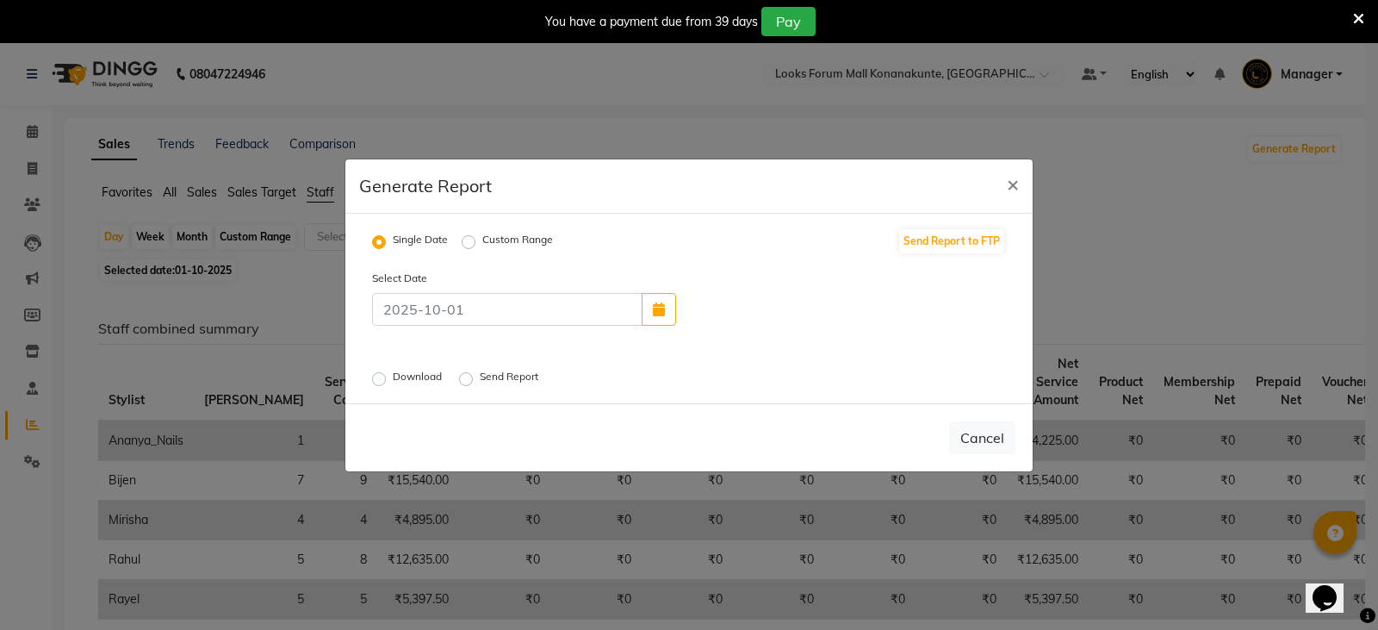
click at [393, 377] on label "Download" at bounding box center [419, 379] width 53 height 21
click at [382, 377] on input "Download" at bounding box center [382, 378] width 12 height 12
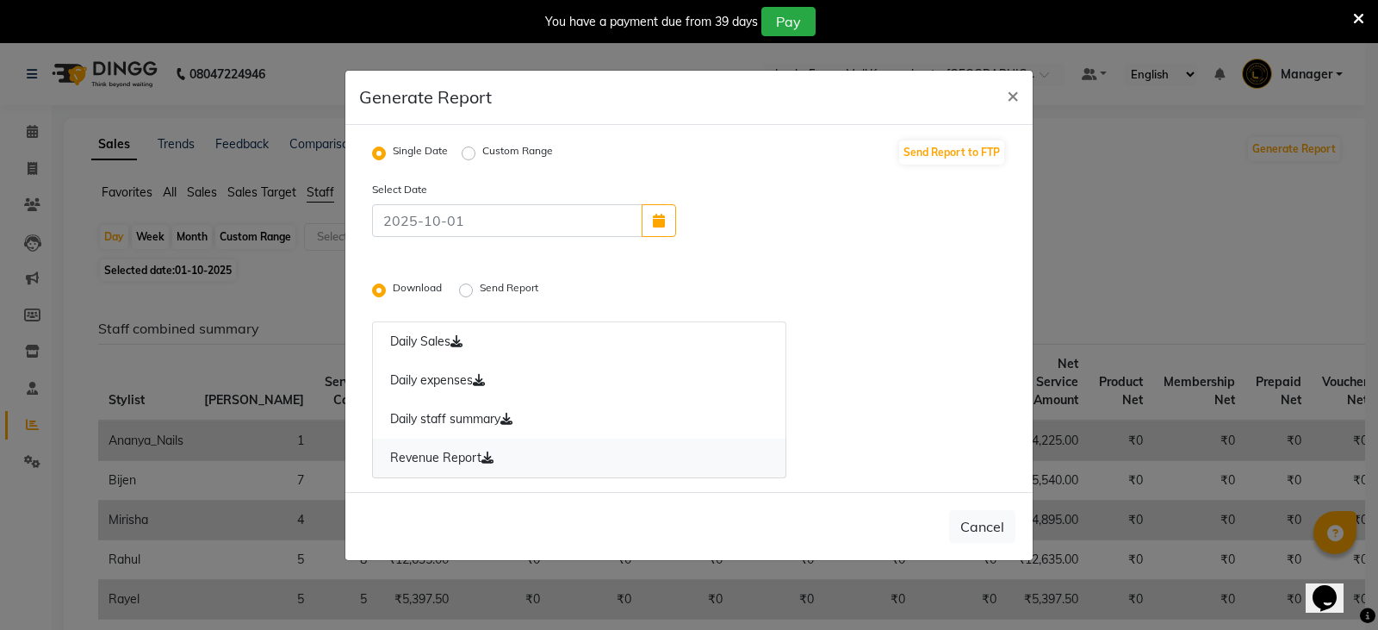
click at [468, 454] on link "Revenue Report" at bounding box center [579, 458] width 414 height 40
click at [459, 385] on link "Daily expenses" at bounding box center [579, 381] width 414 height 40
click at [429, 338] on link "Daily Sales" at bounding box center [579, 341] width 414 height 40
click at [1011, 97] on span "×" at bounding box center [1013, 95] width 12 height 26
radio input "false"
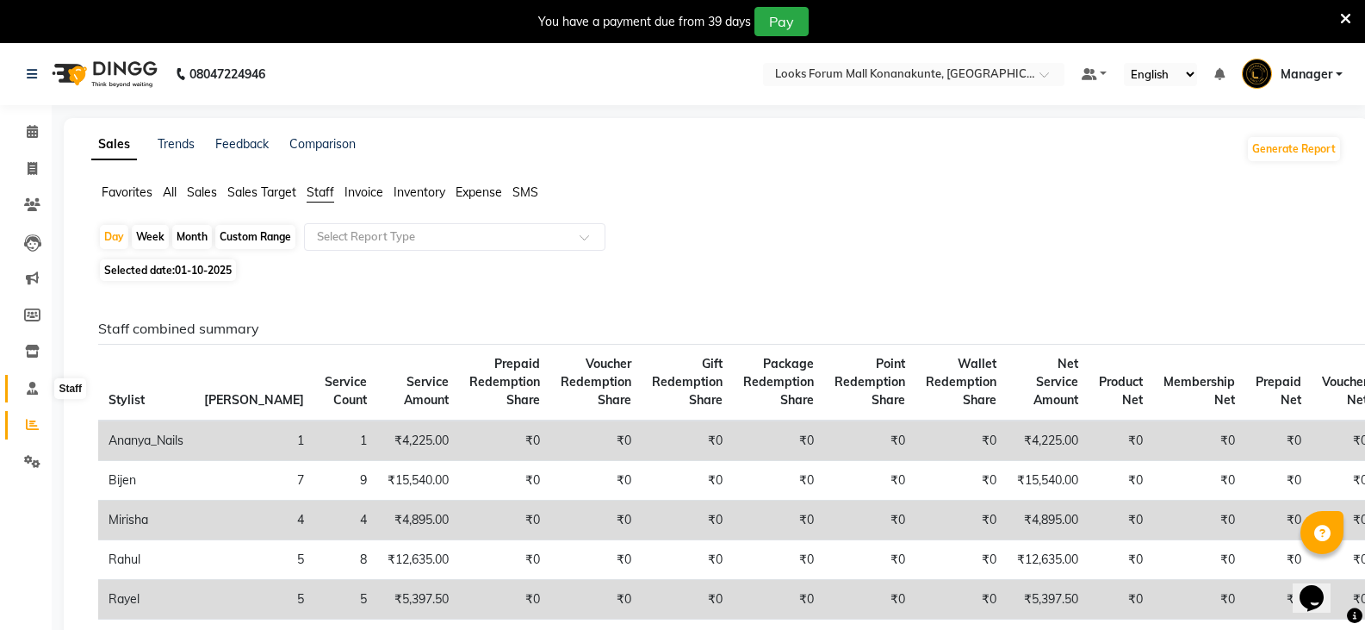
click at [32, 391] on icon at bounding box center [32, 388] width 11 height 13
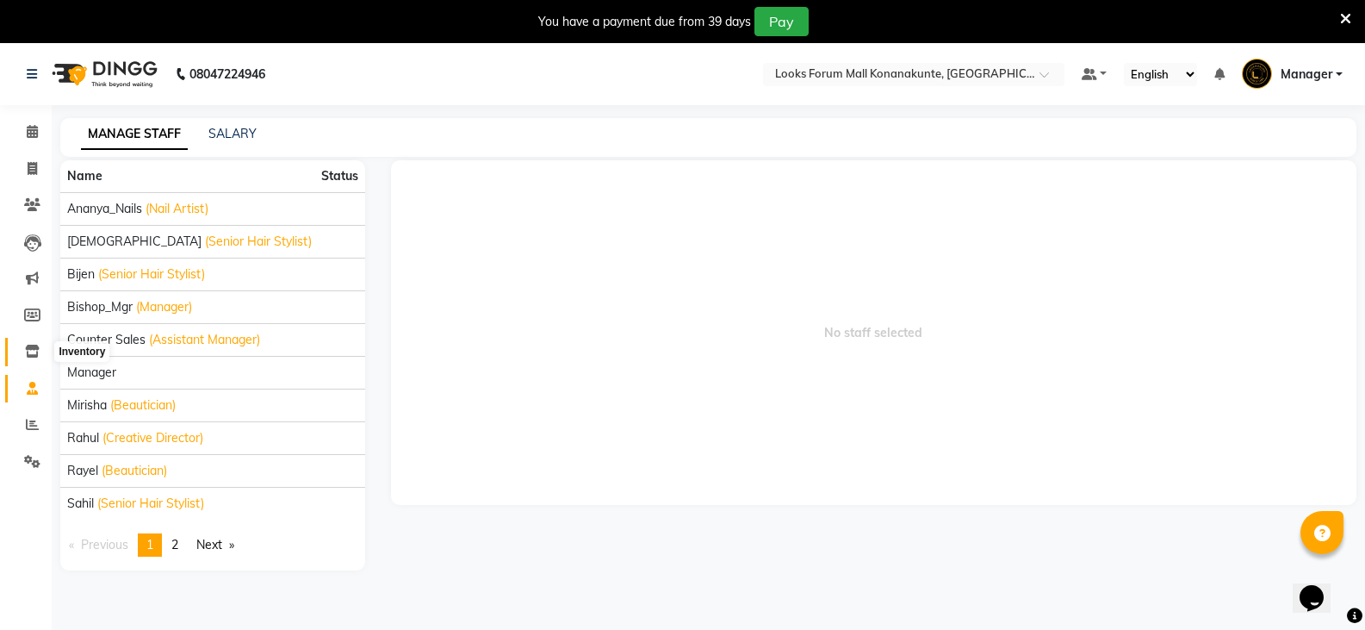
click at [27, 351] on icon at bounding box center [32, 351] width 15 height 13
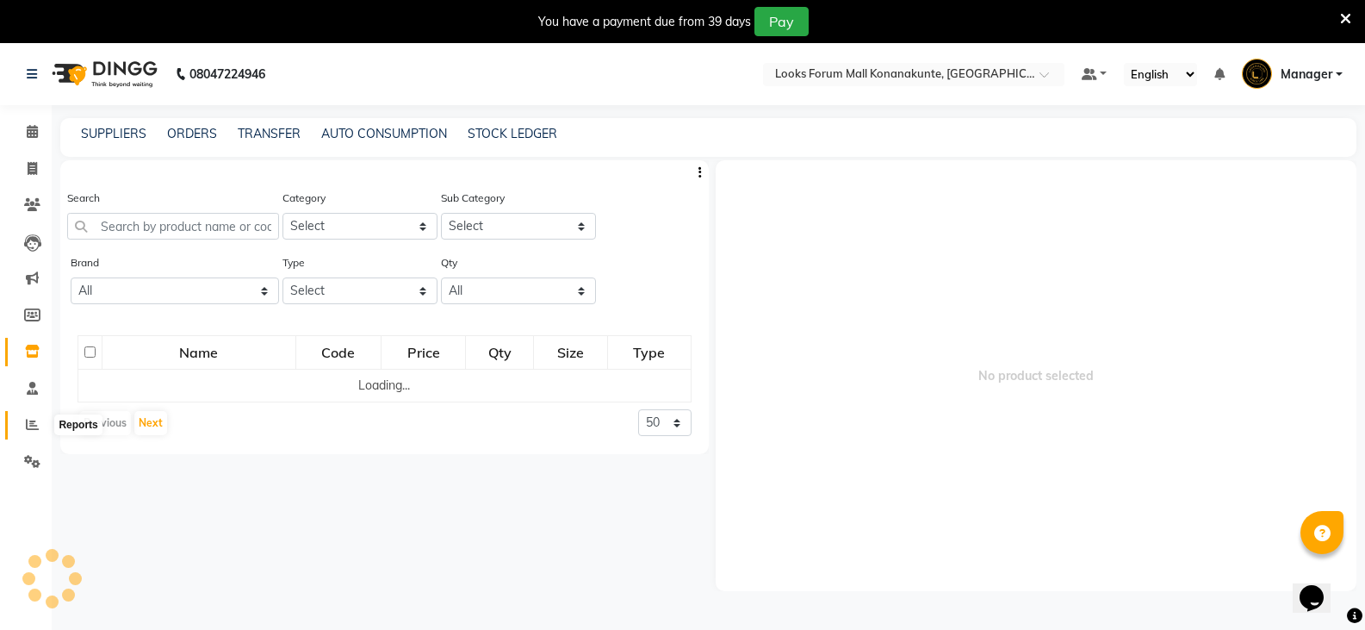
click at [29, 416] on span at bounding box center [32, 425] width 30 height 20
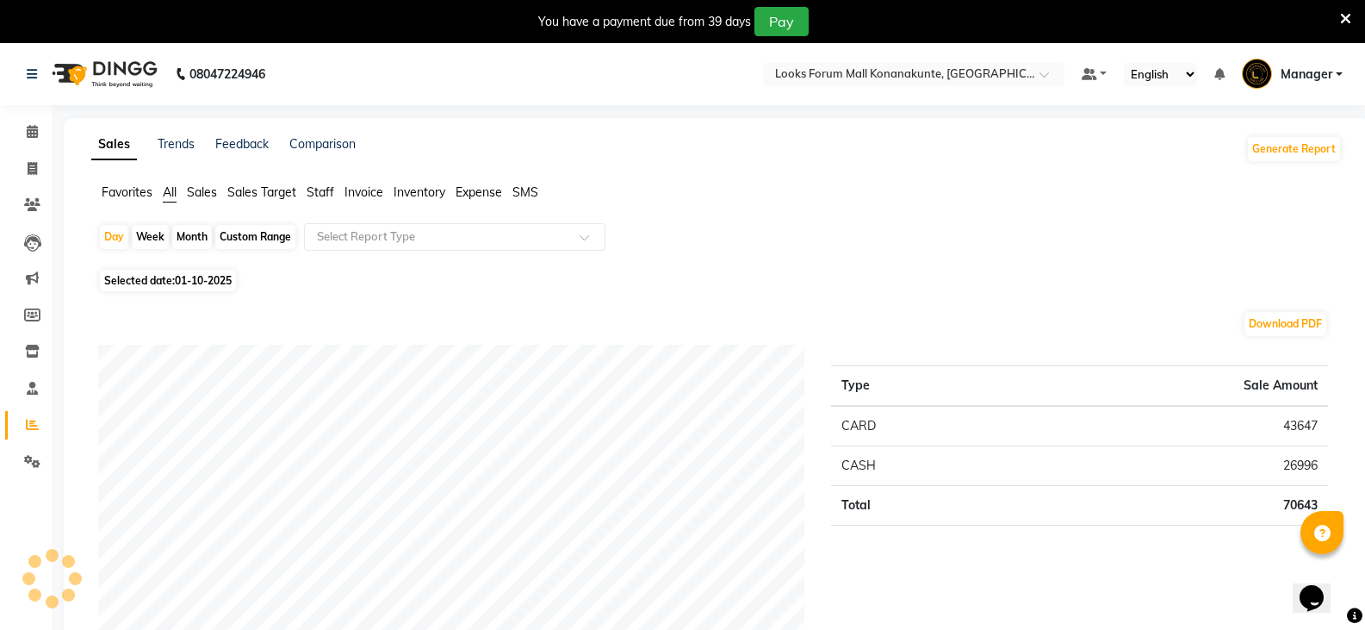
click at [316, 198] on span "Staff" at bounding box center [321, 192] width 28 height 16
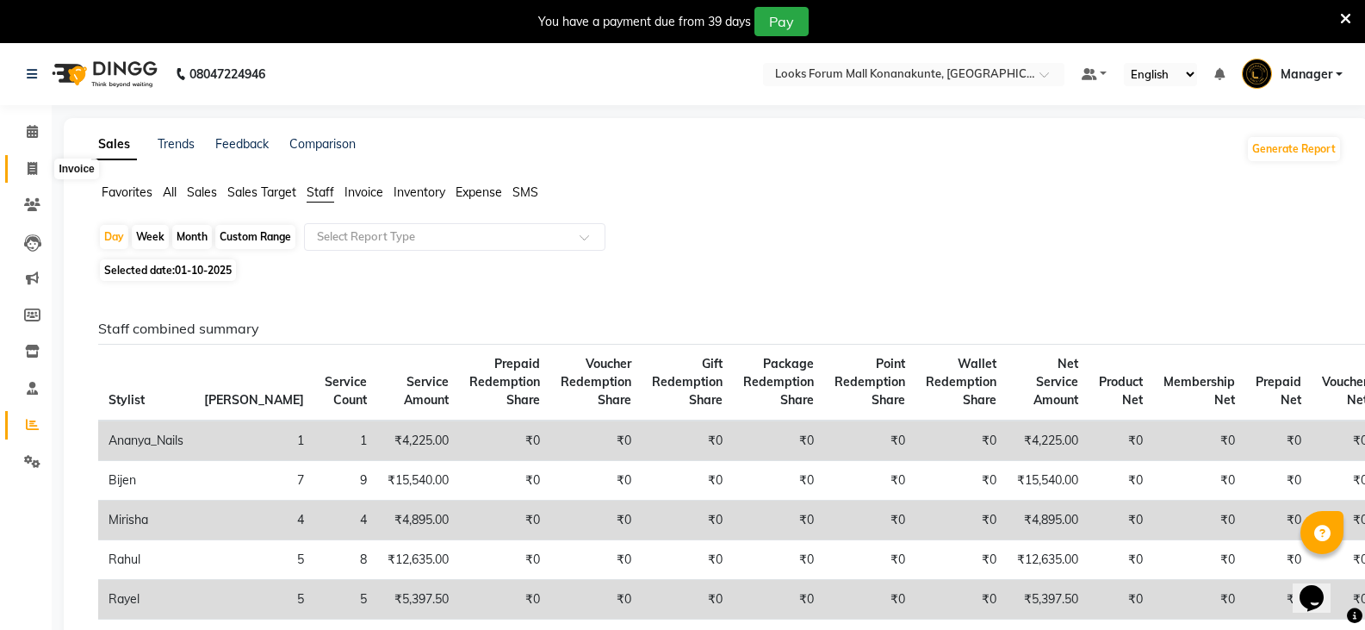
click at [33, 172] on icon at bounding box center [32, 168] width 9 height 13
select select "service"
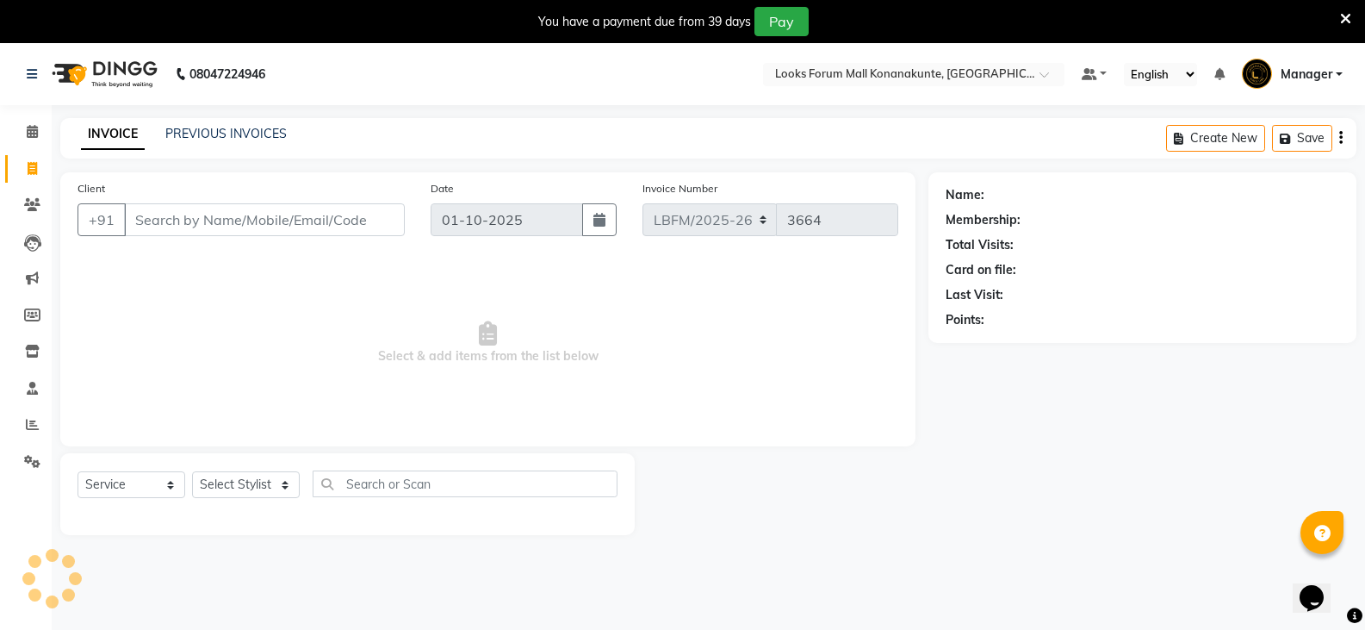
scroll to position [43, 0]
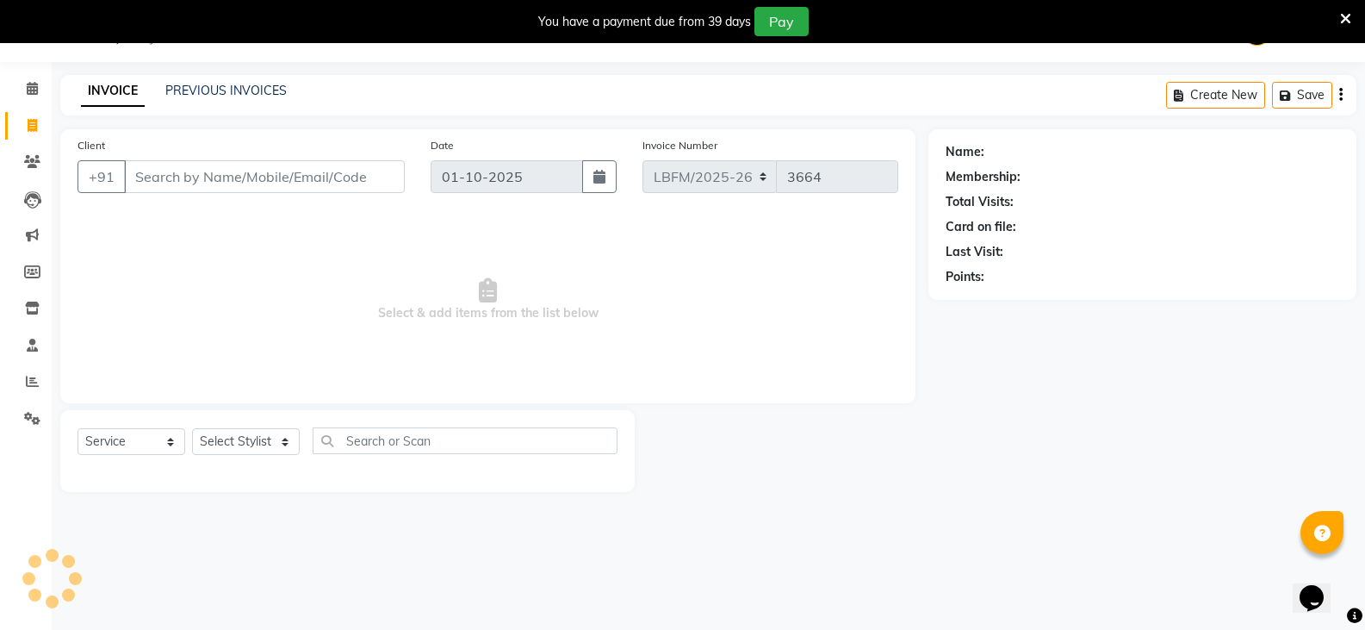
click at [230, 98] on div "PREVIOUS INVOICES" at bounding box center [225, 91] width 121 height 18
click at [242, 91] on link "PREVIOUS INVOICES" at bounding box center [225, 91] width 121 height 16
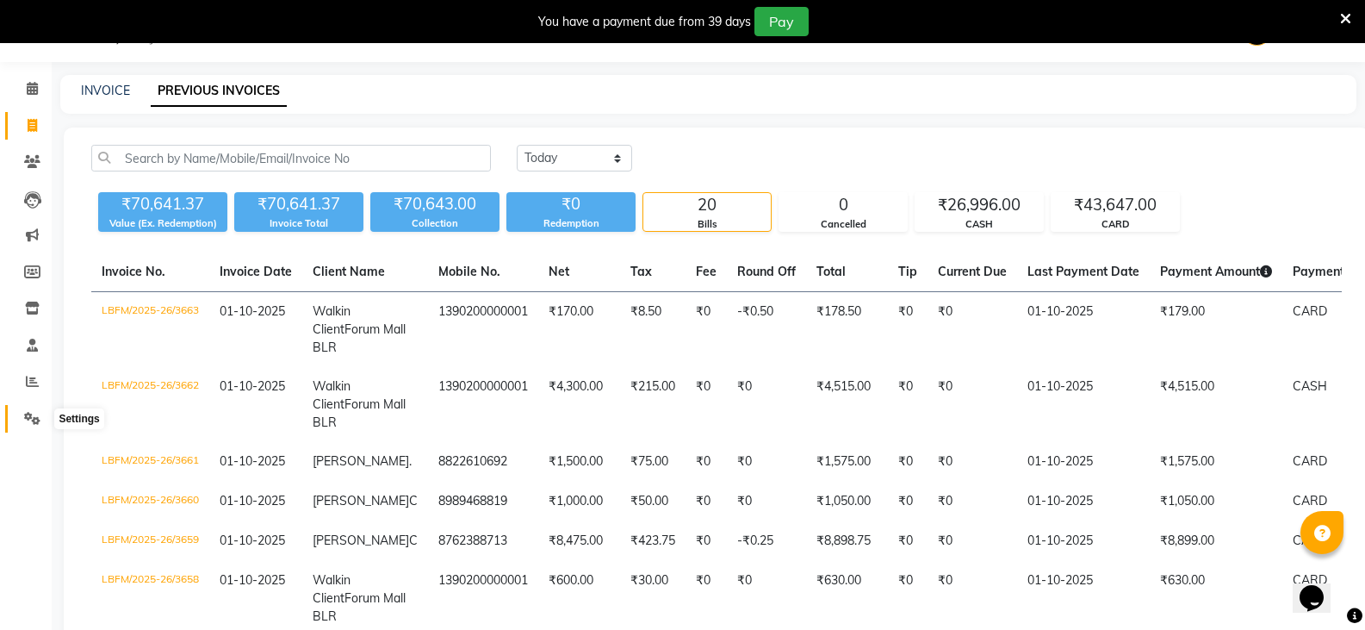
click at [36, 427] on span at bounding box center [32, 419] width 30 height 20
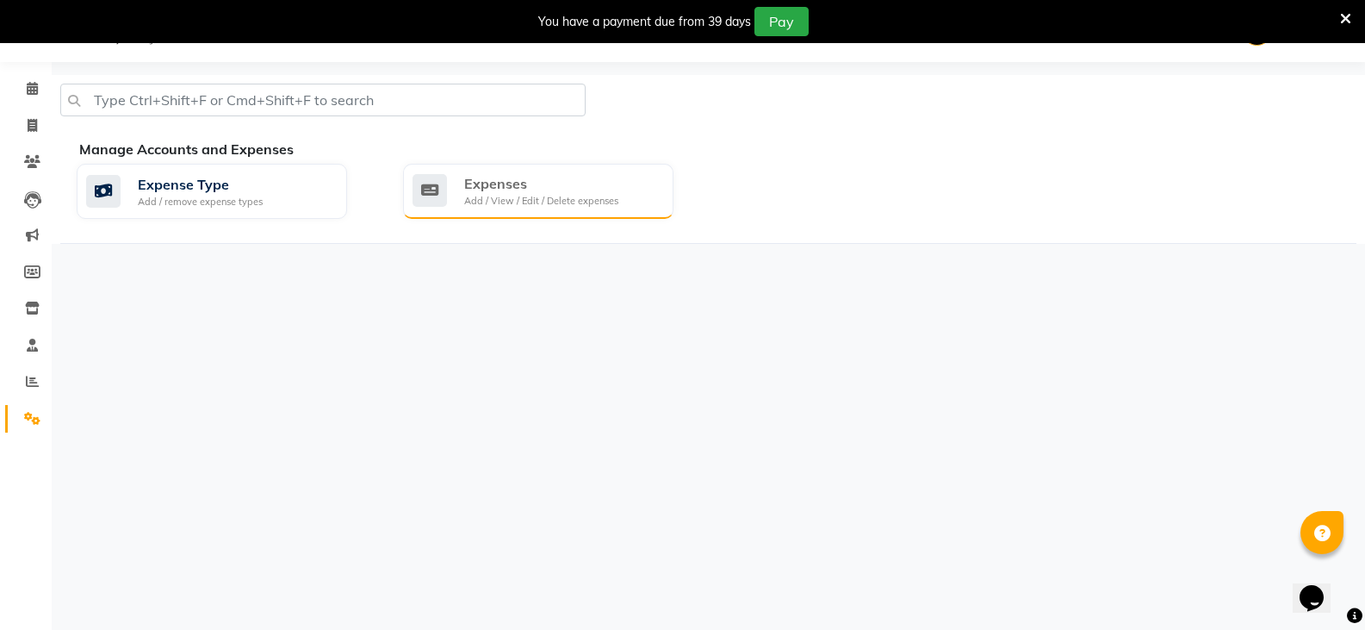
click at [506, 196] on div "Add / View / Edit / Delete expenses" at bounding box center [541, 201] width 154 height 15
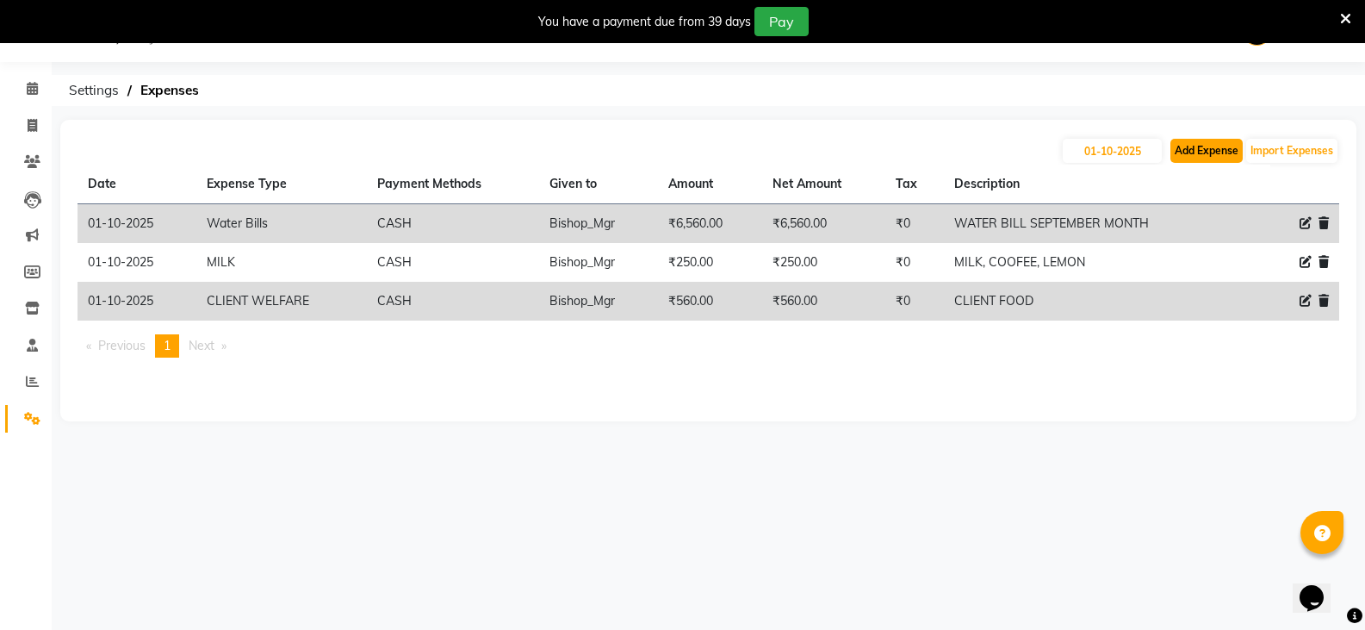
click at [1215, 158] on button "Add Expense" at bounding box center [1207, 151] width 72 height 24
select select "1"
select select "8119"
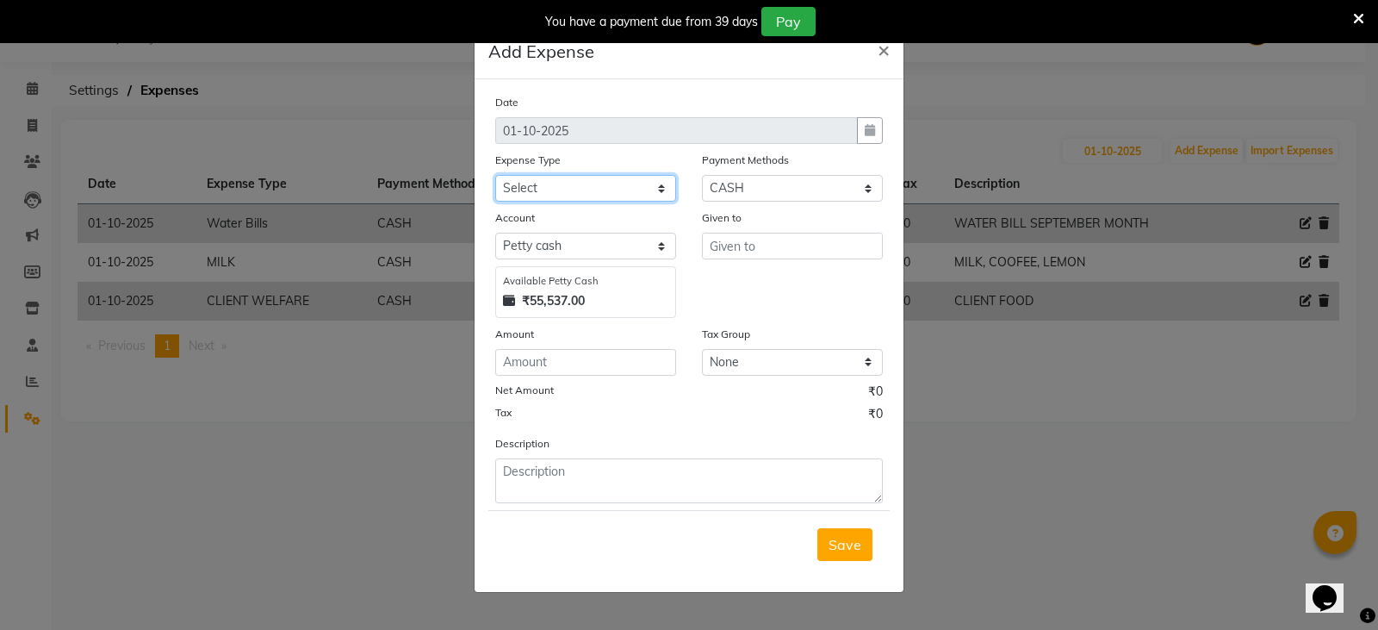
click at [553, 177] on select "Select Accommodation Aesthetics Bank Deposit BLINKIT Cash Handover Client Refun…" at bounding box center [585, 188] width 181 height 27
select select "24170"
click at [495, 175] on select "Select Accommodation Aesthetics Bank Deposit BLINKIT Cash Handover Client Refun…" at bounding box center [585, 188] width 181 height 27
click at [740, 252] on input "text" at bounding box center [792, 246] width 181 height 27
type input "B"
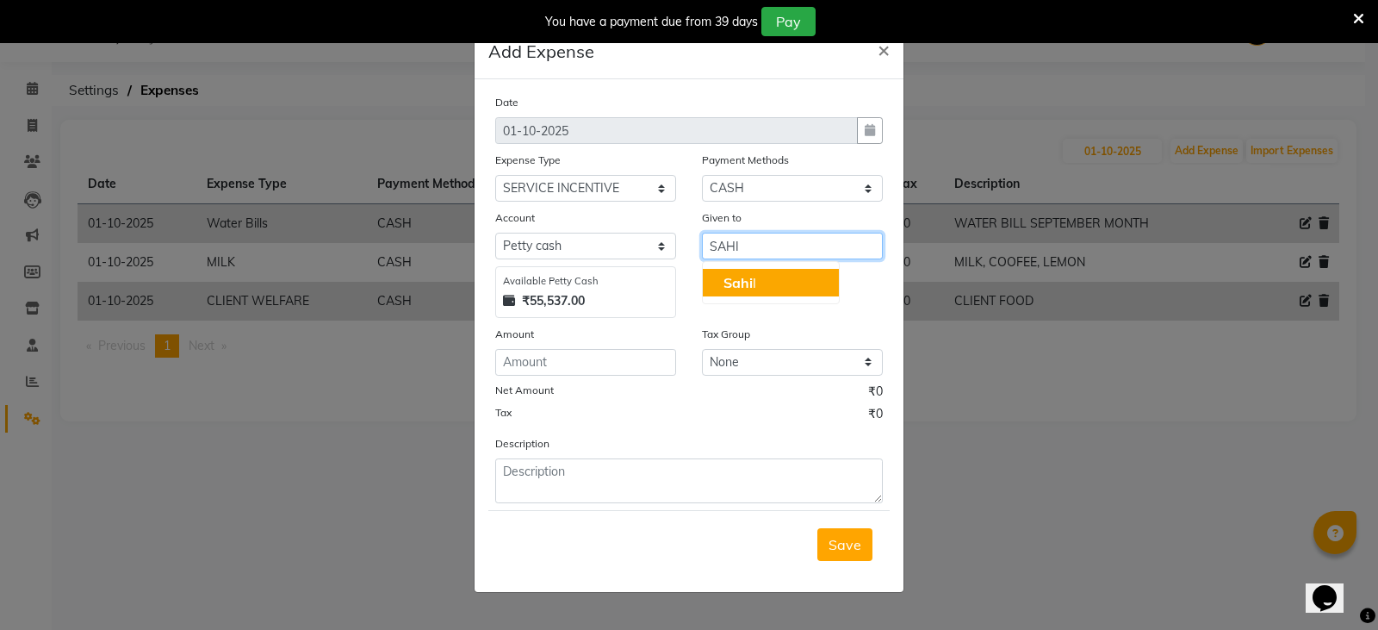
click at [745, 277] on span "Sahi" at bounding box center [738, 282] width 29 height 17
type input "Sahil"
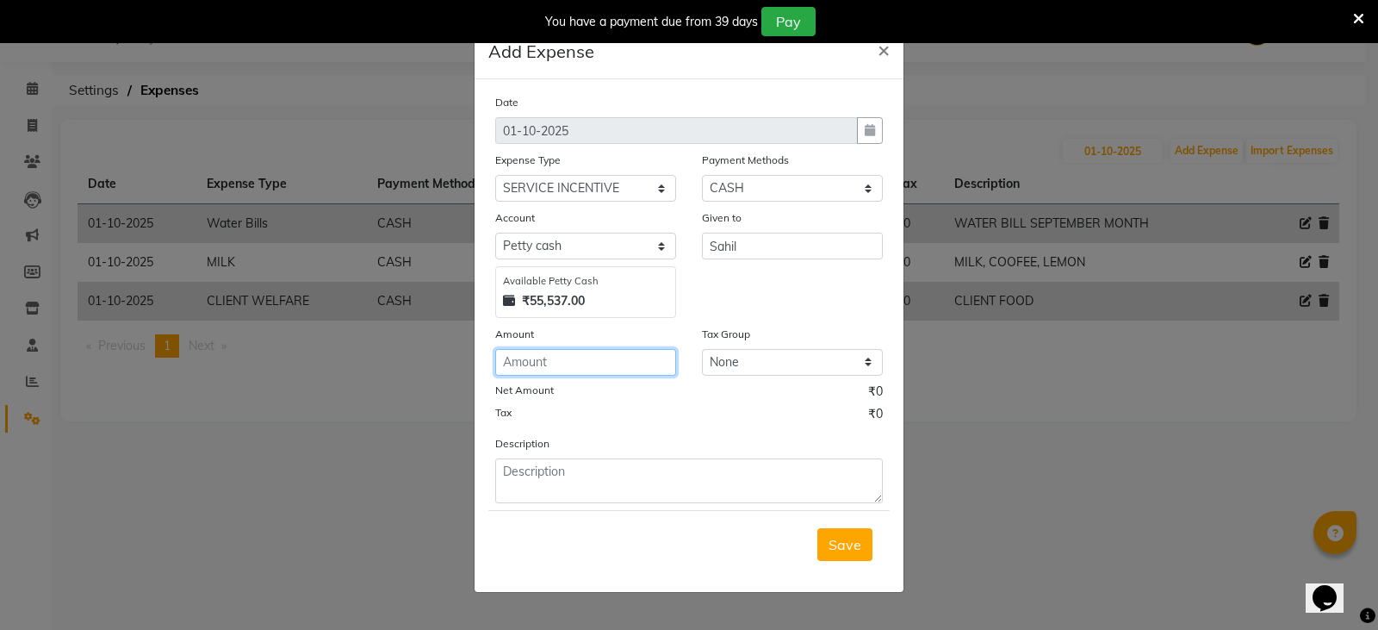
click at [609, 370] on input "number" at bounding box center [585, 362] width 181 height 27
type input "7890"
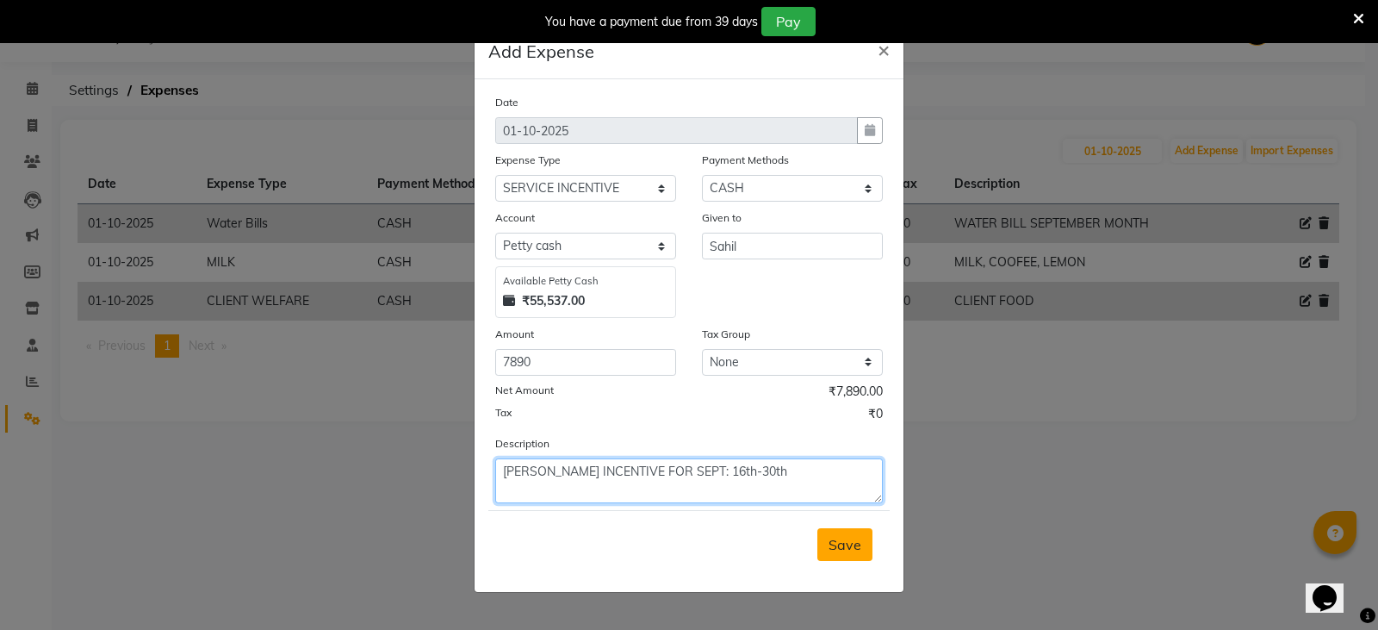
type textarea "[PERSON_NAME] INCENTIVE FOR SEPT: 16th-30th"
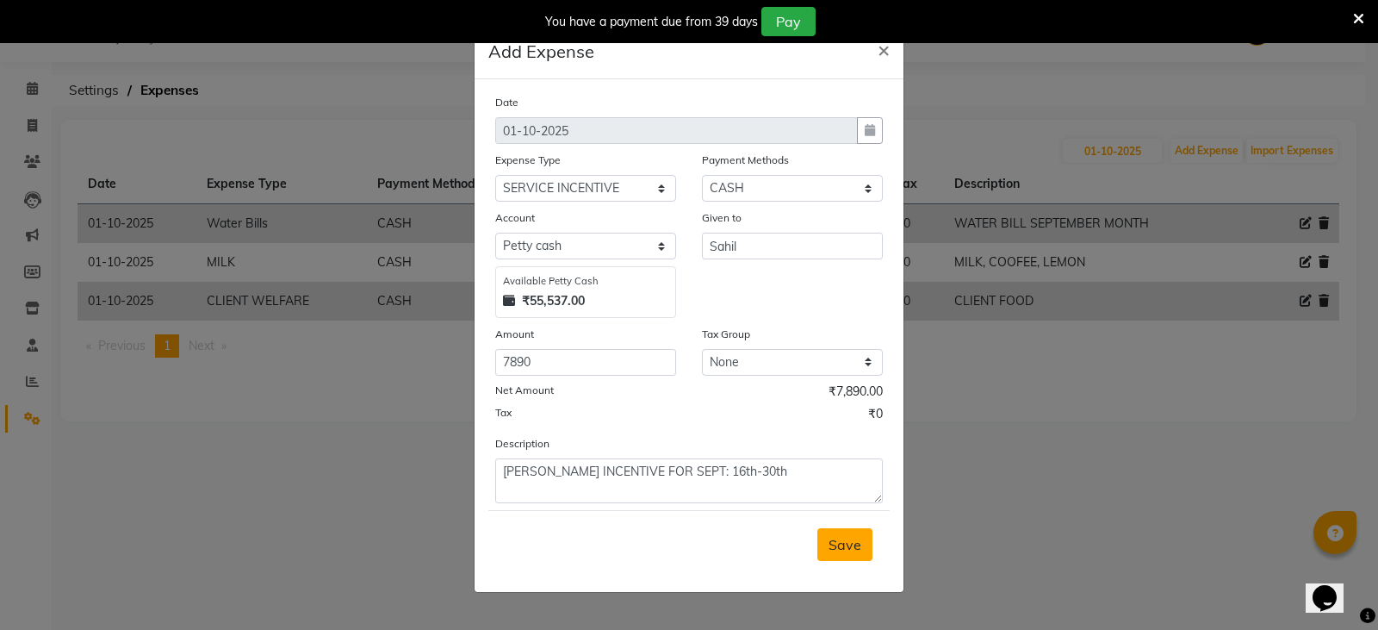
click at [854, 540] on span "Save" at bounding box center [845, 544] width 33 height 17
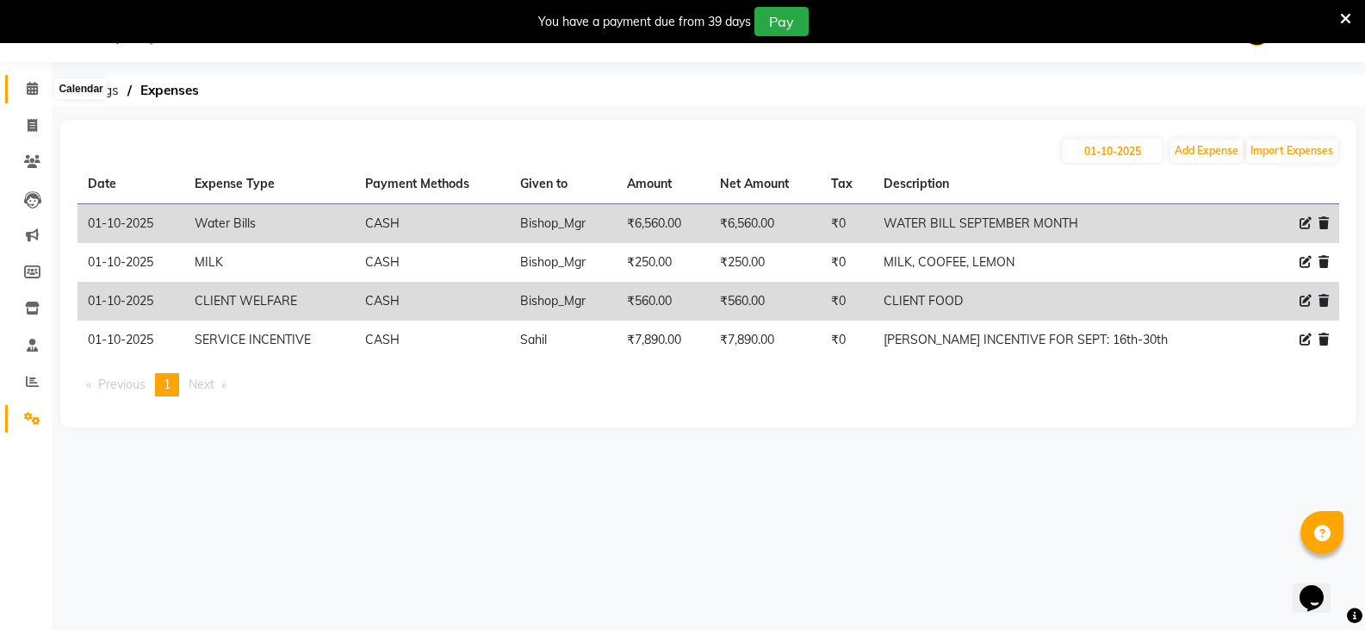
click at [32, 82] on icon at bounding box center [32, 88] width 11 height 13
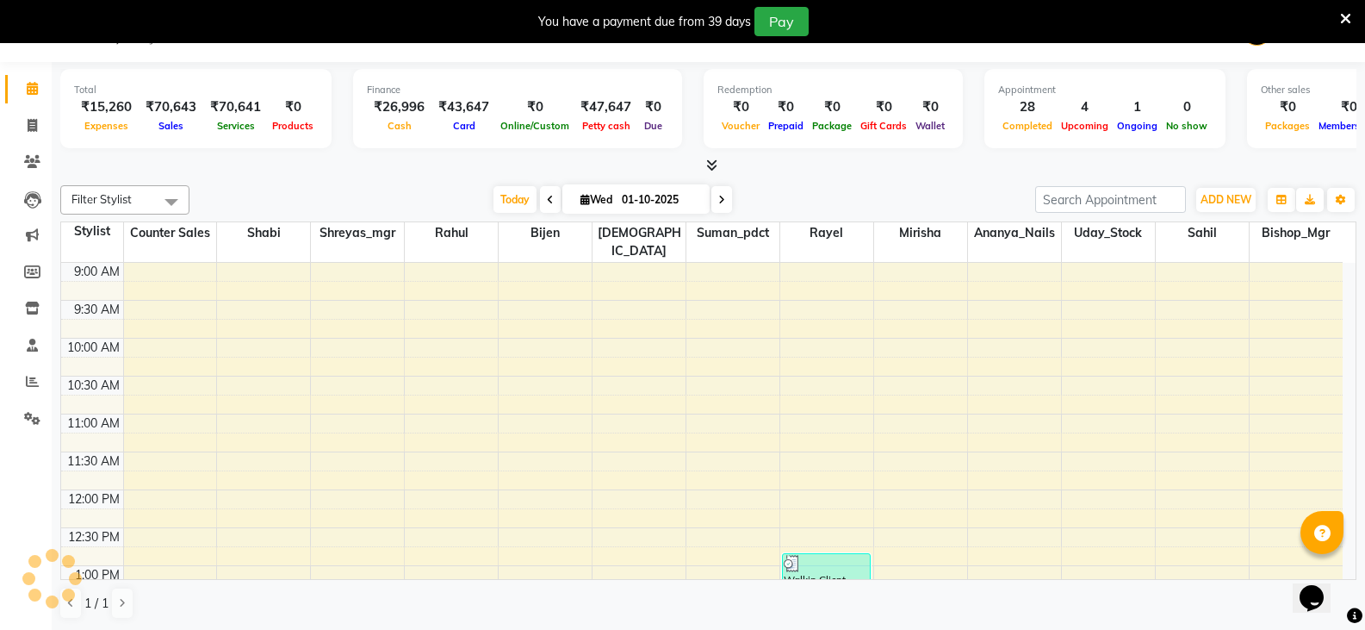
scroll to position [693, 0]
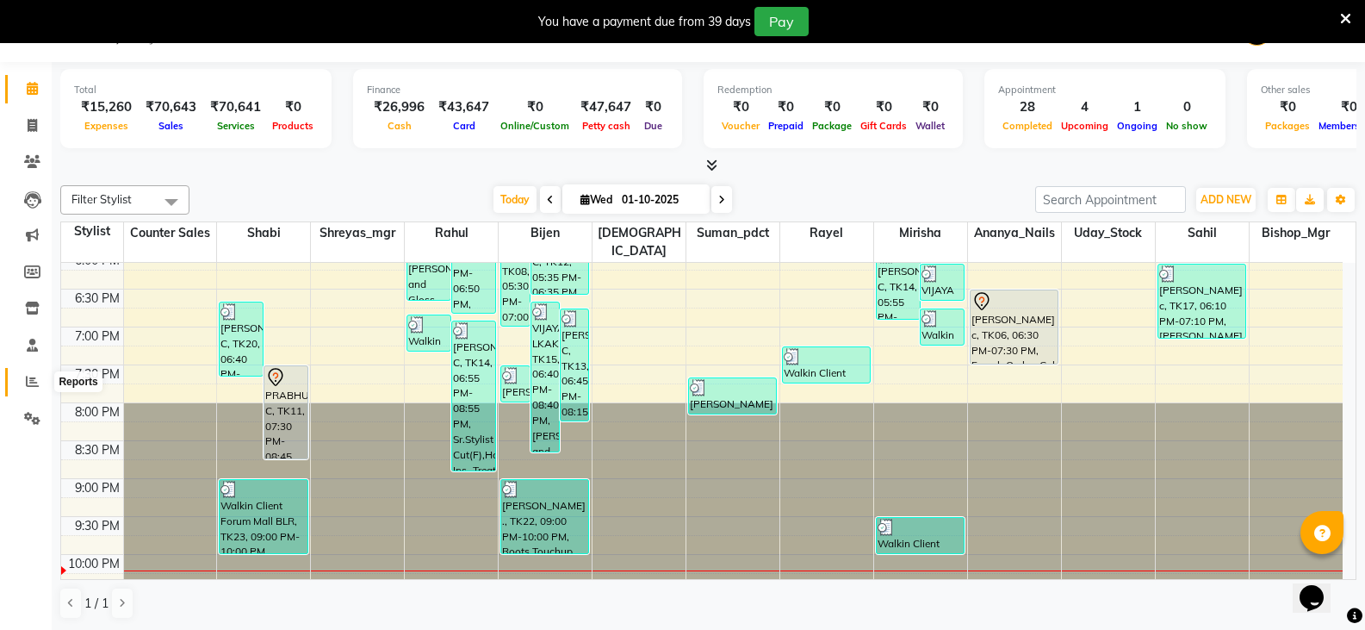
click at [32, 376] on icon at bounding box center [32, 381] width 13 height 13
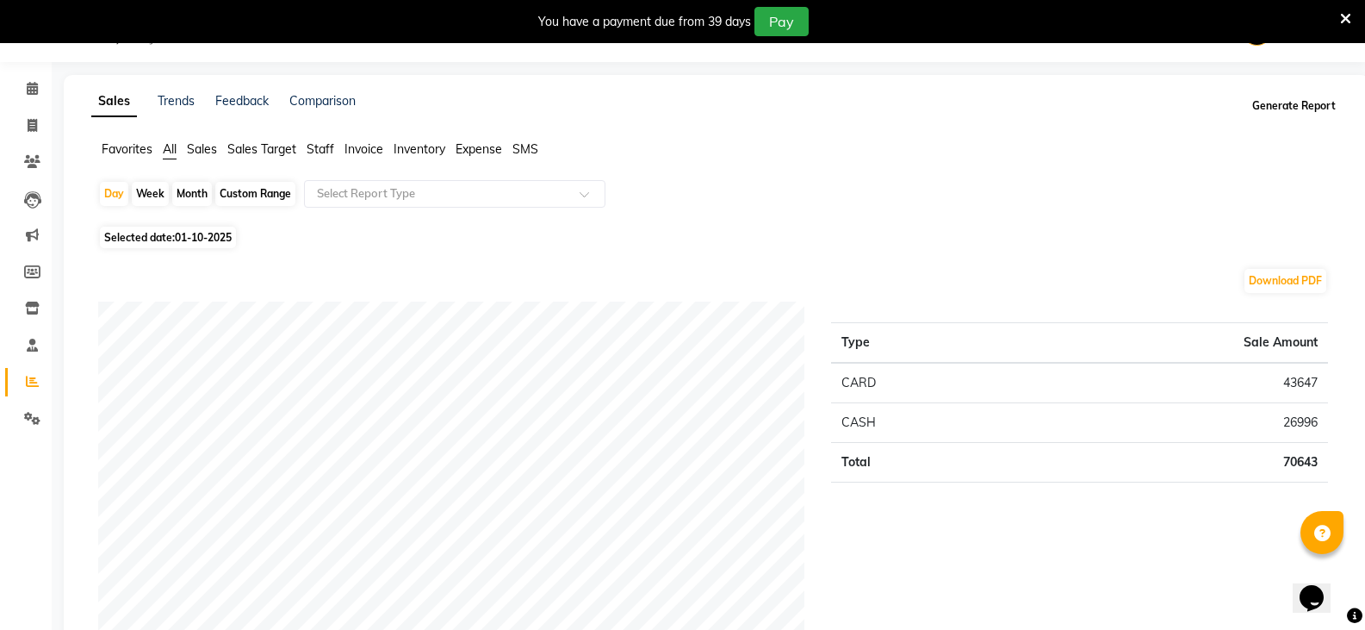
click at [1295, 101] on button "Generate Report" at bounding box center [1294, 106] width 92 height 24
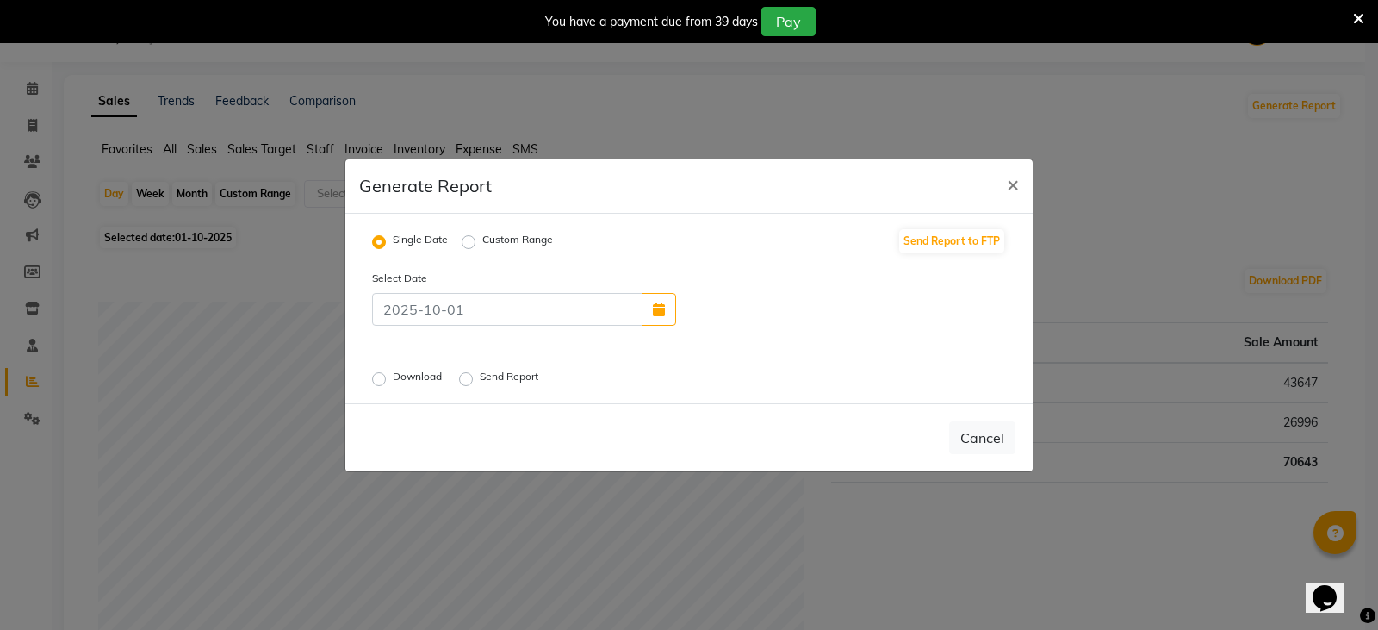
click at [393, 376] on label "Download" at bounding box center [419, 379] width 53 height 21
click at [381, 376] on input "Download" at bounding box center [382, 378] width 12 height 12
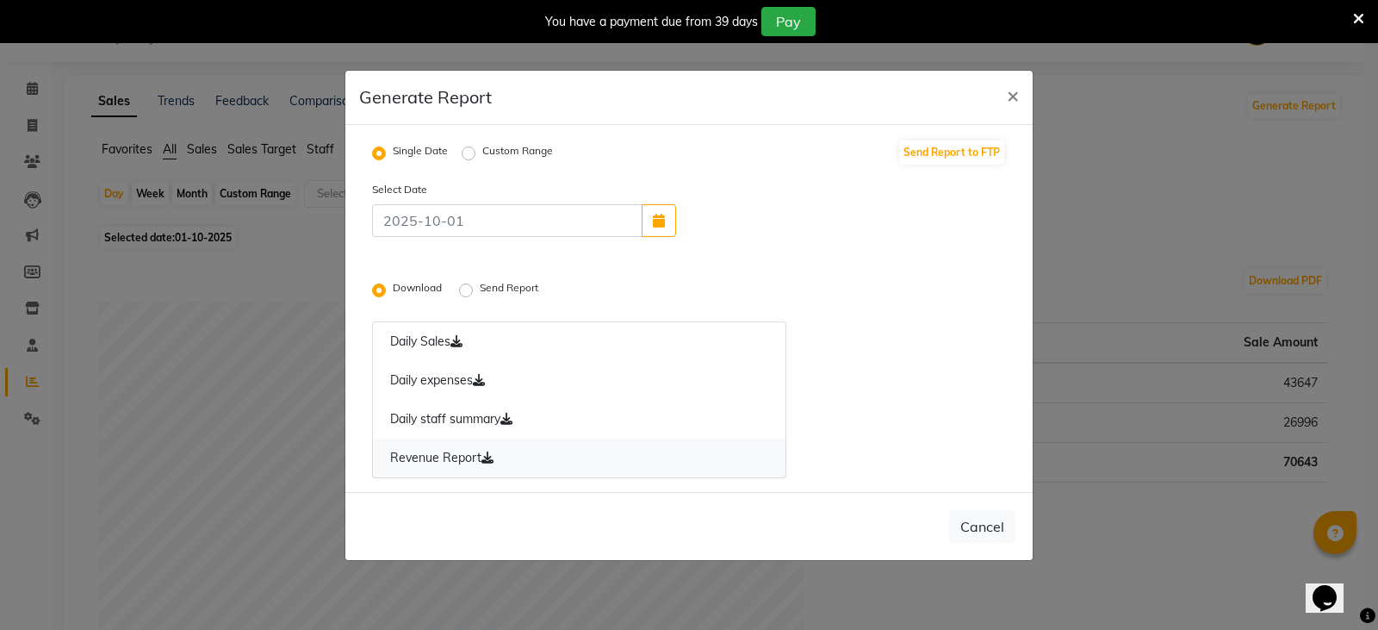
click at [451, 456] on link "Revenue Report" at bounding box center [579, 458] width 414 height 40
click at [447, 375] on link "Daily expenses" at bounding box center [579, 381] width 414 height 40
click at [439, 334] on link "Daily Sales" at bounding box center [579, 341] width 414 height 40
click at [1008, 99] on span "×" at bounding box center [1013, 95] width 12 height 26
radio input "false"
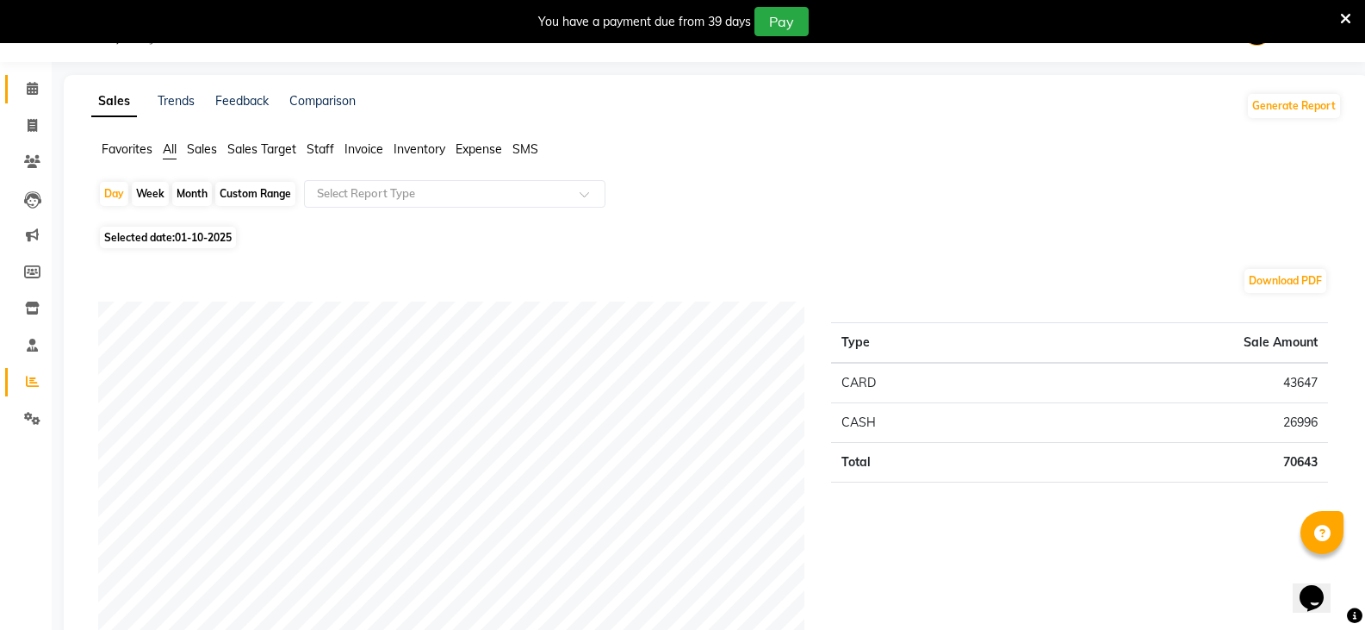
click at [34, 87] on icon at bounding box center [32, 88] width 11 height 13
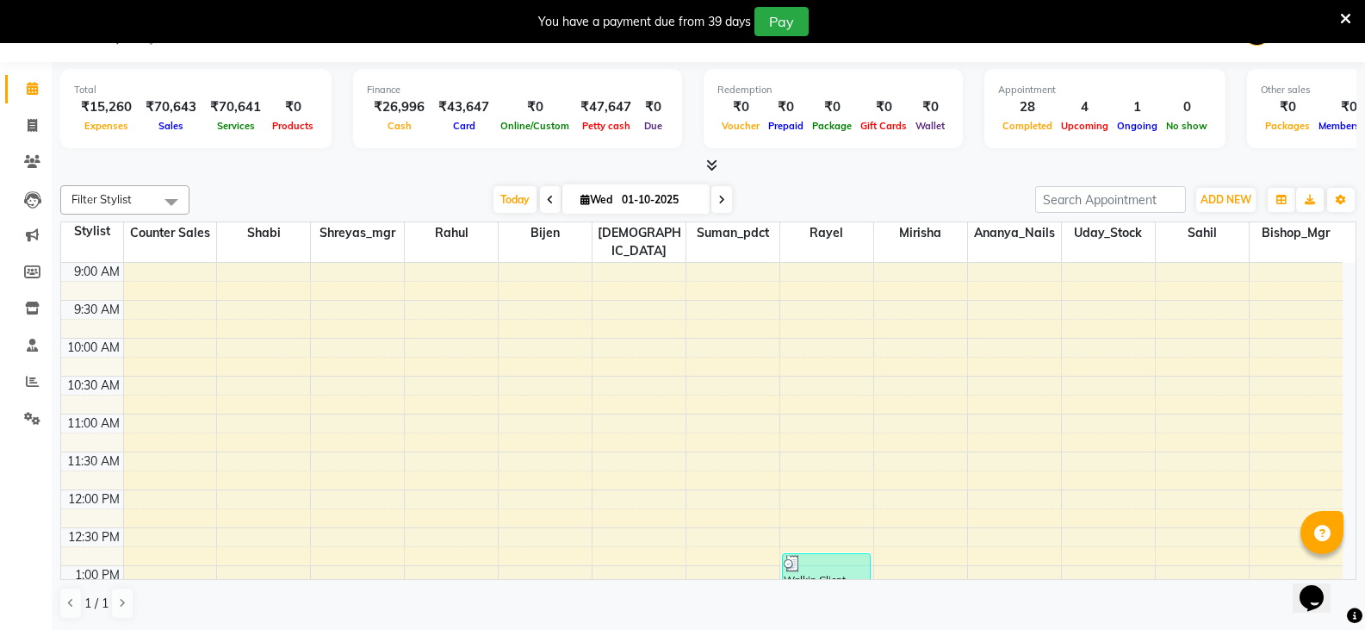
click at [724, 195] on span at bounding box center [722, 199] width 21 height 27
type input "02-10-2025"
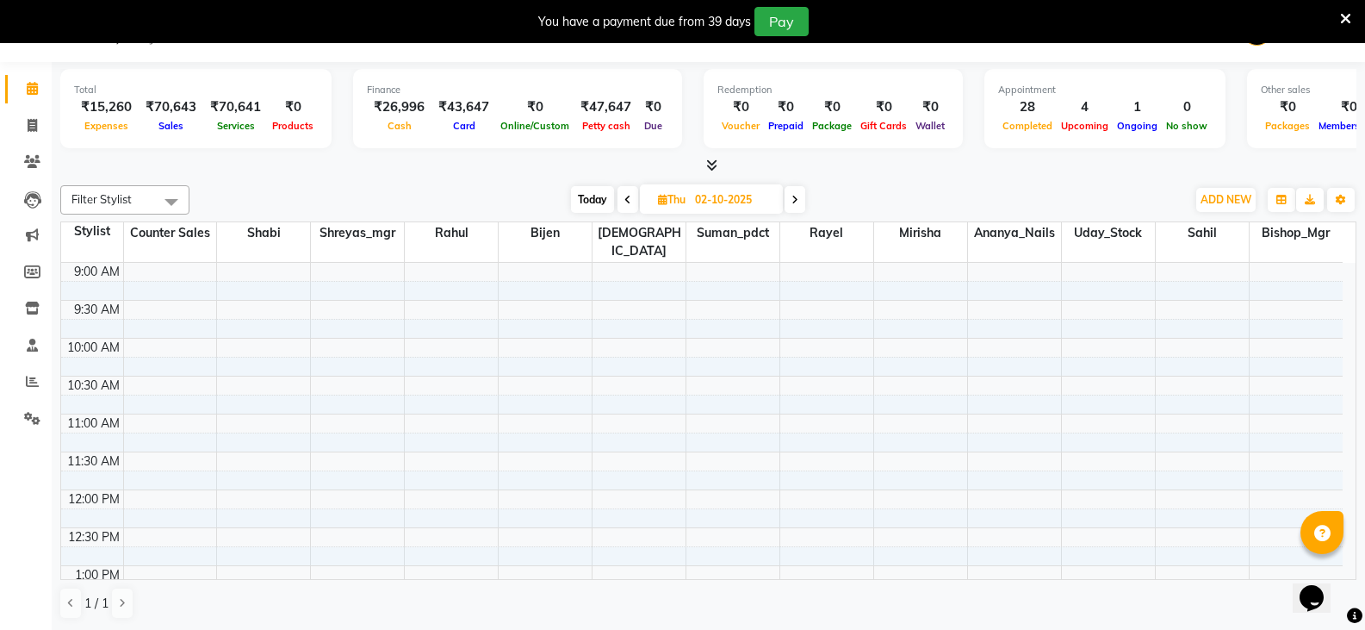
click at [916, 196] on div "Today Thu 02-10-2025" at bounding box center [687, 200] width 979 height 26
